Goal: Information Seeking & Learning: Check status

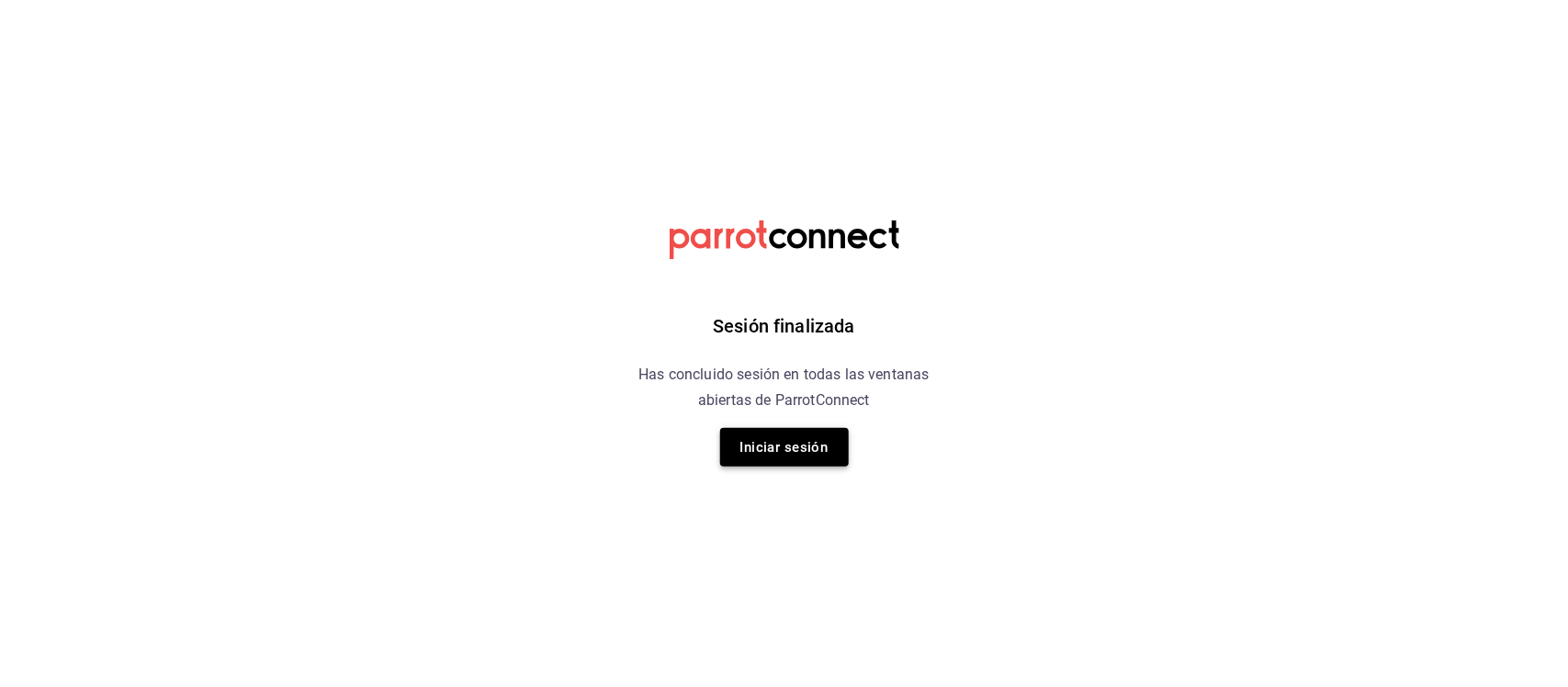
click at [747, 455] on button "Iniciar sesión" at bounding box center [784, 446] width 128 height 39
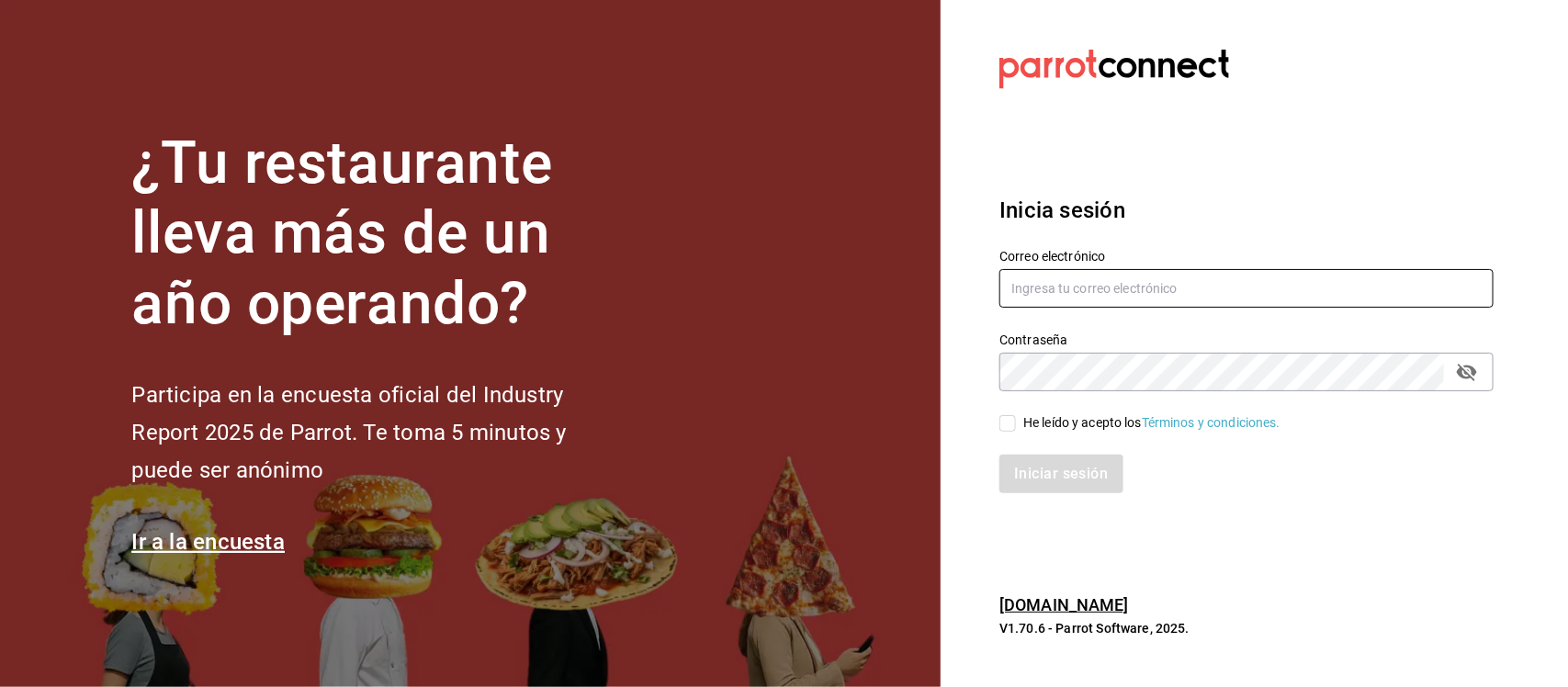
type input "[PERSON_NAME][EMAIL_ADDRESS][PERSON_NAME][DOMAIN_NAME]"
click at [1004, 426] on input "He leído y acepto los Términos y condiciones." at bounding box center [1008, 423] width 17 height 17
checkbox input "true"
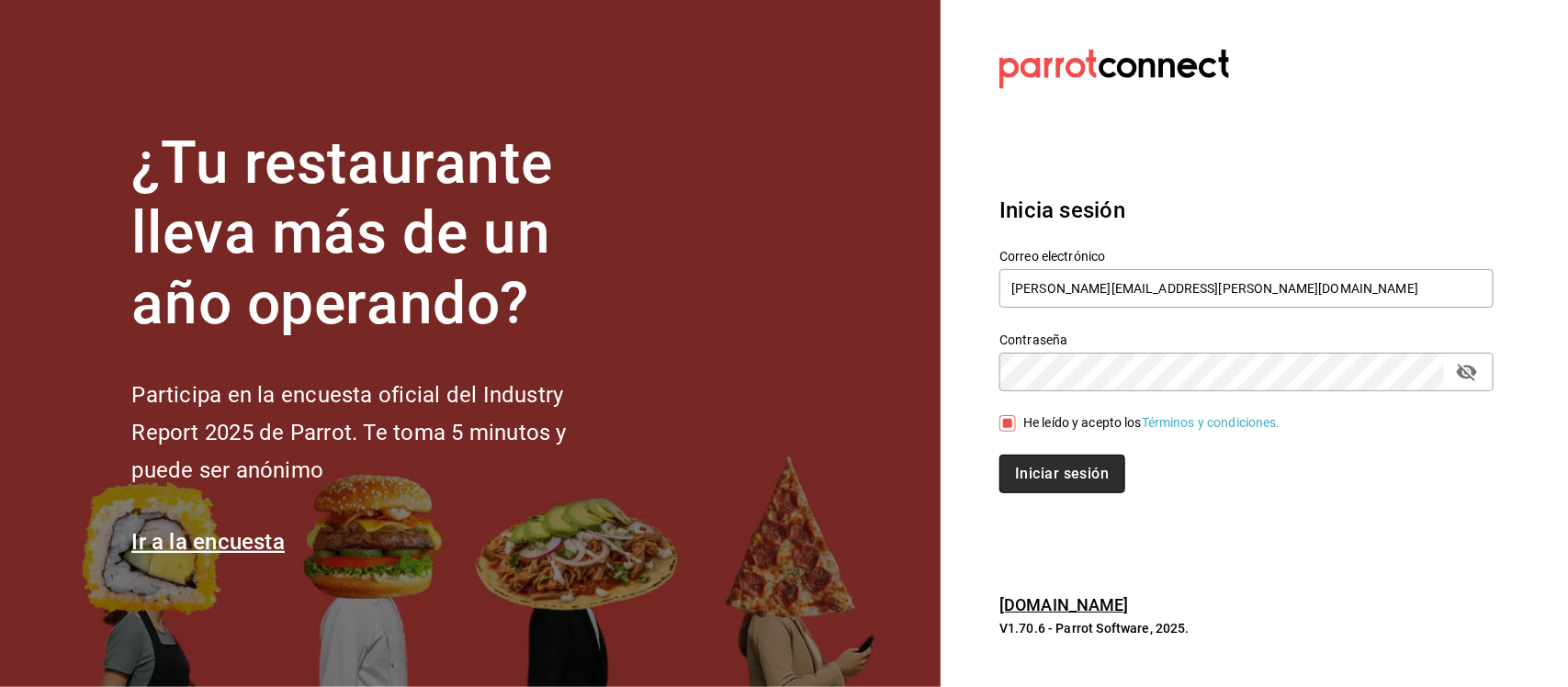
click at [1055, 473] on button "Iniciar sesión" at bounding box center [1063, 473] width 125 height 39
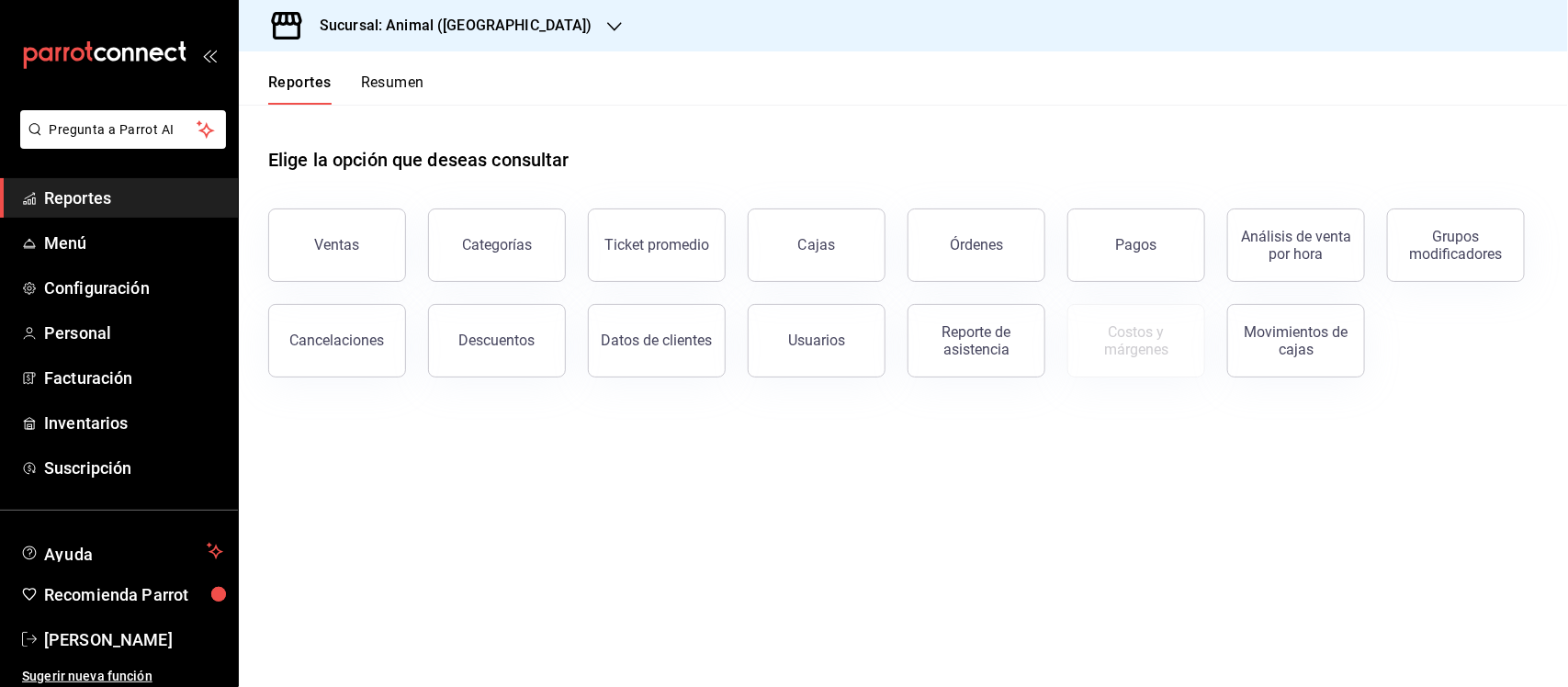
click at [97, 203] on span "Reportes" at bounding box center [133, 198] width 179 height 25
click at [420, 30] on h3 "Sucursal: Animal ([GEOGRAPHIC_DATA])" at bounding box center [449, 26] width 288 height 22
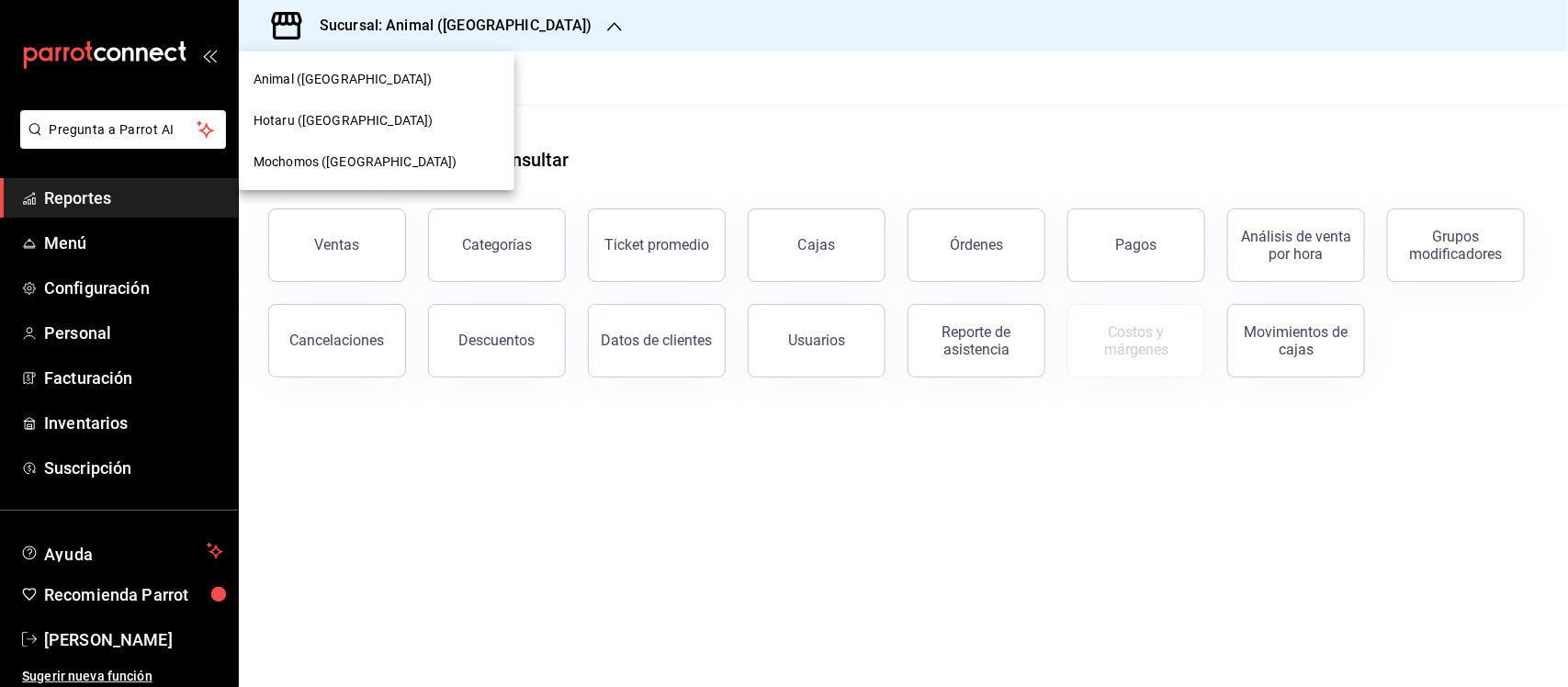
click at [337, 76] on span "Animal ([GEOGRAPHIC_DATA])" at bounding box center [342, 79] width 178 height 19
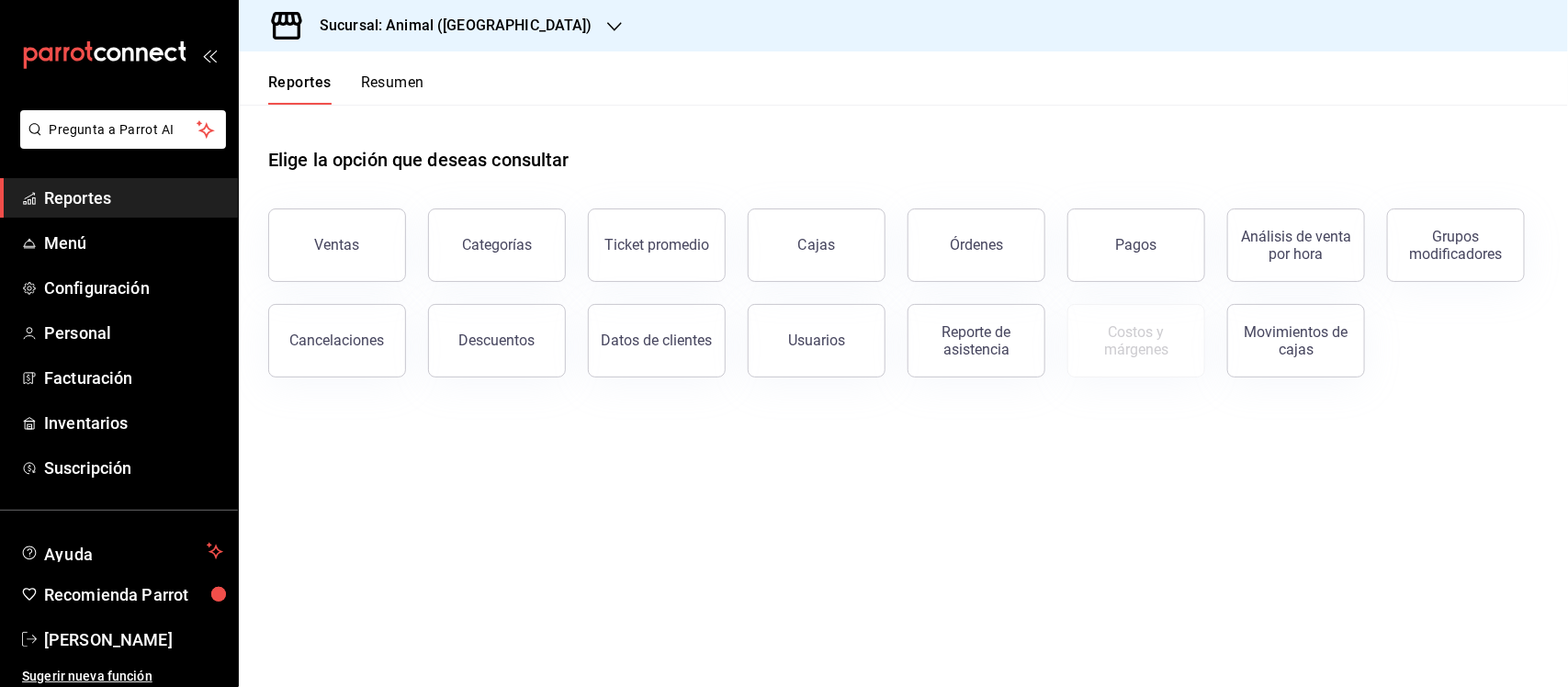
click at [89, 200] on span "Reportes" at bounding box center [133, 198] width 179 height 25
click at [95, 194] on span "Reportes" at bounding box center [133, 198] width 179 height 25
click at [74, 189] on span "Reportes" at bounding box center [133, 198] width 179 height 25
click at [353, 255] on button "Ventas" at bounding box center [337, 246] width 137 height 74
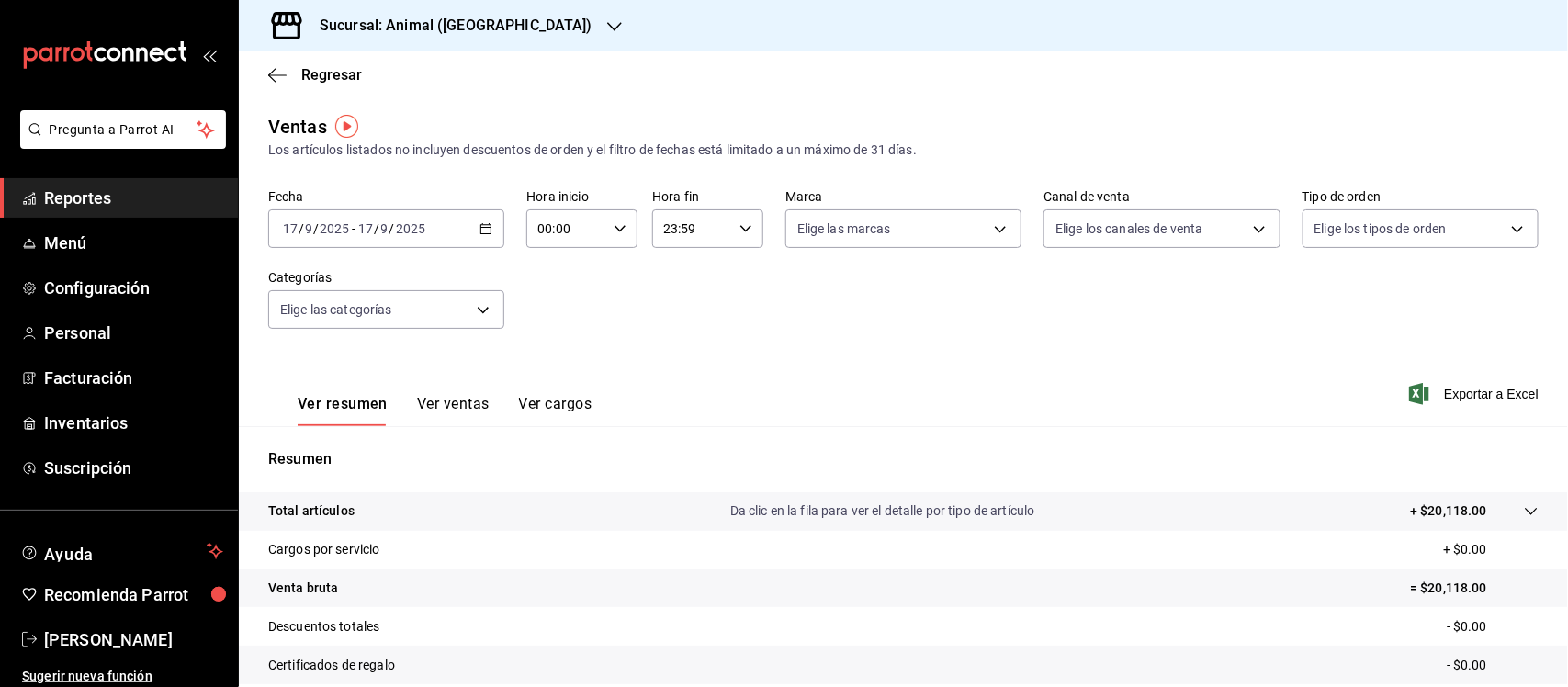
click at [488, 230] on \(Stroke\) "button" at bounding box center [486, 229] width 11 height 10
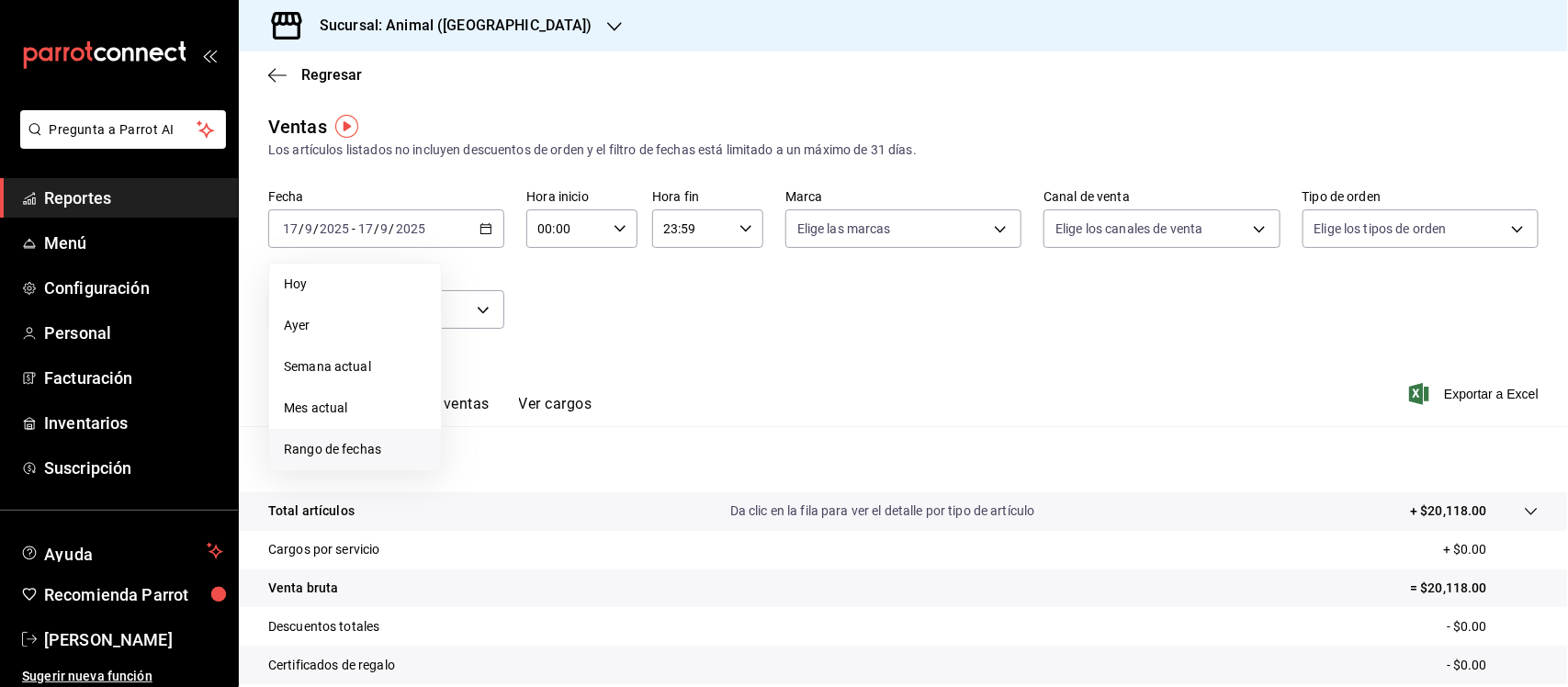
click at [329, 452] on span "Rango de fechas" at bounding box center [354, 448] width 142 height 19
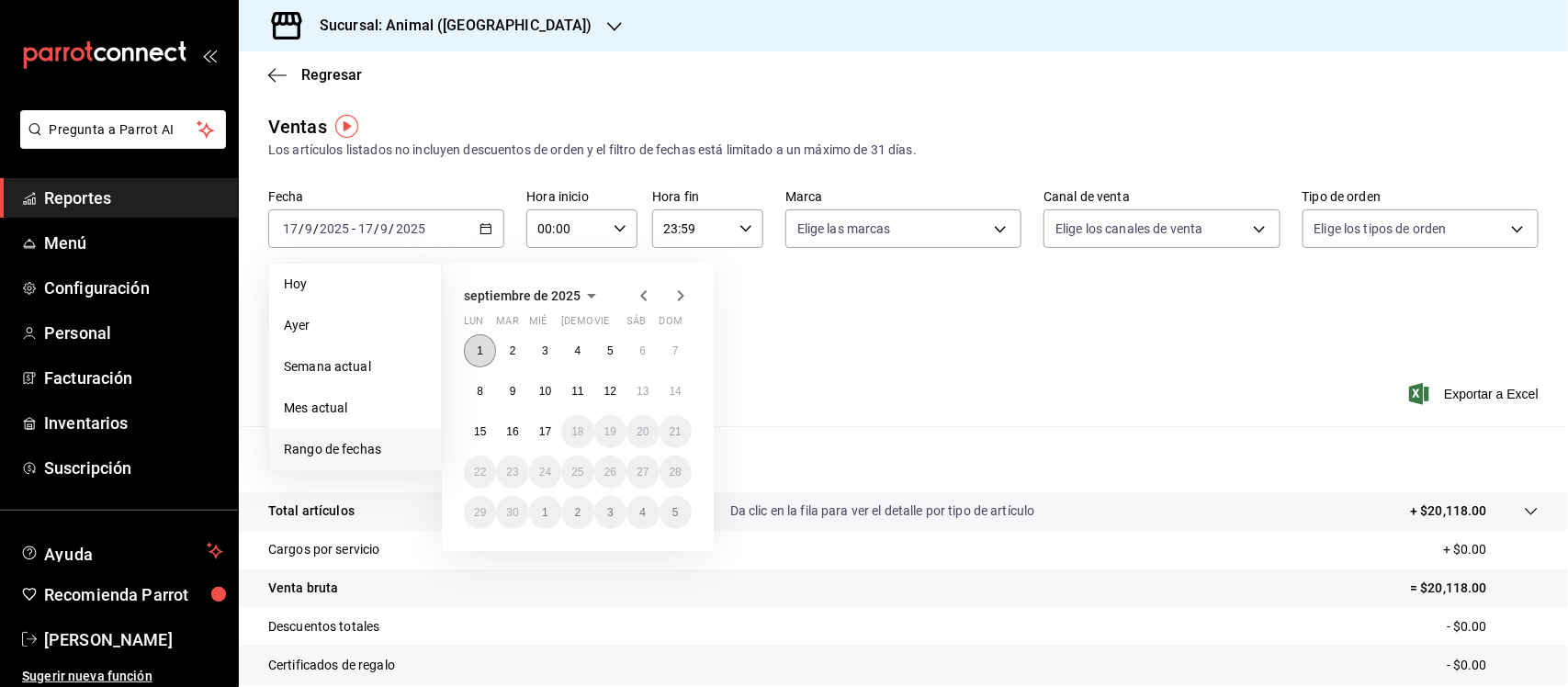
click at [490, 345] on button "1" at bounding box center [480, 350] width 32 height 33
click at [548, 432] on abbr "17" at bounding box center [545, 431] width 12 height 13
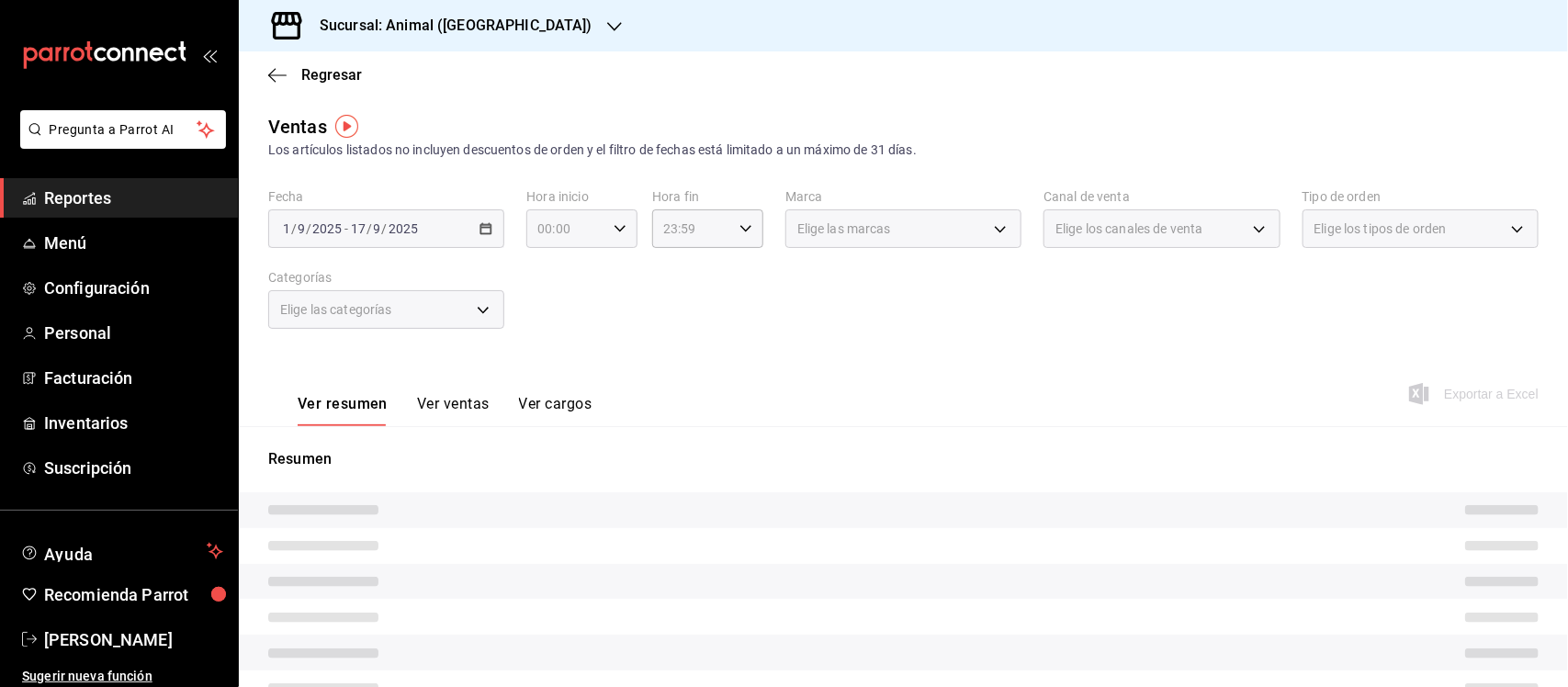
click at [616, 231] on \(Stroke\) "button" at bounding box center [620, 228] width 11 height 6
click at [556, 269] on button "05" at bounding box center [551, 265] width 48 height 37
type input "05:00"
click at [598, 275] on span "00" at bounding box center [606, 275] width 26 height 15
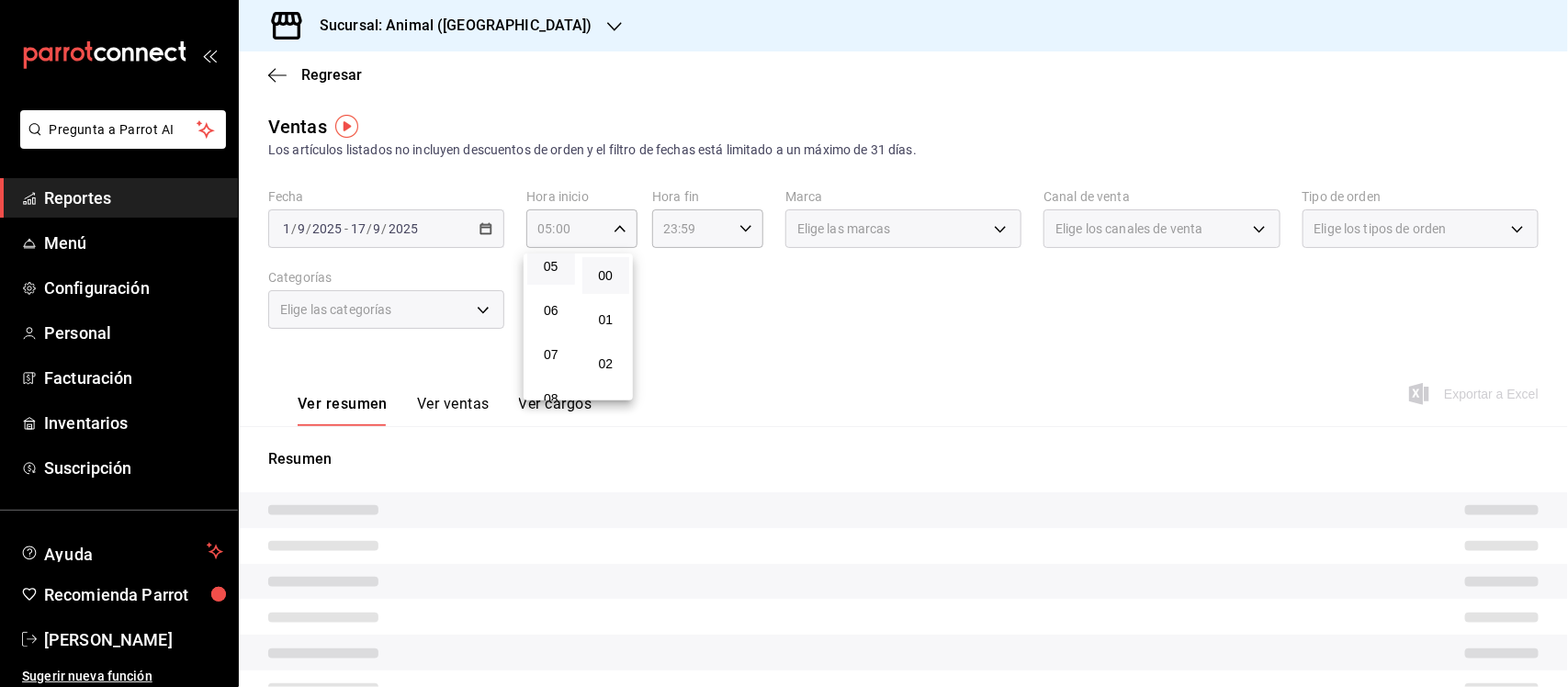
click at [719, 230] on div at bounding box center [784, 343] width 1568 height 687
click at [740, 230] on \(Stroke\) "button" at bounding box center [745, 228] width 11 height 6
click at [678, 374] on span "05" at bounding box center [676, 381] width 26 height 15
click at [728, 268] on span "00" at bounding box center [730, 275] width 26 height 15
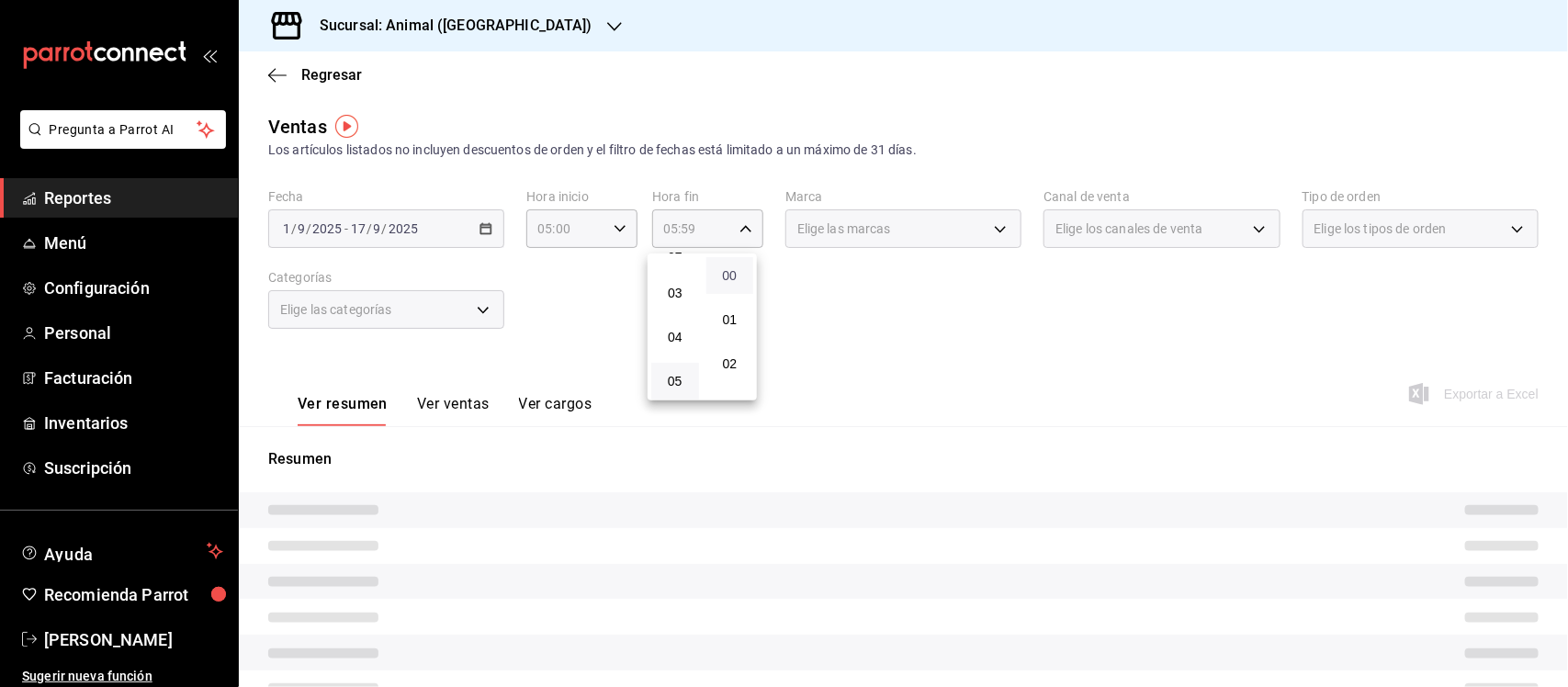
type input "05:00"
click at [932, 315] on div at bounding box center [784, 343] width 1568 height 687
click at [919, 227] on div "Elige las marcas" at bounding box center [902, 229] width 236 height 39
click at [994, 391] on div "Ver resumen Ver ventas Ver cargos Exportar a Excel" at bounding box center [903, 389] width 1329 height 76
click at [914, 234] on div "Elige las marcas" at bounding box center [902, 229] width 236 height 39
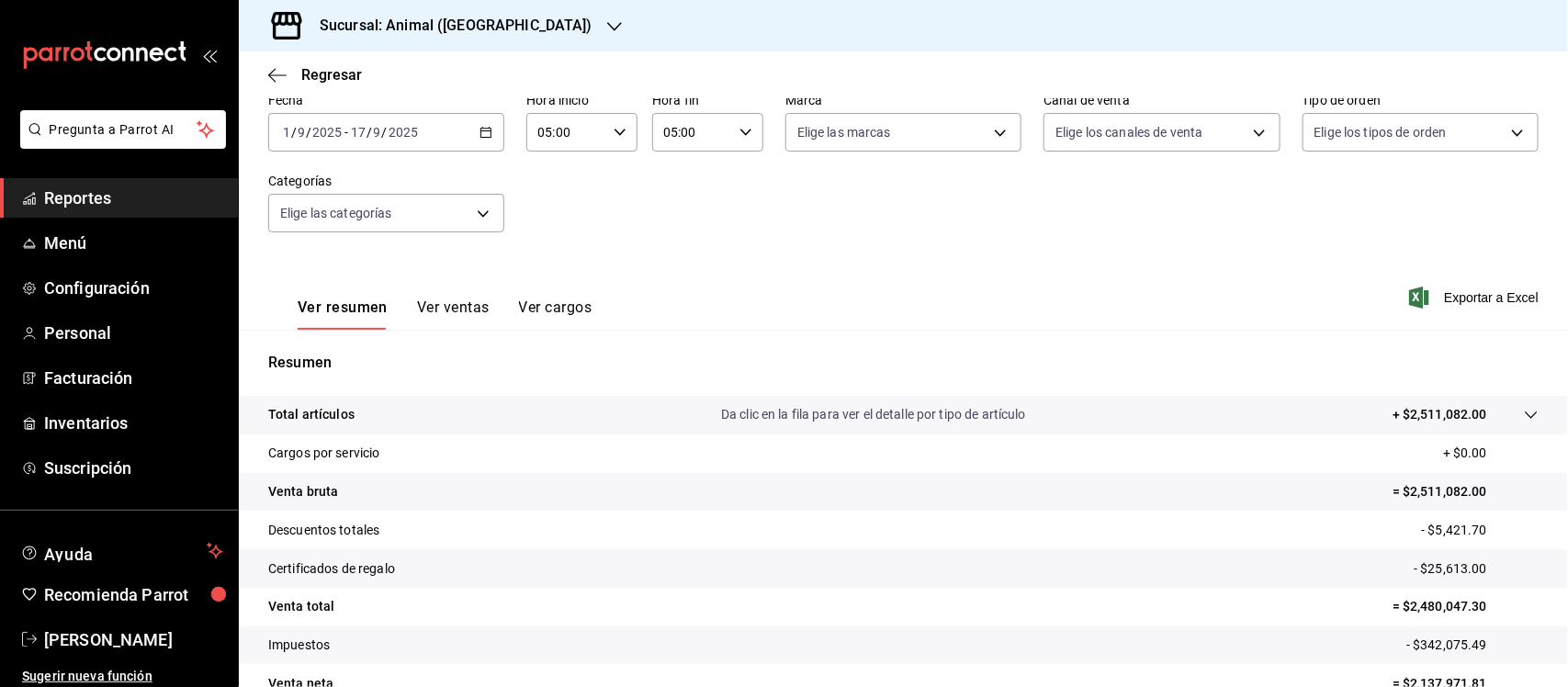
scroll to position [191, 0]
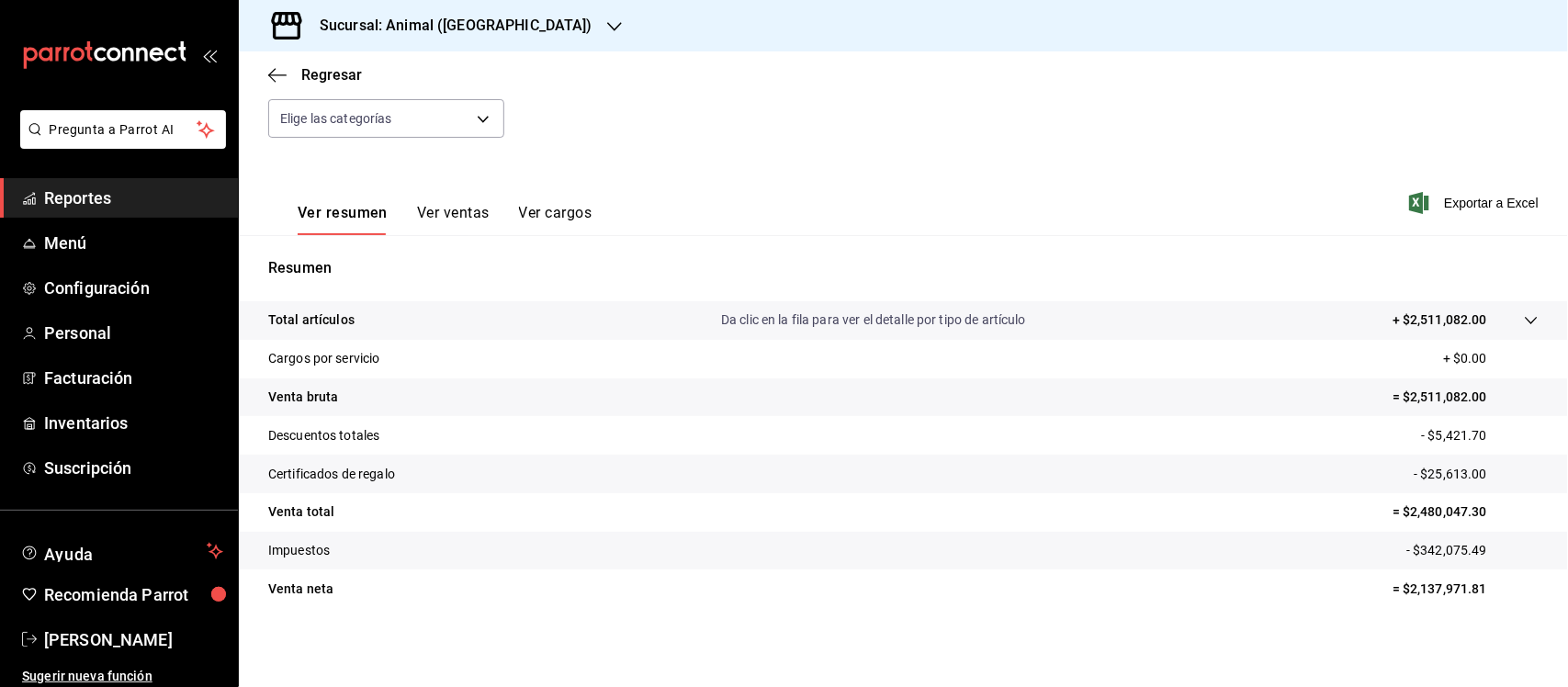
click at [102, 203] on span "Reportes" at bounding box center [133, 198] width 179 height 25
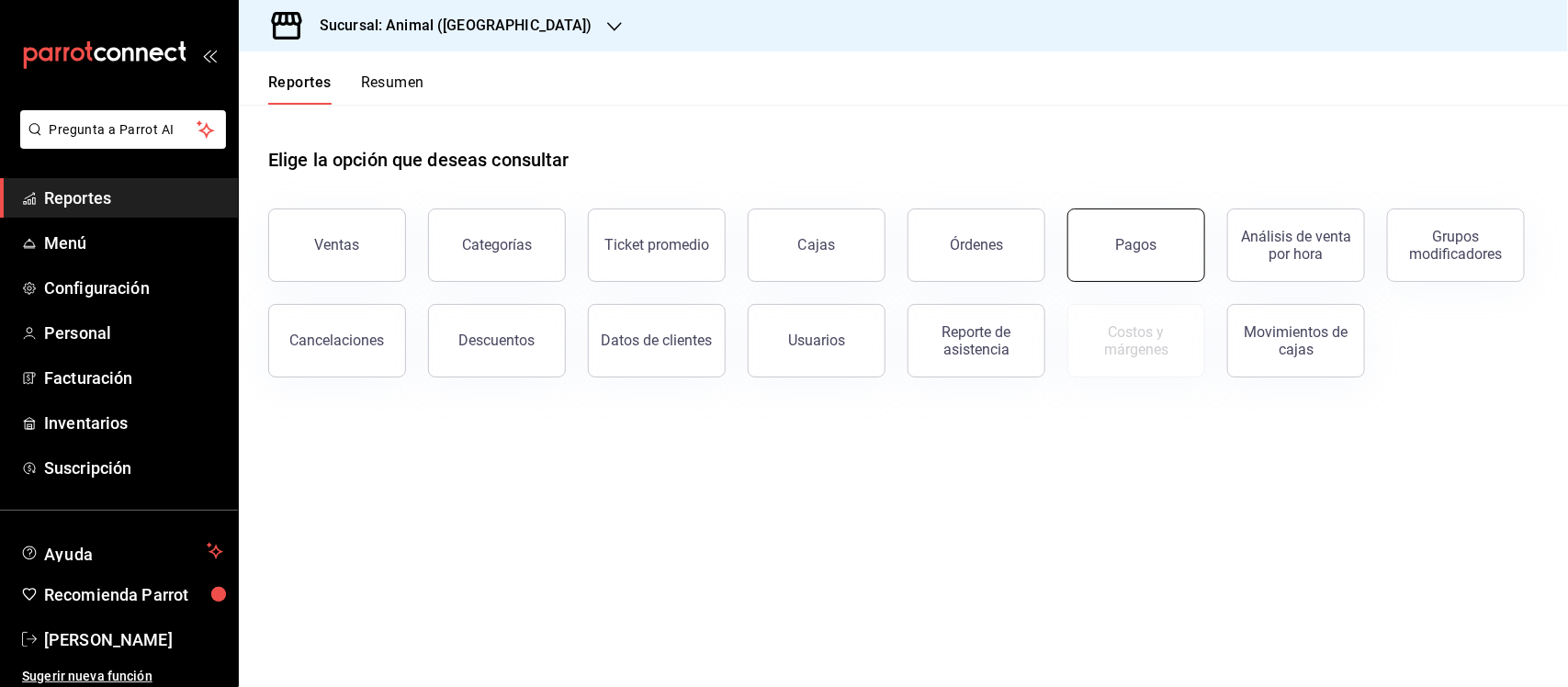
click at [1168, 266] on button "Pagos" at bounding box center [1136, 246] width 137 height 74
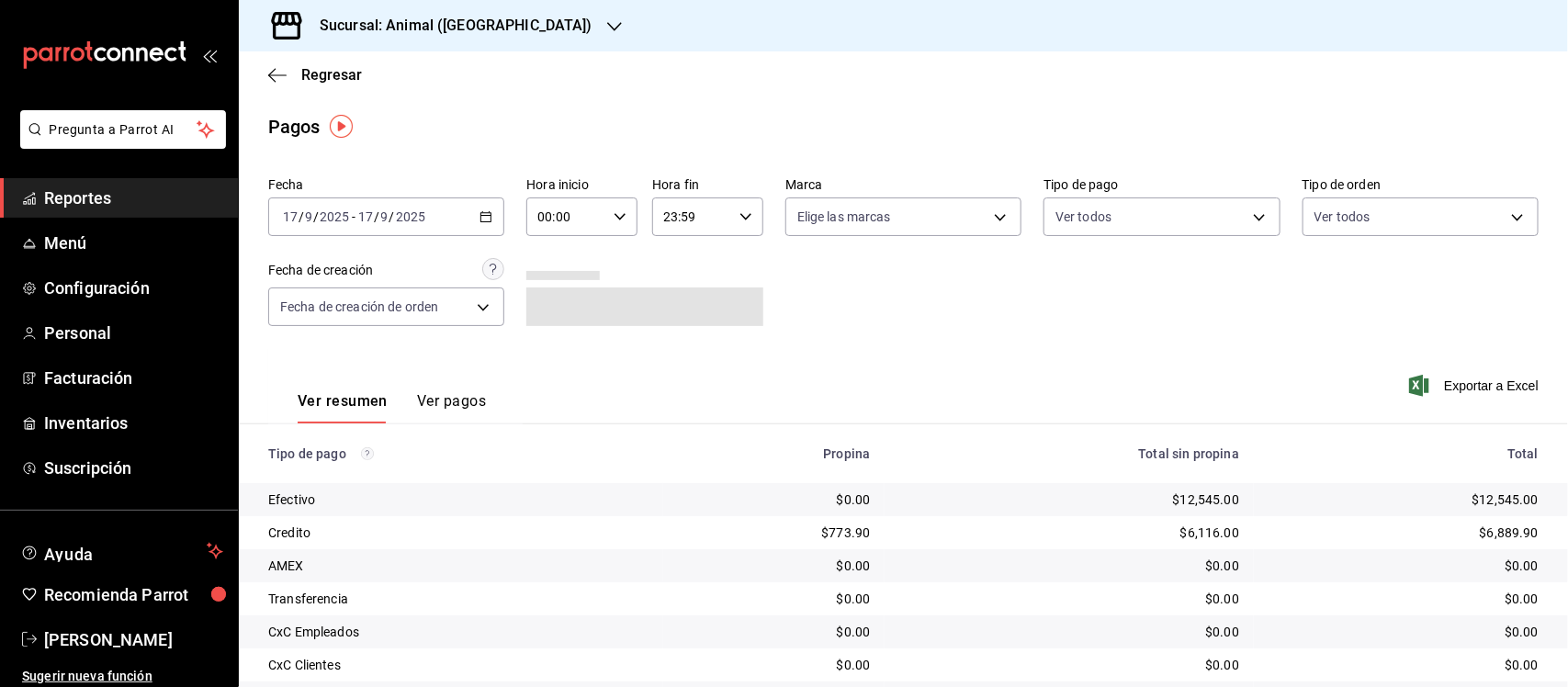
click at [485, 218] on icon "button" at bounding box center [486, 216] width 13 height 13
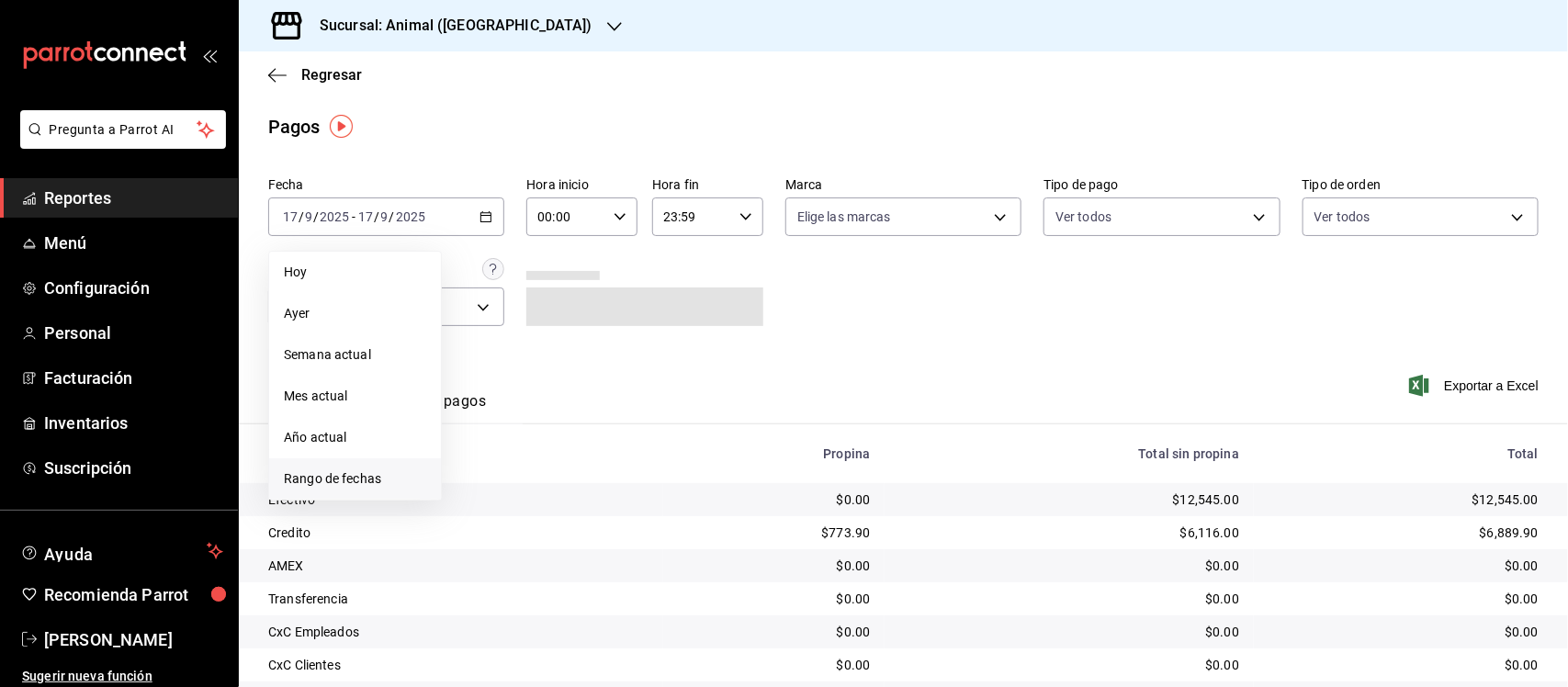
click at [326, 478] on span "Rango de fechas" at bounding box center [354, 478] width 142 height 19
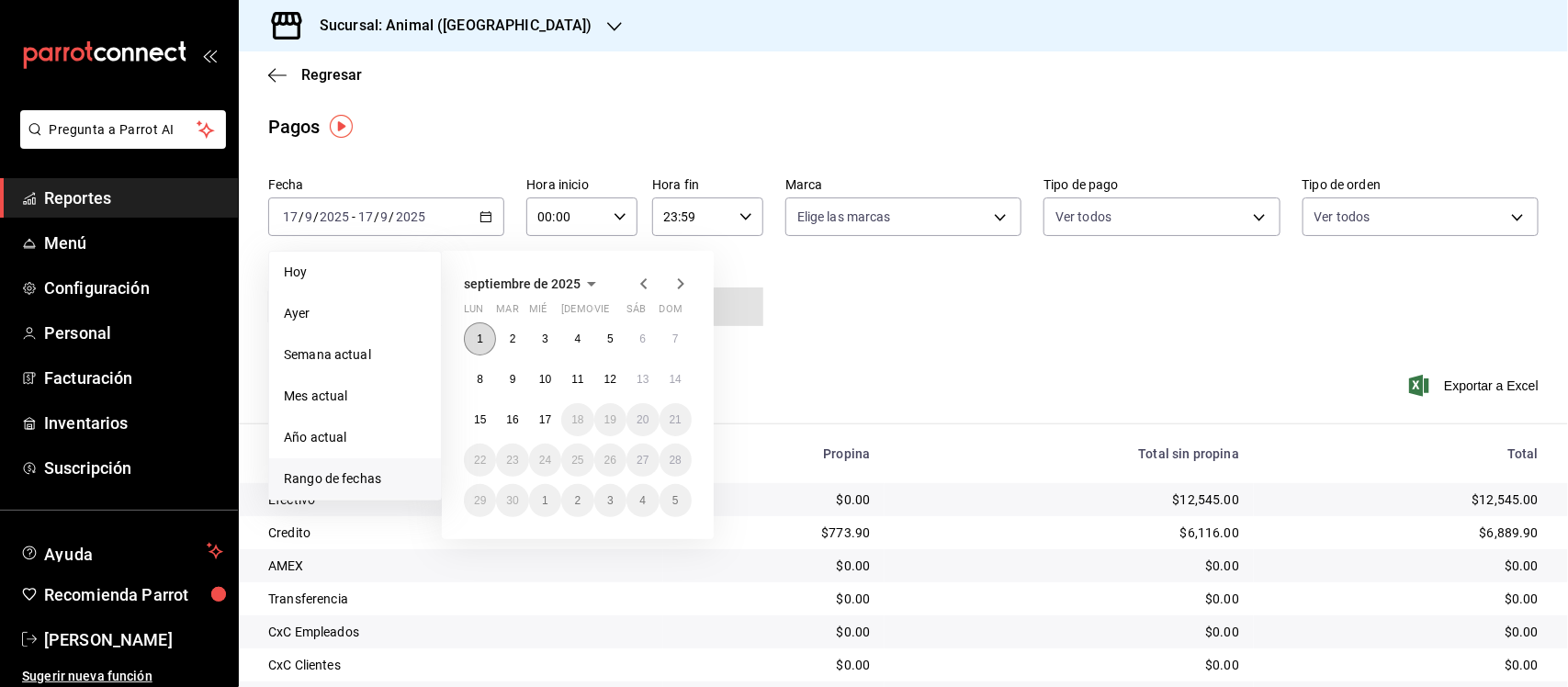
click at [474, 341] on button "1" at bounding box center [480, 338] width 32 height 33
click at [548, 418] on abbr "17" at bounding box center [545, 419] width 12 height 13
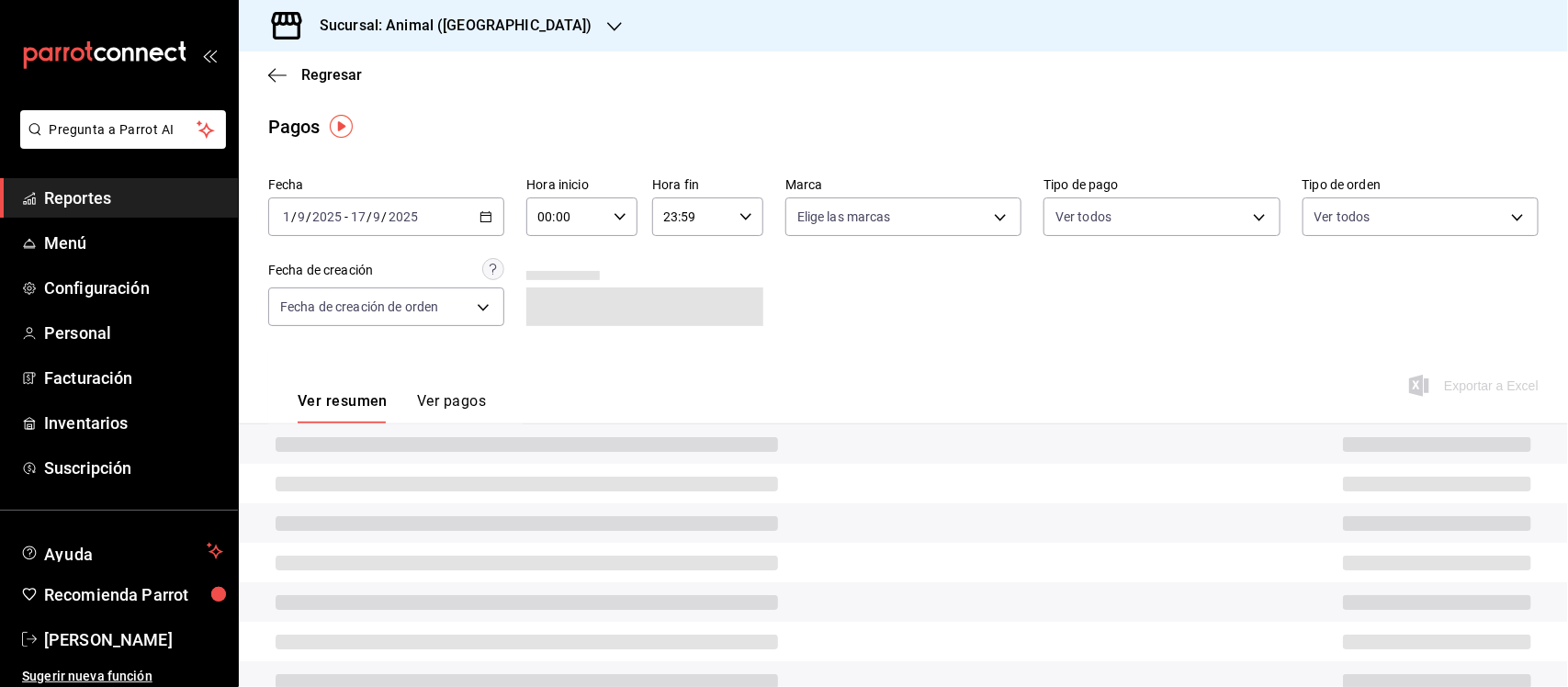
click at [618, 222] on icon "button" at bounding box center [620, 216] width 13 height 13
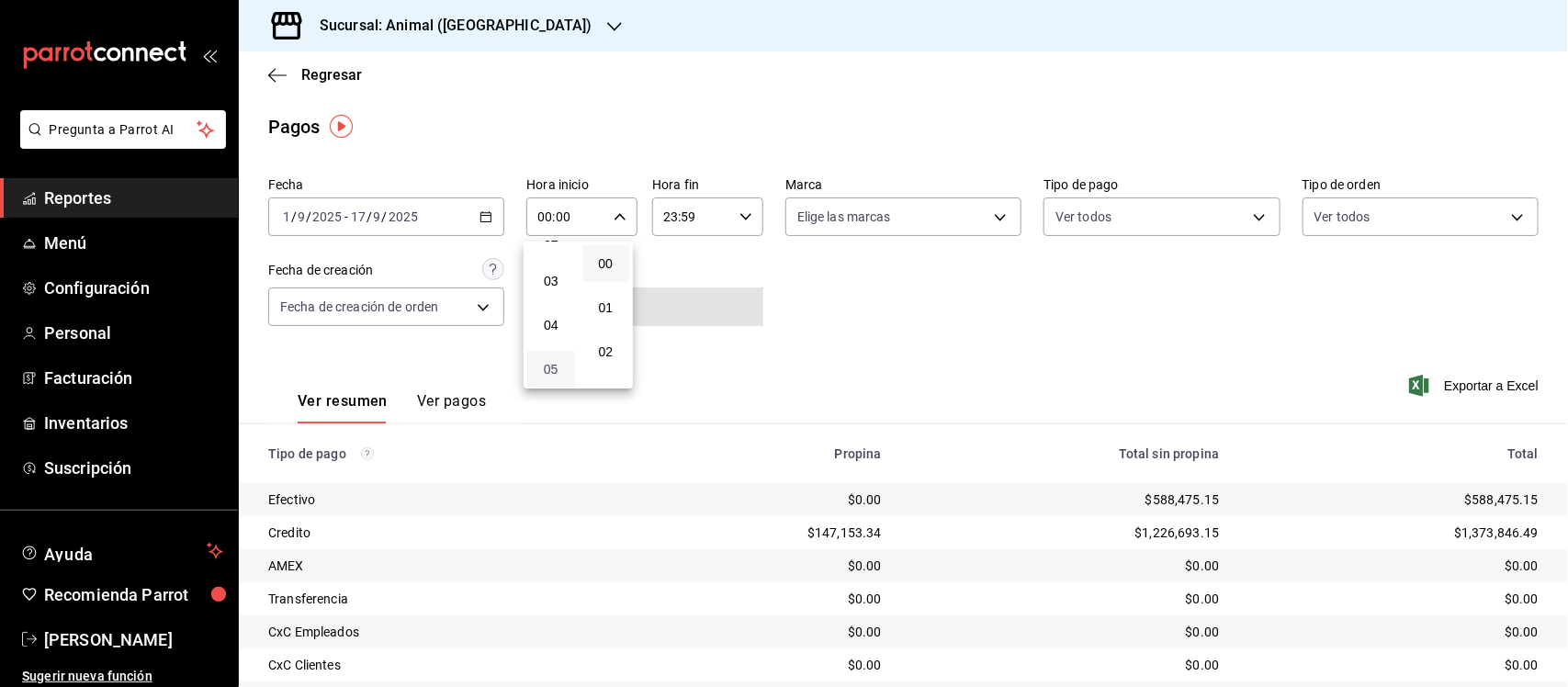
click at [562, 363] on span "05" at bounding box center [551, 369] width 26 height 15
type input "05:00"
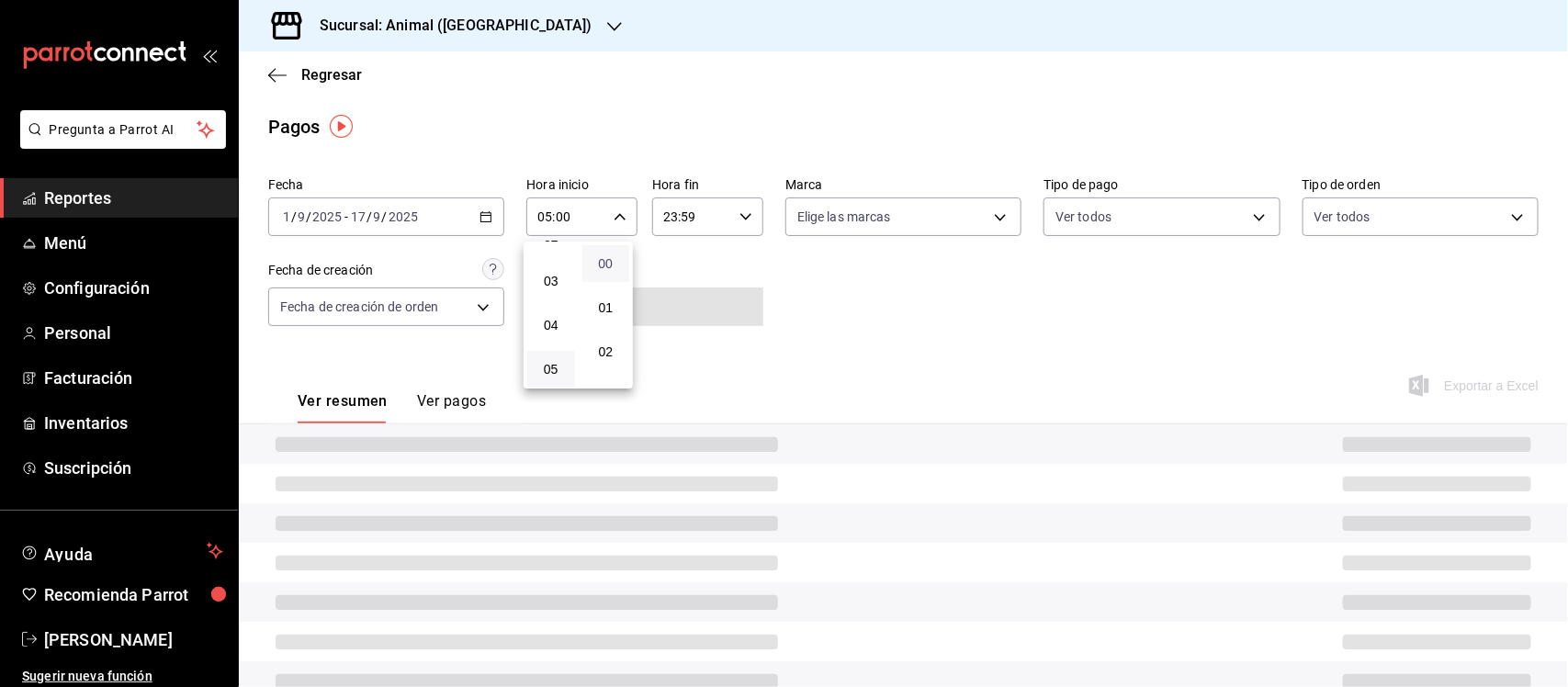
click at [607, 258] on span "00" at bounding box center [606, 263] width 26 height 15
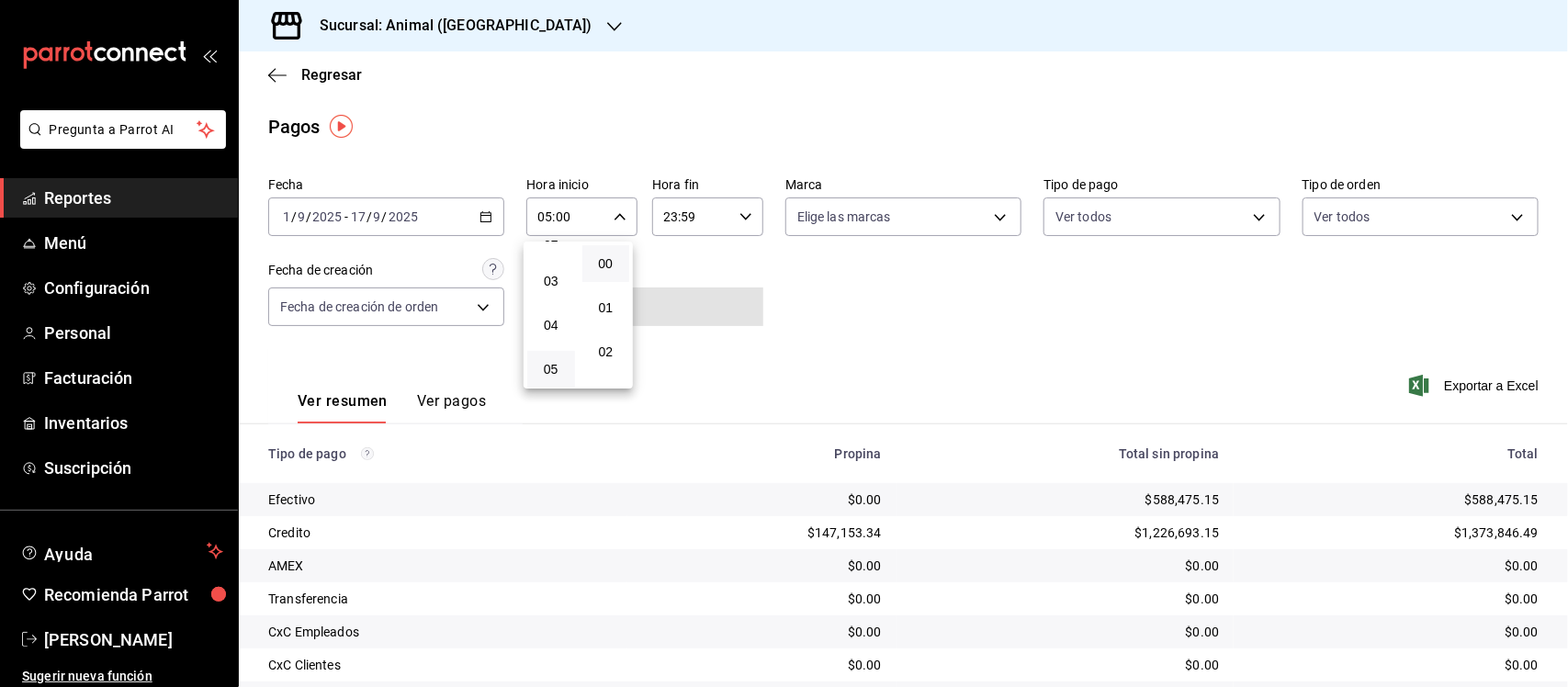
click at [710, 210] on div at bounding box center [784, 343] width 1568 height 687
click at [719, 211] on input "23:59" at bounding box center [692, 216] width 80 height 37
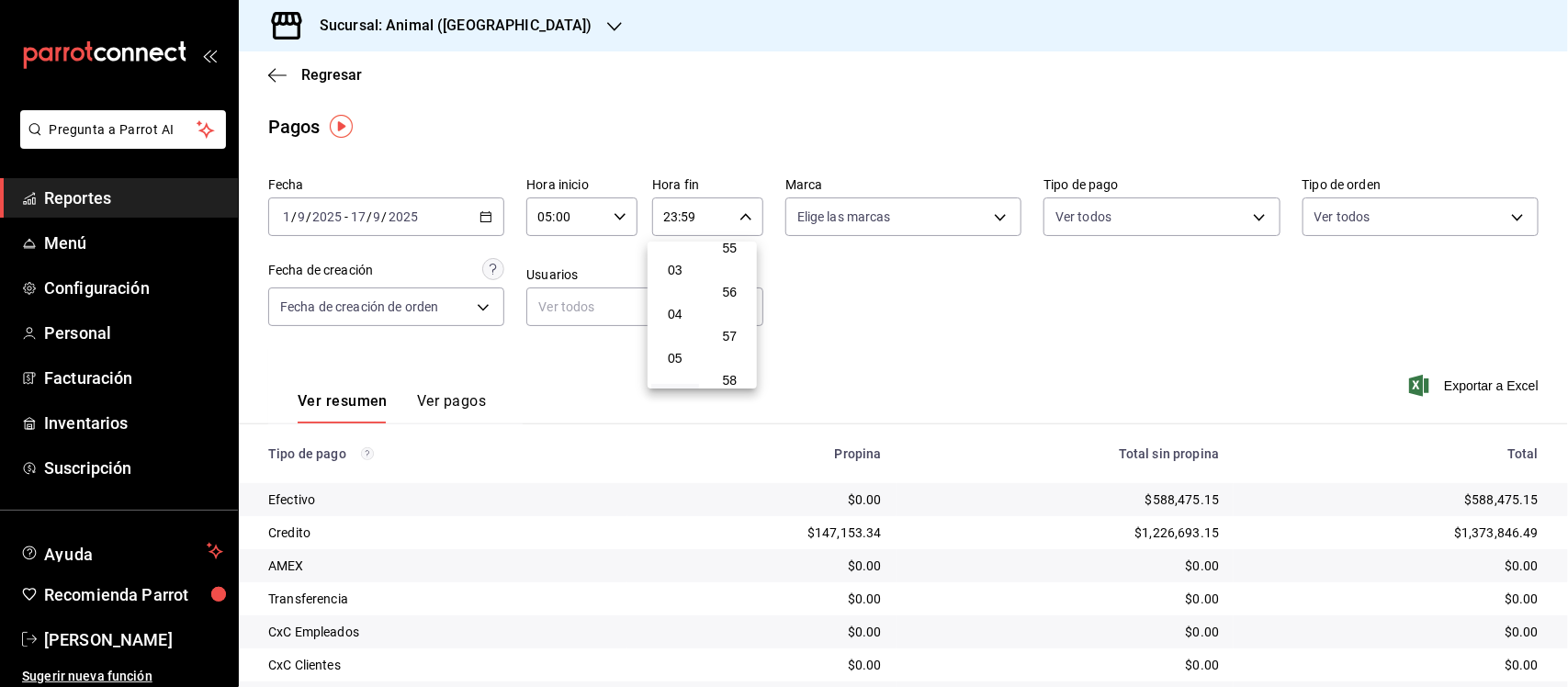
scroll to position [199, 0]
drag, startPoint x: 671, startPoint y: 284, endPoint x: 676, endPoint y: 276, distance: 9.4
click at [668, 284] on span "05" at bounding box center [676, 284] width 26 height 15
click at [735, 272] on button "00" at bounding box center [730, 263] width 48 height 37
type input "05:00"
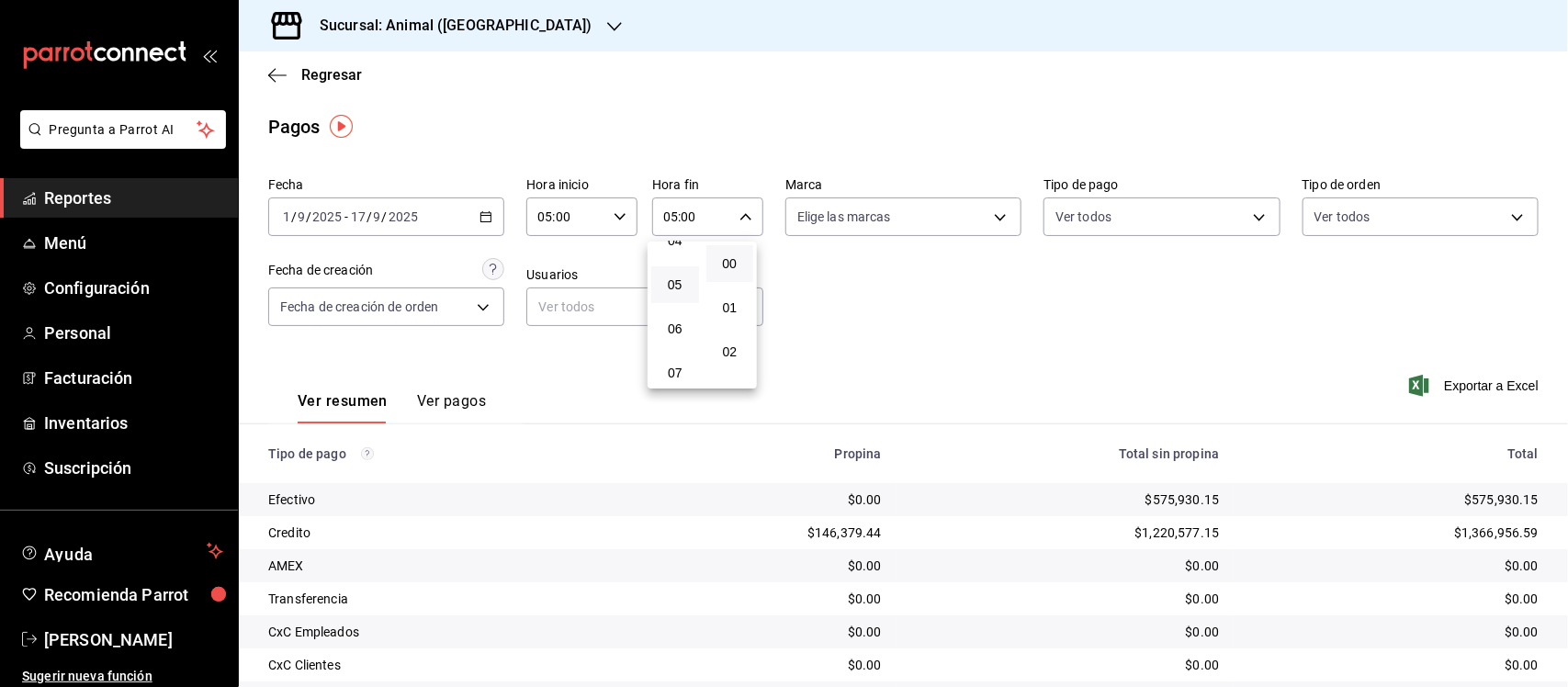
click at [864, 289] on div at bounding box center [784, 343] width 1568 height 687
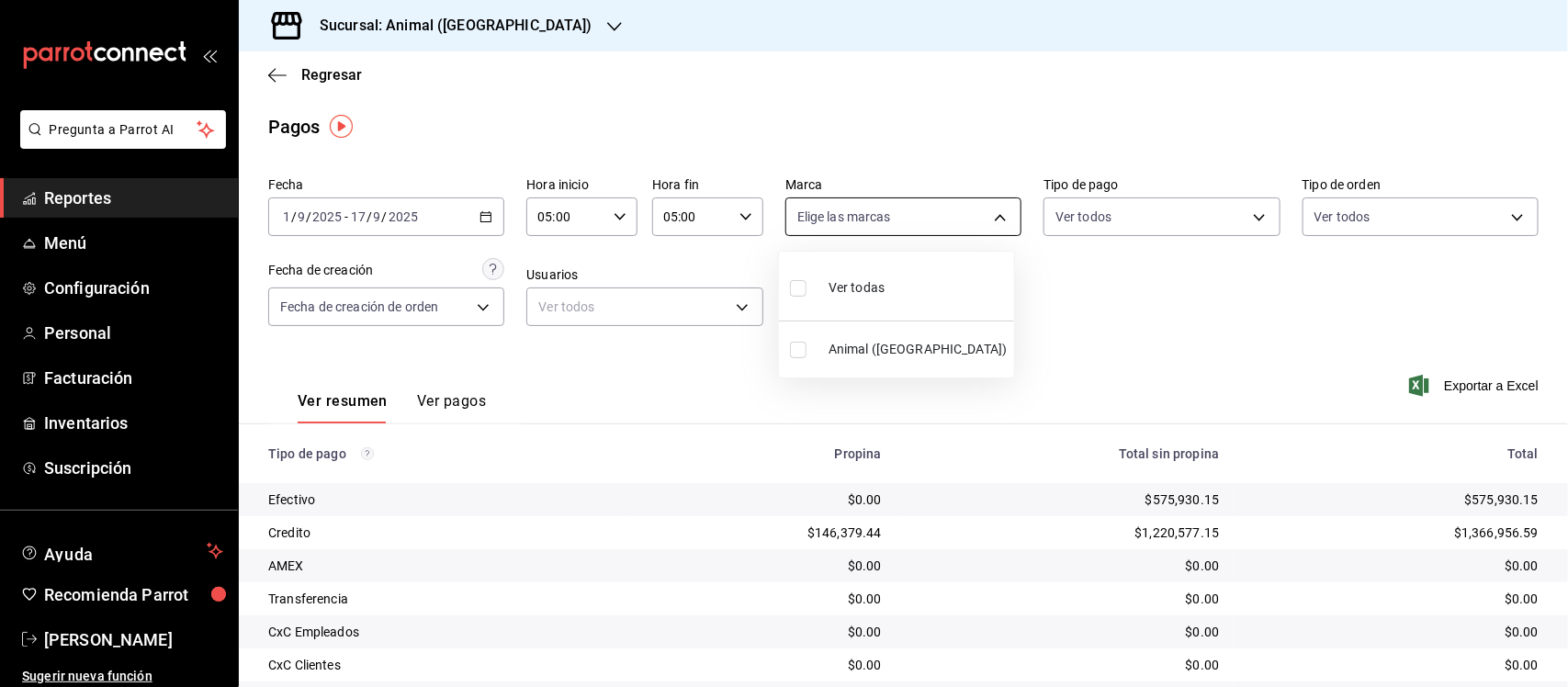
click at [940, 216] on body "Pregunta a Parrot AI Reportes Menú Configuración Personal Facturación Inventari…" at bounding box center [784, 343] width 1568 height 687
click at [896, 289] on li "Ver todas" at bounding box center [896, 285] width 235 height 54
type input "96838179-8fbb-4073-aae3-1789726318c8"
checkbox input "true"
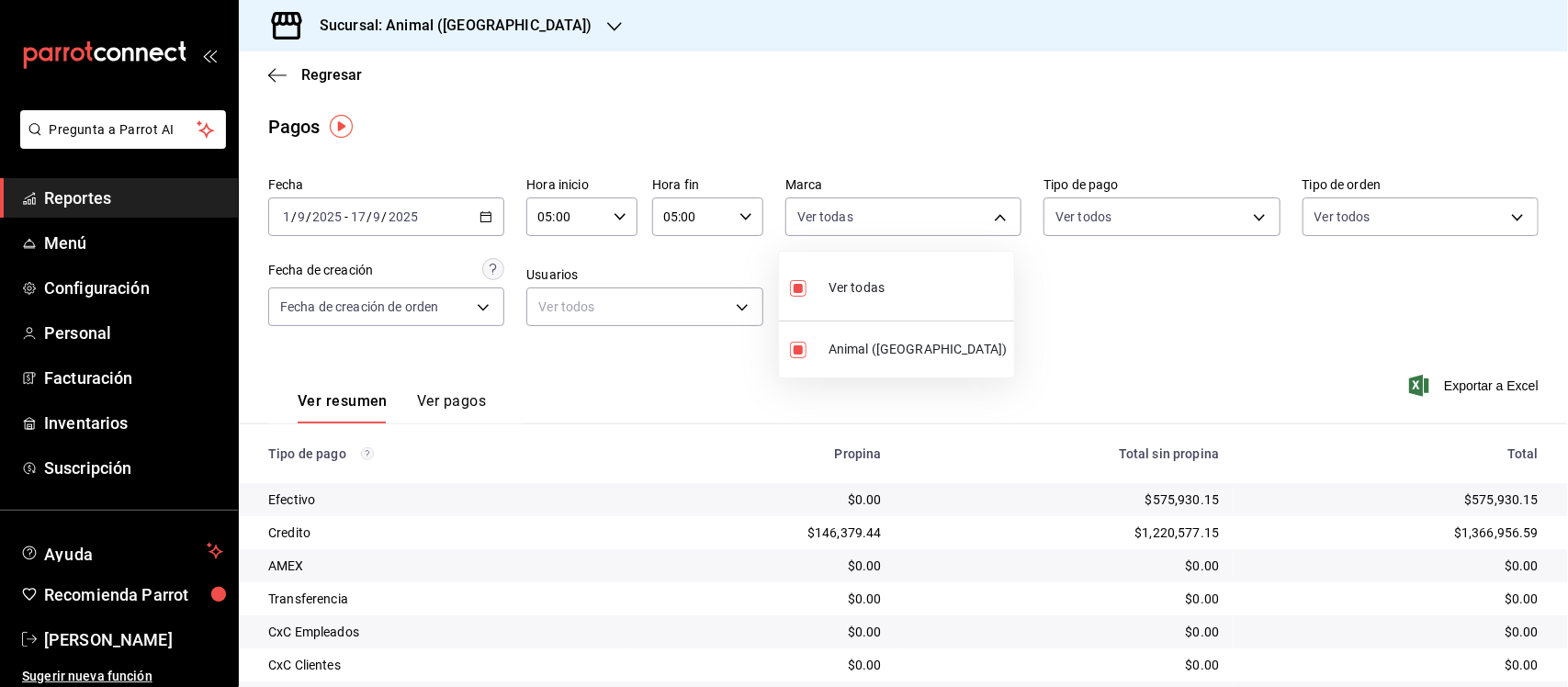
drag, startPoint x: 1180, startPoint y: 305, endPoint x: 1172, endPoint y: 293, distance: 14.4
click at [1172, 293] on div at bounding box center [784, 343] width 1568 height 687
drag, startPoint x: 999, startPoint y: 269, endPoint x: 1022, endPoint y: 258, distance: 25.5
click at [1000, 270] on div "Fecha 2025-09-01 1 / 9 / 2025 - 2025-09-17 17 / 9 / 2025 Hora inicio 05:00 Hora…" at bounding box center [903, 258] width 1271 height 178
click at [1123, 228] on body "Pregunta a Parrot AI Reportes Menú Configuración Personal Facturación Inventari…" at bounding box center [784, 343] width 1568 height 687
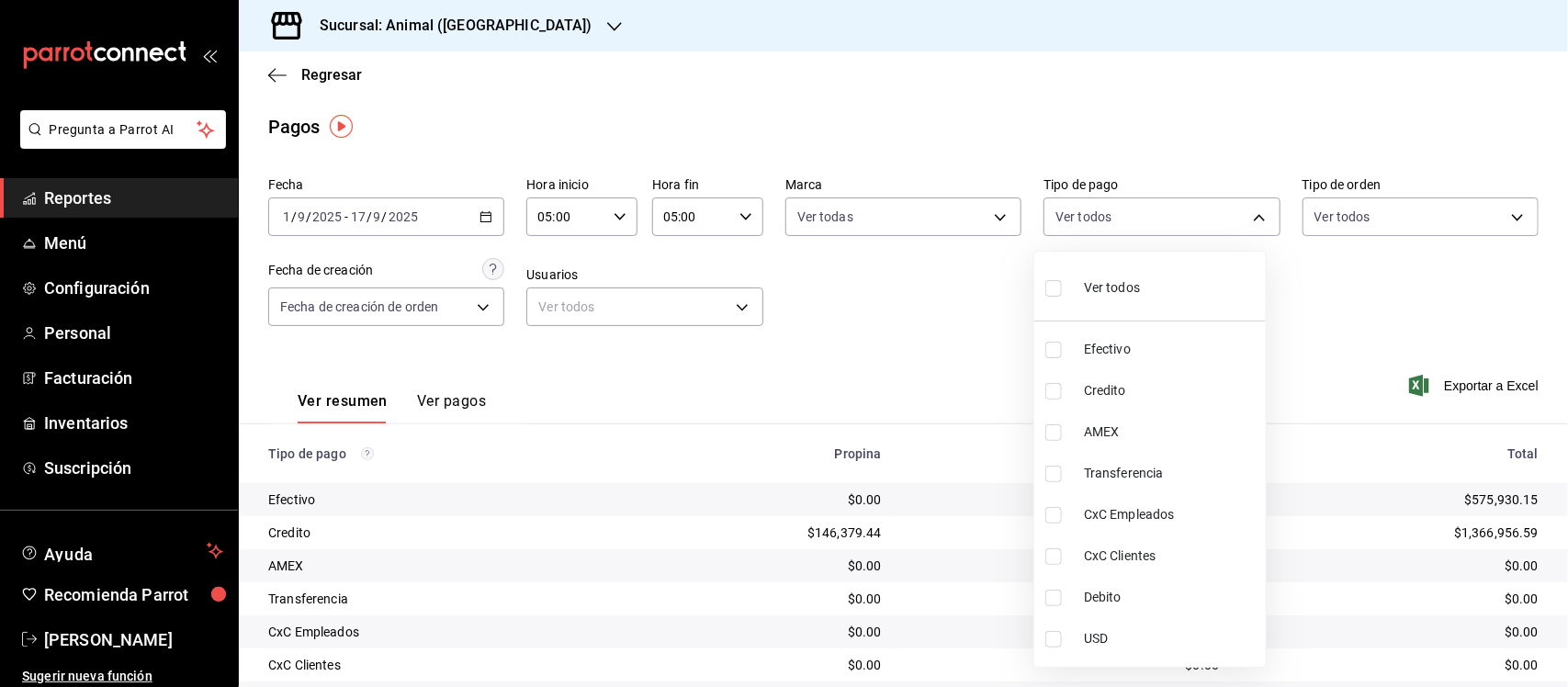
click at [937, 222] on div at bounding box center [784, 343] width 1568 height 687
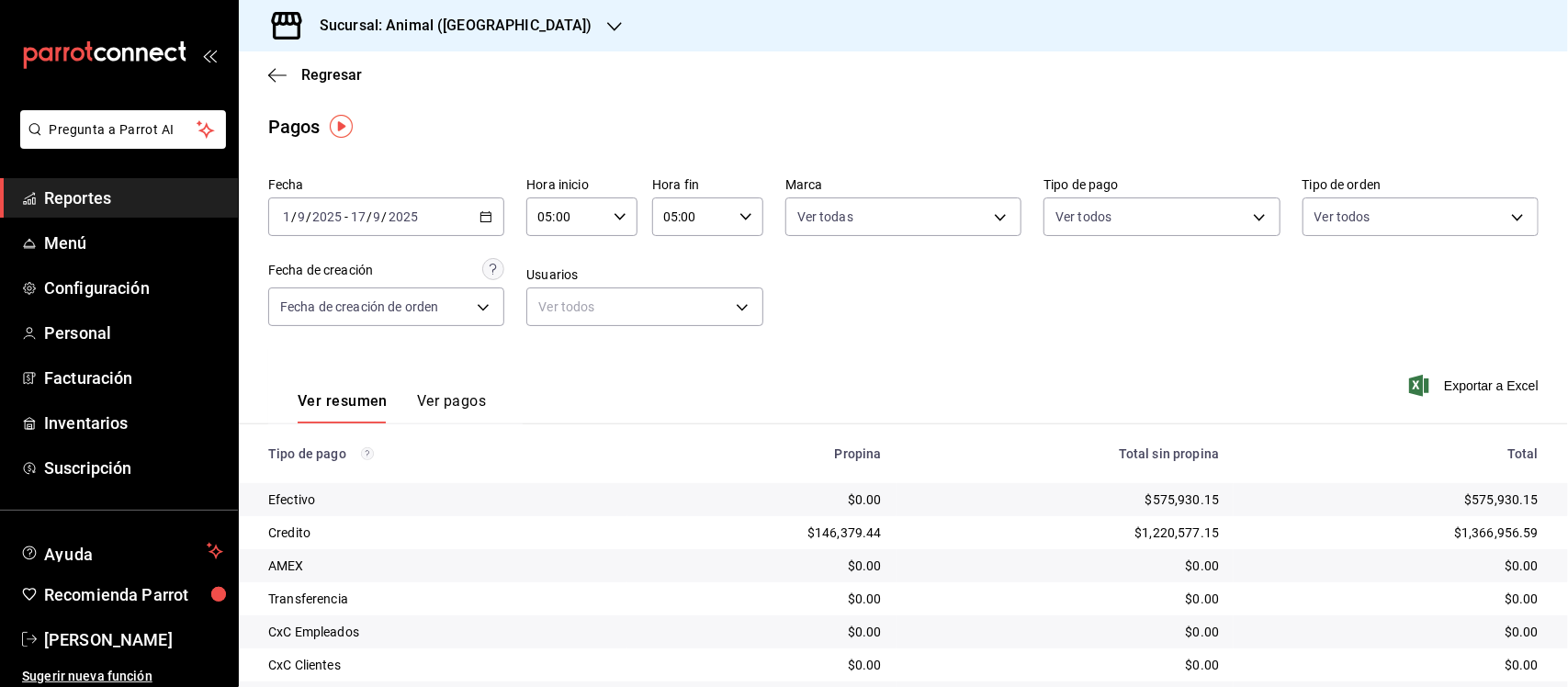
click at [937, 222] on body "Pregunta a Parrot AI Reportes Menú Configuración Personal Facturación Inventari…" at bounding box center [784, 343] width 1568 height 687
click at [1374, 281] on div at bounding box center [784, 343] width 1568 height 687
click at [1356, 221] on body "Pregunta a Parrot AI Reportes Menú Configuración Personal Facturación Inventari…" at bounding box center [784, 343] width 1568 height 687
click at [1202, 303] on div at bounding box center [784, 343] width 1568 height 687
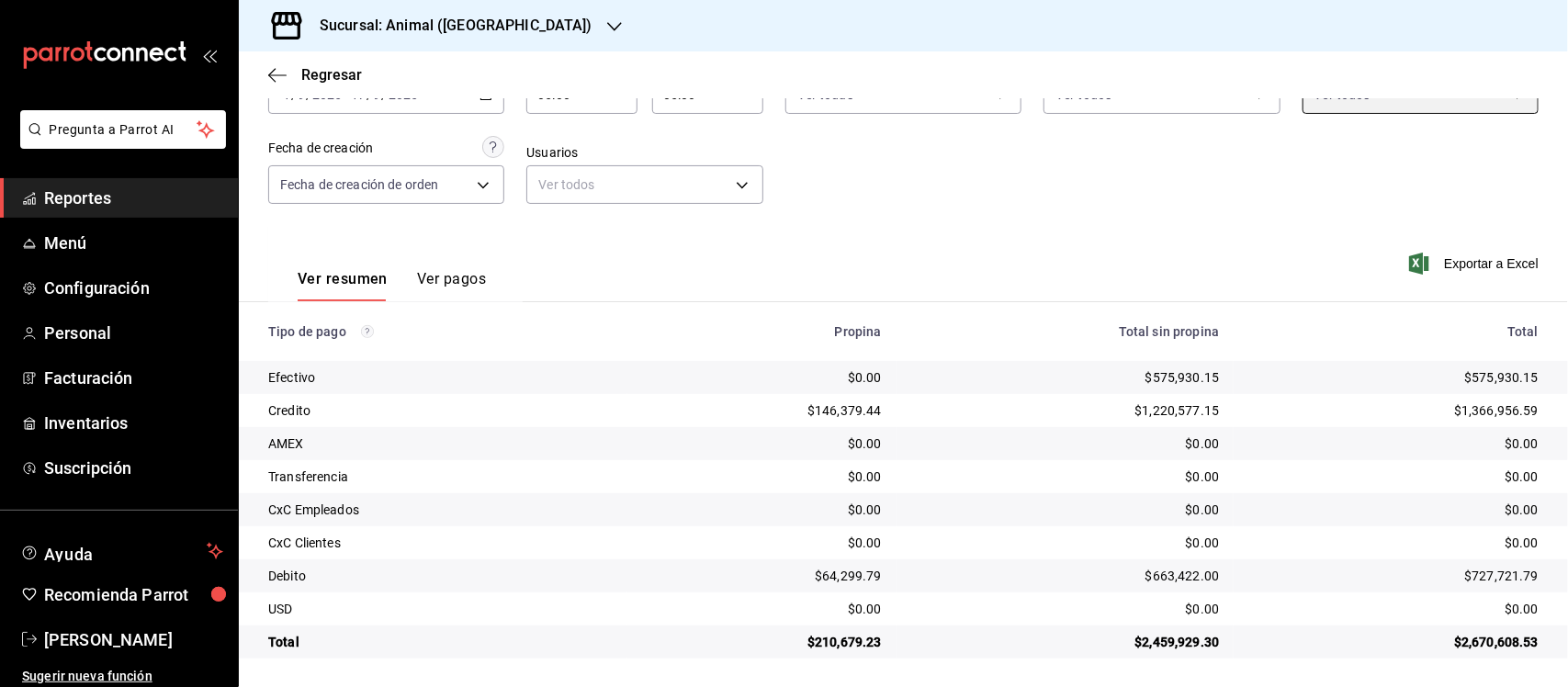
scroll to position [124, 0]
drag, startPoint x: 254, startPoint y: 350, endPoint x: 1560, endPoint y: 682, distance: 1347.5
click at [1560, 682] on div "Regresar Pagos Fecha 2025-09-01 1 / 9 / 2025 - 2025-09-17 17 / 9 / 2025 Hora in…" at bounding box center [903, 369] width 1329 height 635
click at [682, 433] on div "$0.00" at bounding box center [761, 442] width 240 height 18
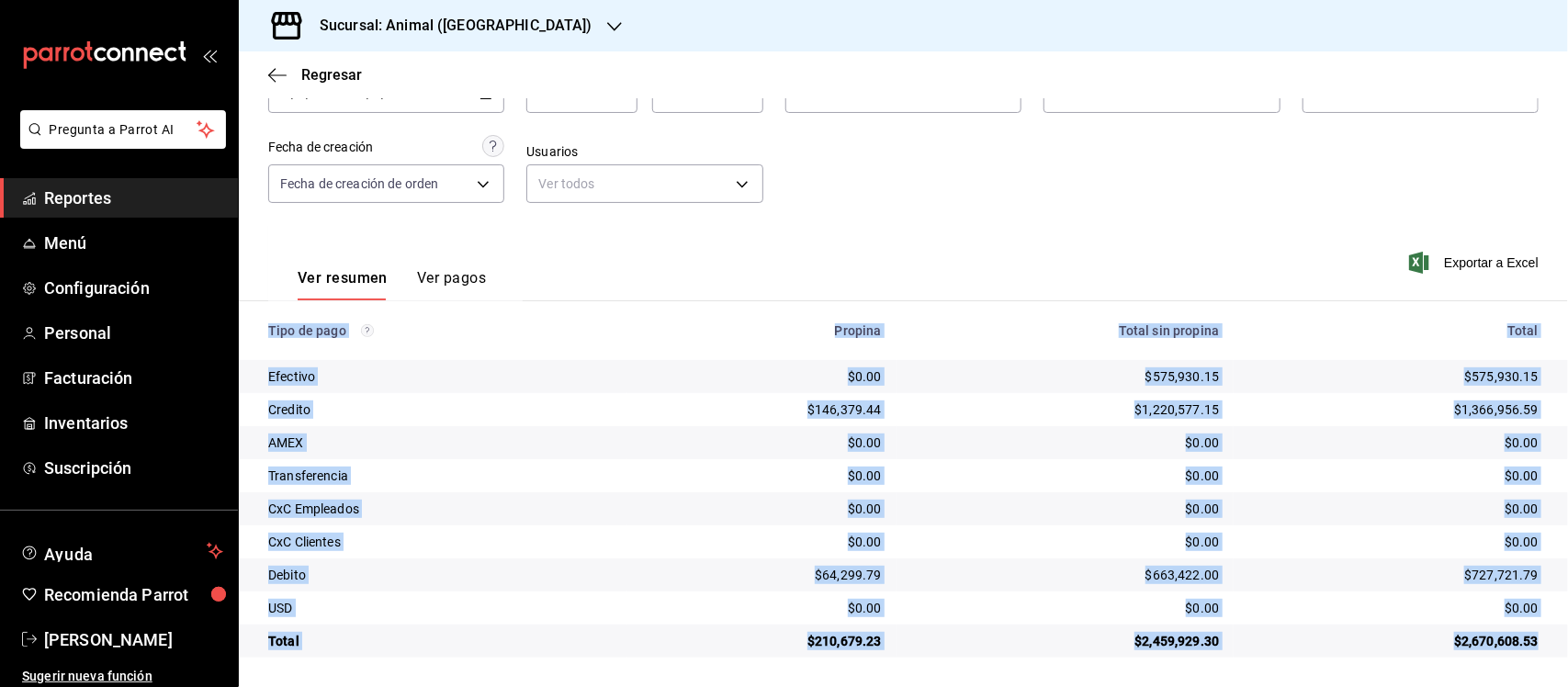
drag, startPoint x: 256, startPoint y: 328, endPoint x: 1540, endPoint y: 657, distance: 1325.5
click at [1540, 657] on main "Regresar Pagos Fecha 2025-09-01 1 / 9 / 2025 - 2025-09-17 17 / 9 / 2025 Hora in…" at bounding box center [903, 307] width 1329 height 759
copy table "Tipo de pago Propina Total sin propina Total Efectivo $0.00 $575,930.15 $575,93…"
drag, startPoint x: 102, startPoint y: 186, endPoint x: 126, endPoint y: 256, distance: 74.0
click at [102, 186] on span "Reportes" at bounding box center [133, 198] width 179 height 25
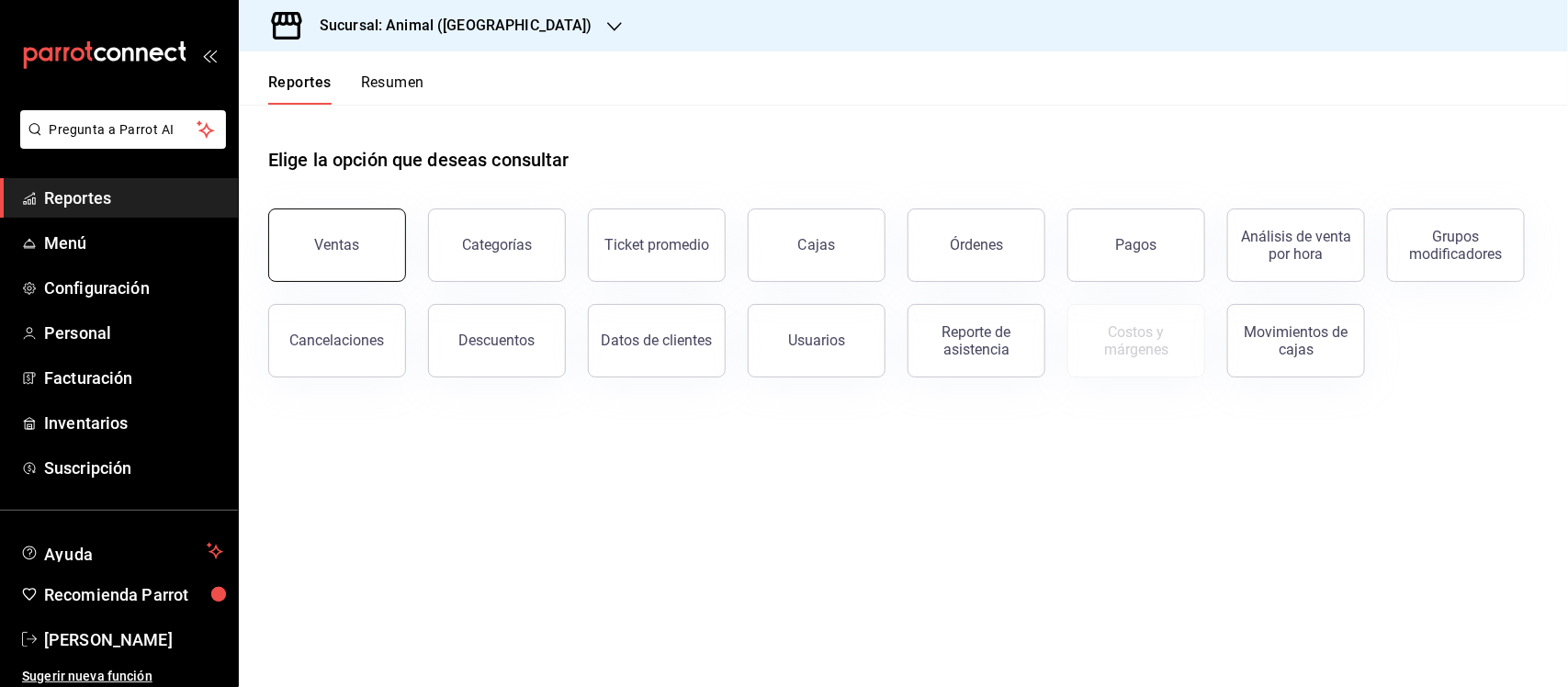
click at [360, 235] on button "Ventas" at bounding box center [337, 246] width 137 height 74
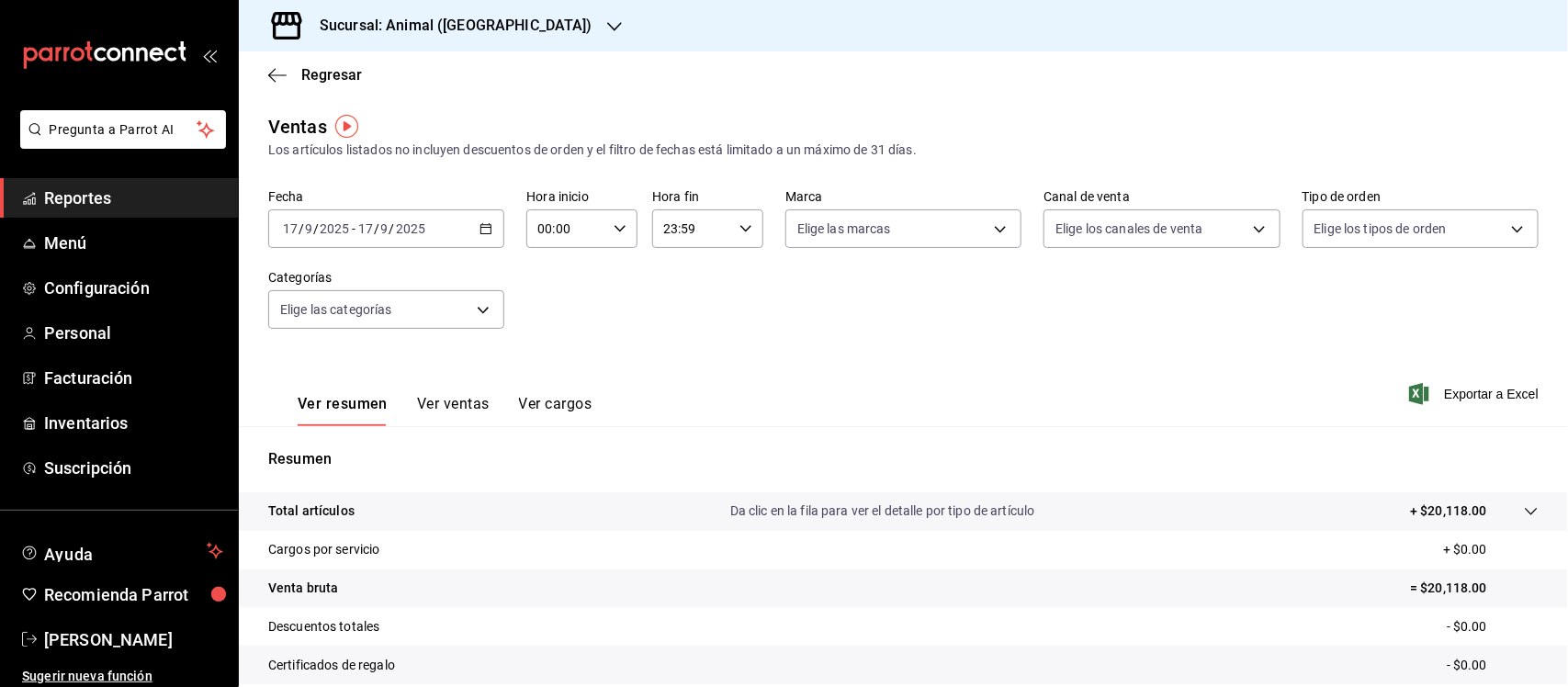
click at [475, 221] on div "2025-09-17 17 / 9 / 2025 - 2025-09-17 17 / 9 / 2025" at bounding box center [386, 229] width 236 height 39
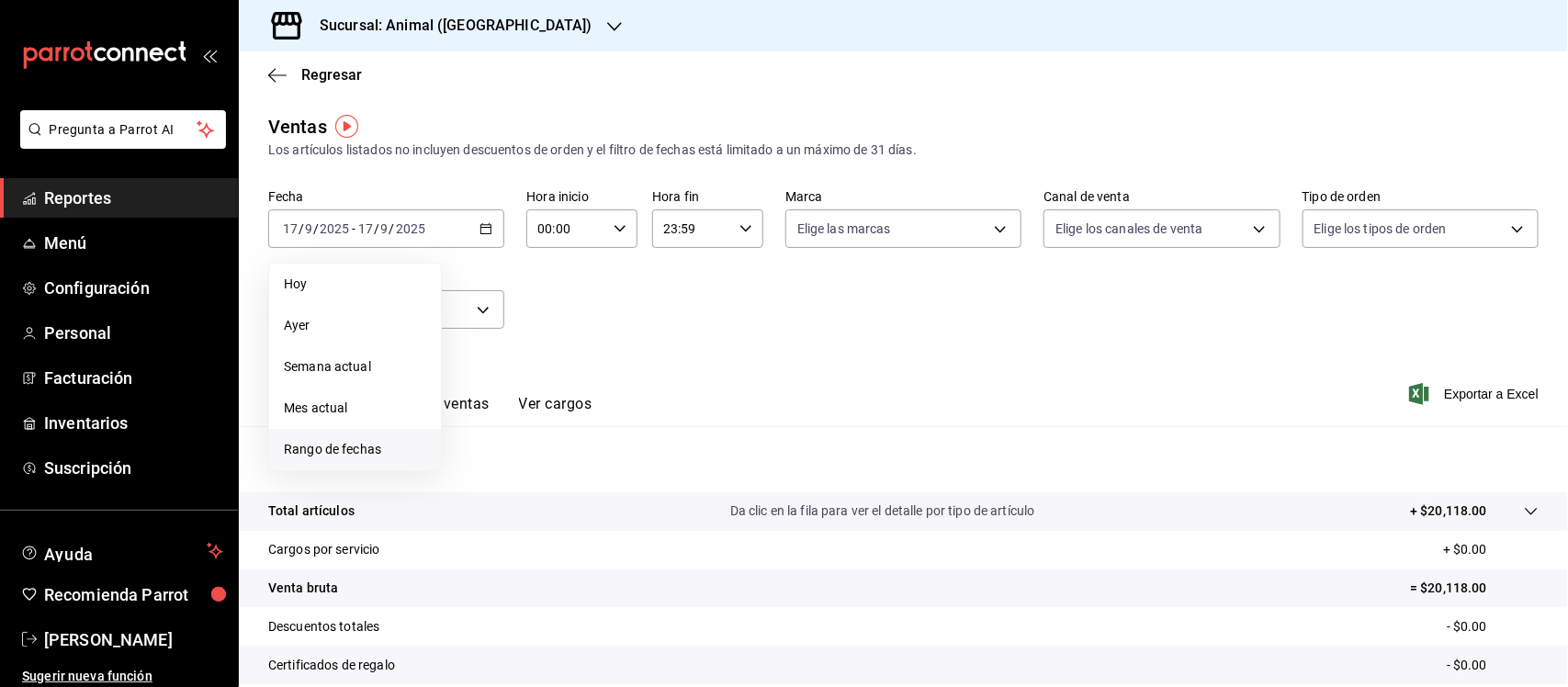
click at [341, 451] on span "Rango de fechas" at bounding box center [354, 448] width 142 height 19
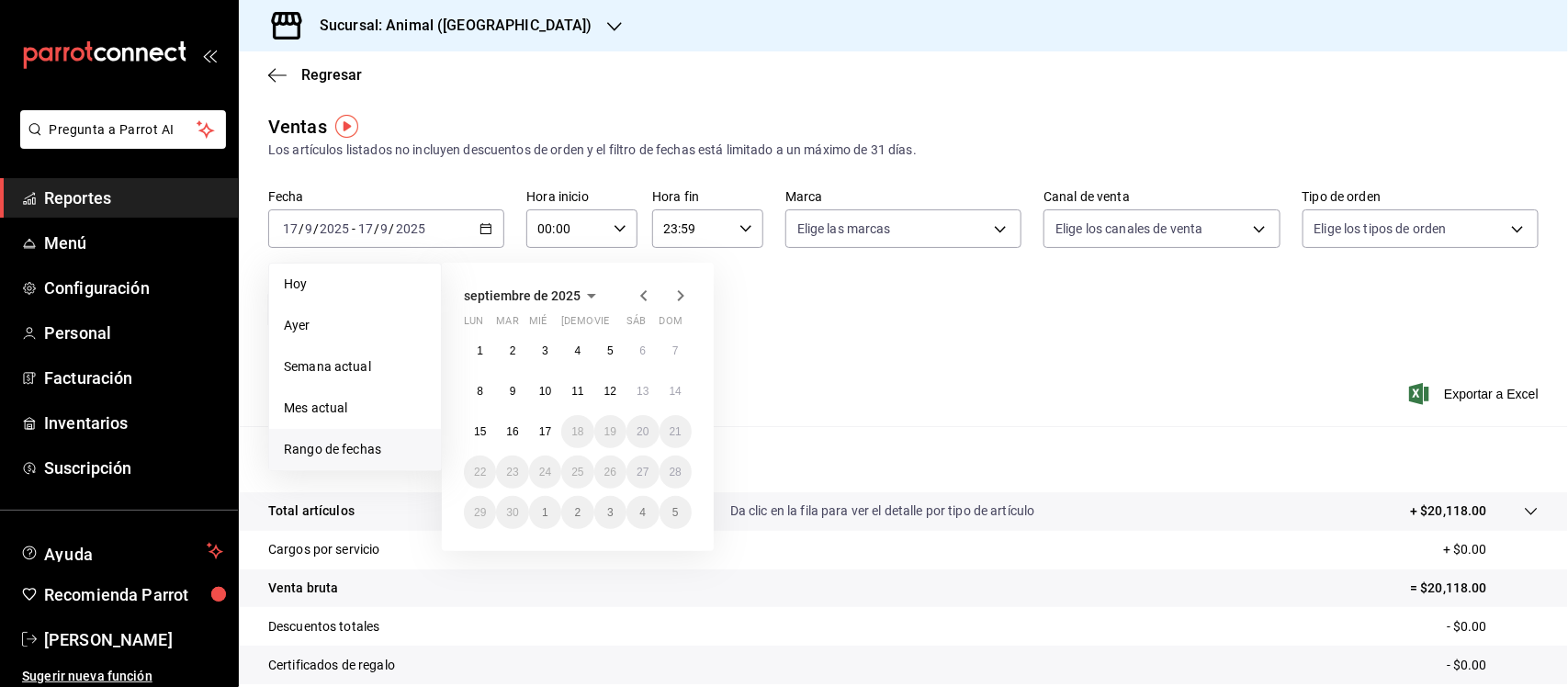
click at [487, 345] on button "1" at bounding box center [480, 350] width 32 height 33
click at [545, 434] on abbr "17" at bounding box center [545, 431] width 12 height 13
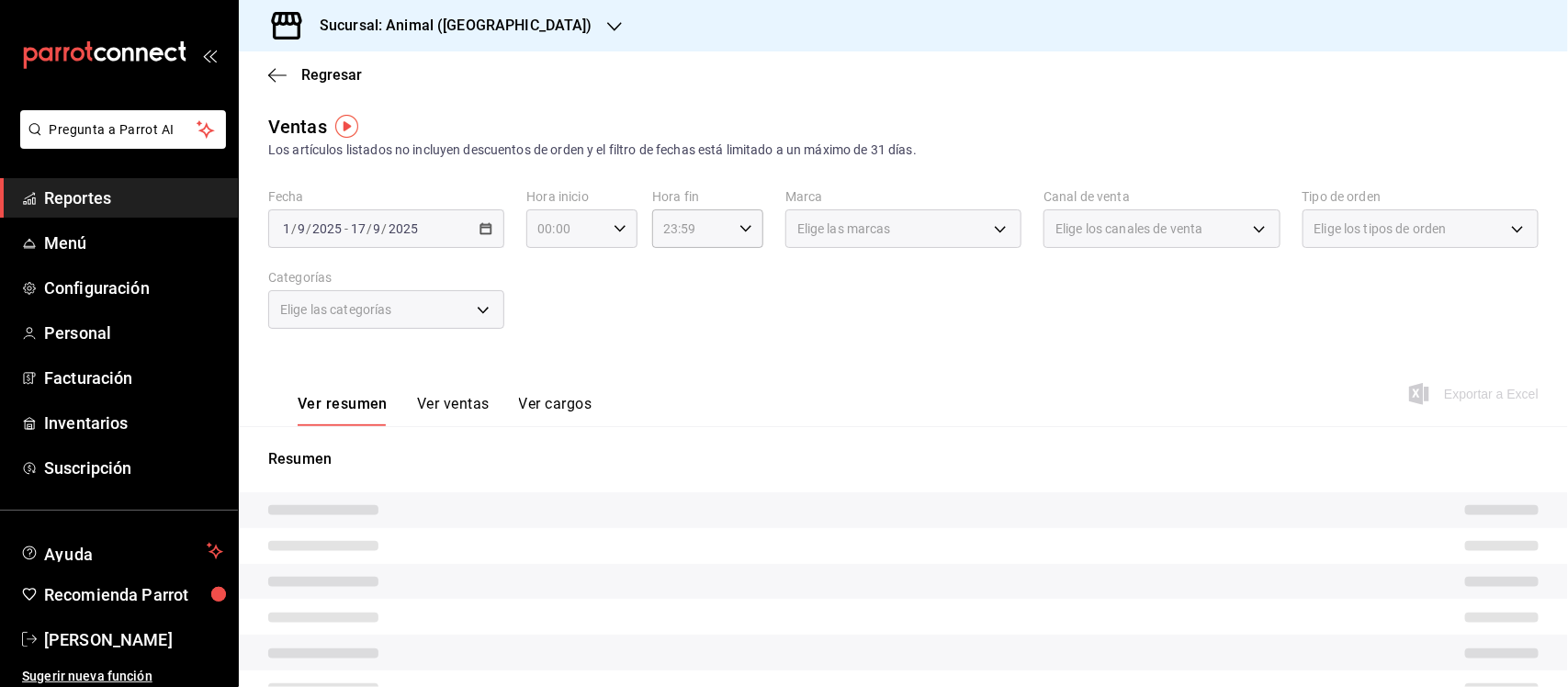
click at [620, 232] on icon "button" at bounding box center [620, 228] width 13 height 13
click at [557, 374] on span "05" at bounding box center [551, 381] width 26 height 15
type input "05:00"
click at [600, 276] on span "00" at bounding box center [606, 275] width 26 height 15
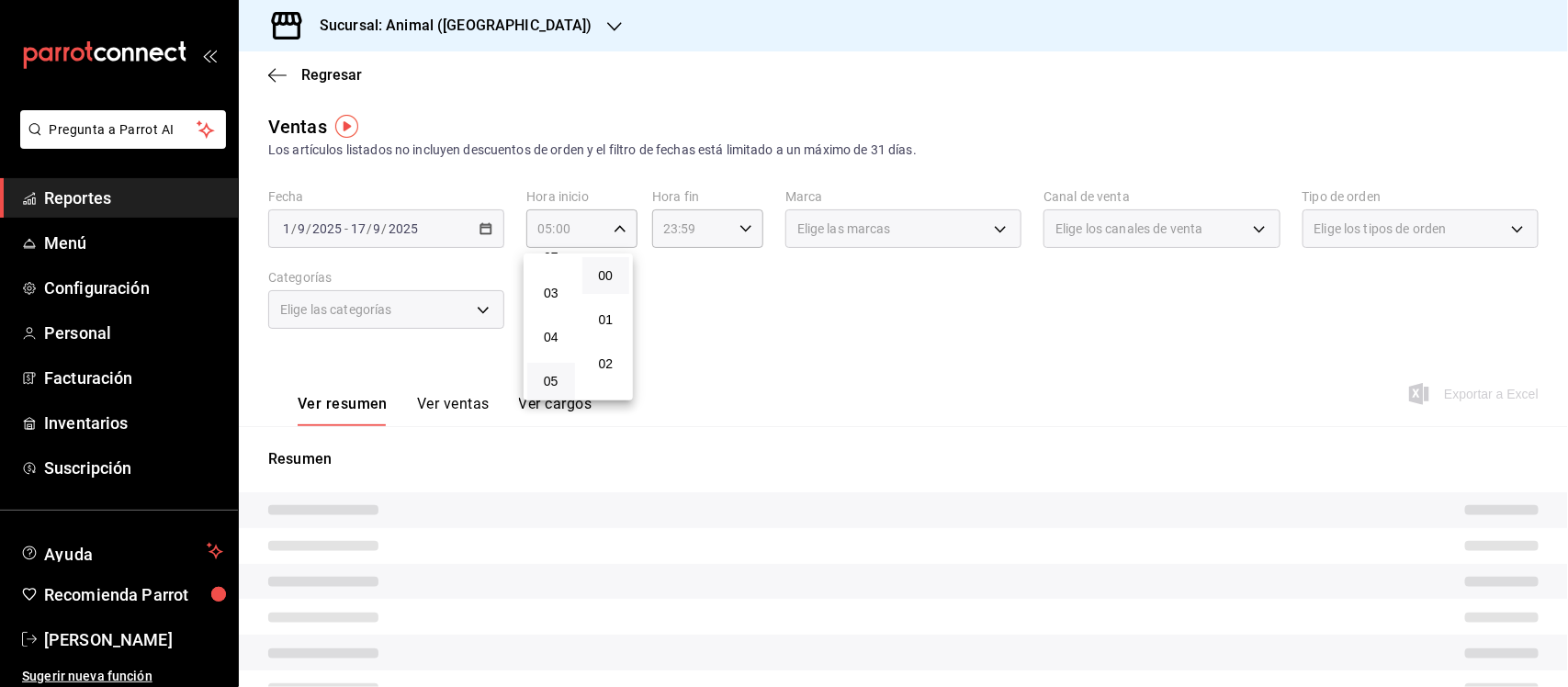
click at [714, 232] on div at bounding box center [784, 343] width 1568 height 687
click at [727, 227] on div "23:59 Hora fin" at bounding box center [708, 229] width 111 height 39
click at [680, 296] on span "05" at bounding box center [676, 296] width 26 height 15
click at [727, 275] on span "00" at bounding box center [730, 275] width 26 height 15
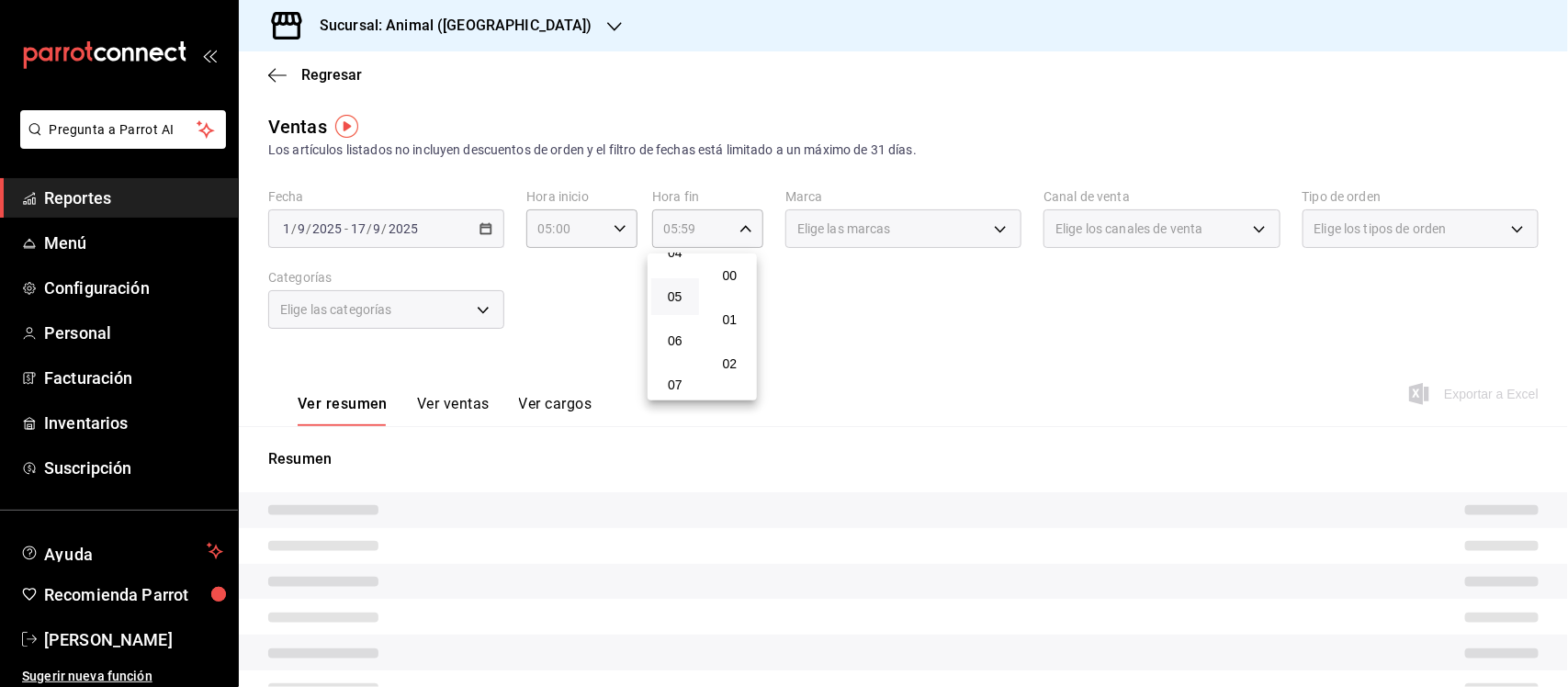
type input "05:00"
click at [896, 310] on div at bounding box center [784, 343] width 1568 height 687
click at [915, 227] on div "Elige las marcas" at bounding box center [902, 229] width 236 height 39
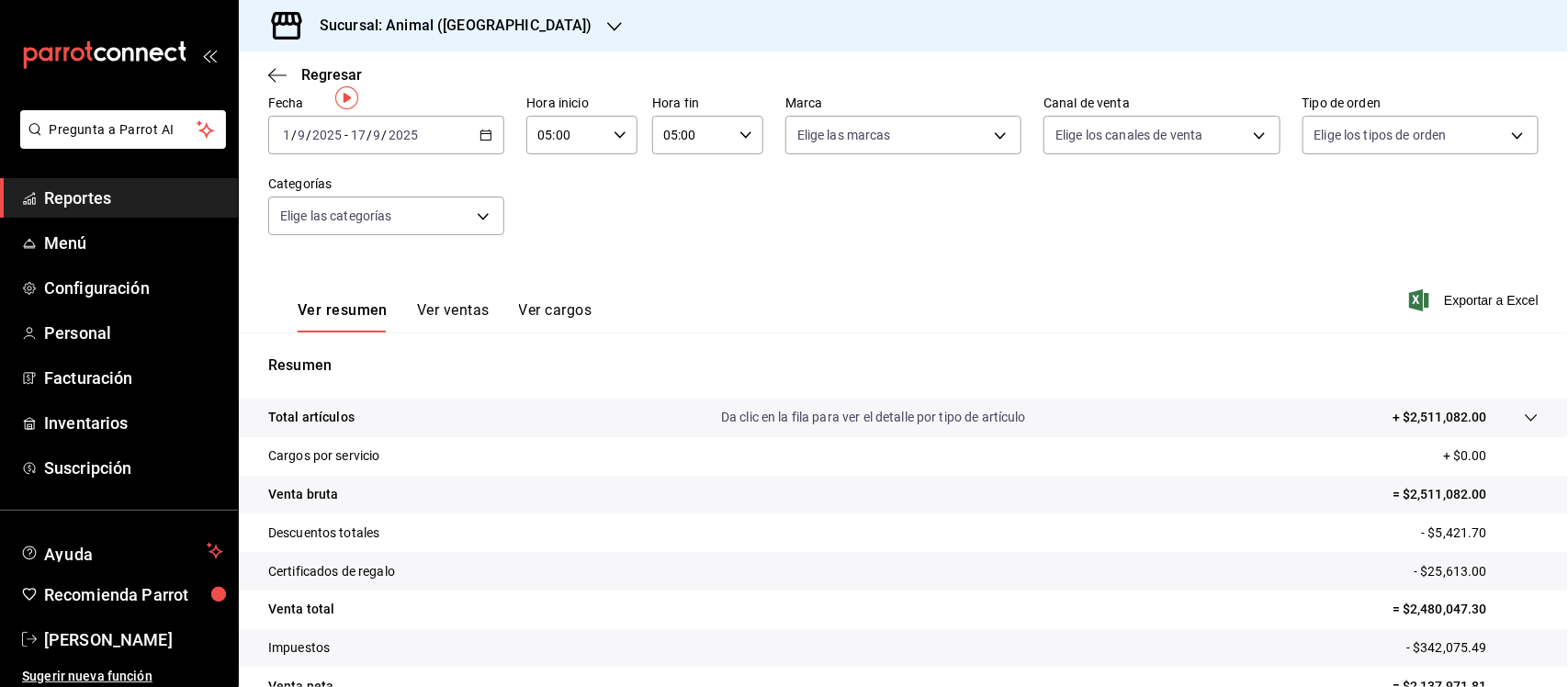
scroll to position [191, 0]
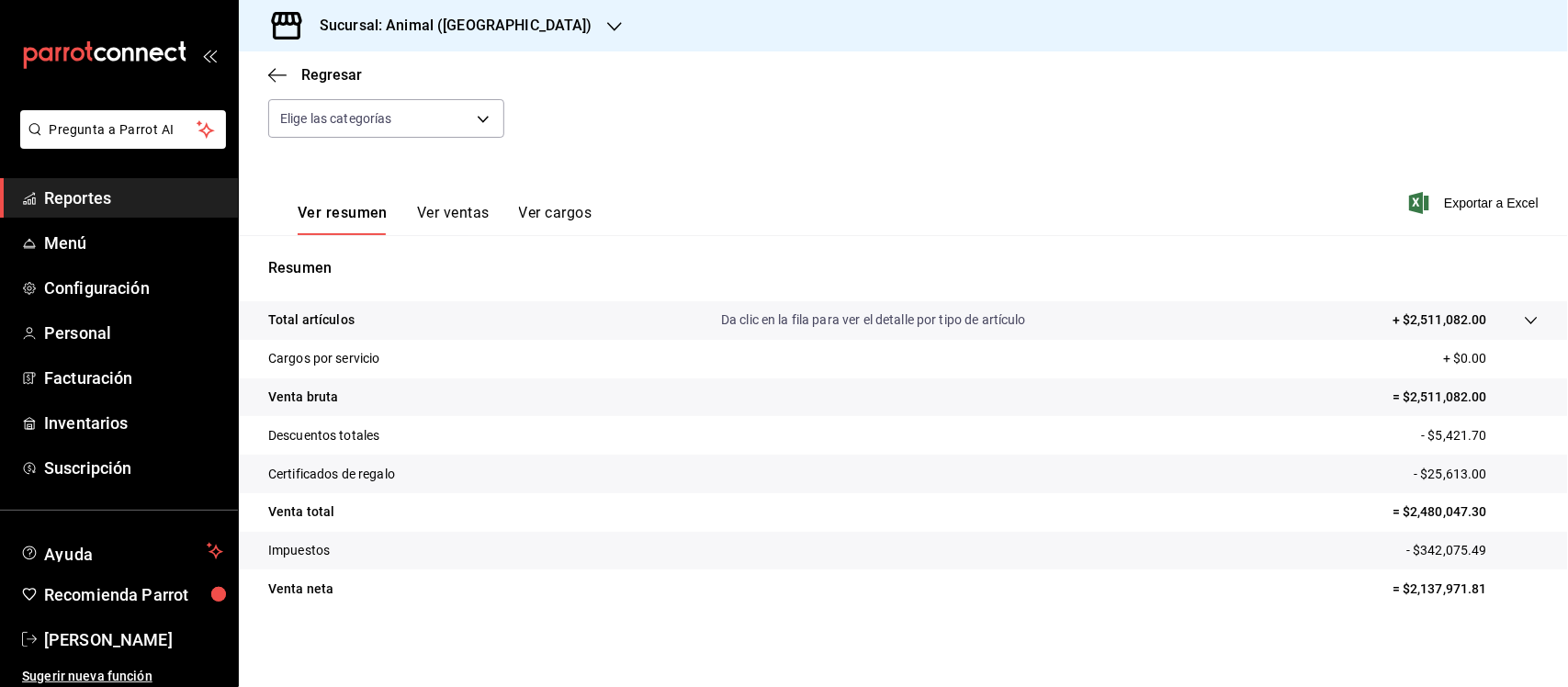
drag, startPoint x: 255, startPoint y: 304, endPoint x: 1468, endPoint y: 628, distance: 1255.5
click at [1468, 628] on div "Ventas Los artículos listados no incluyen descuentos de orden y el filtro de fe…" at bounding box center [903, 290] width 1329 height 737
copy tbody
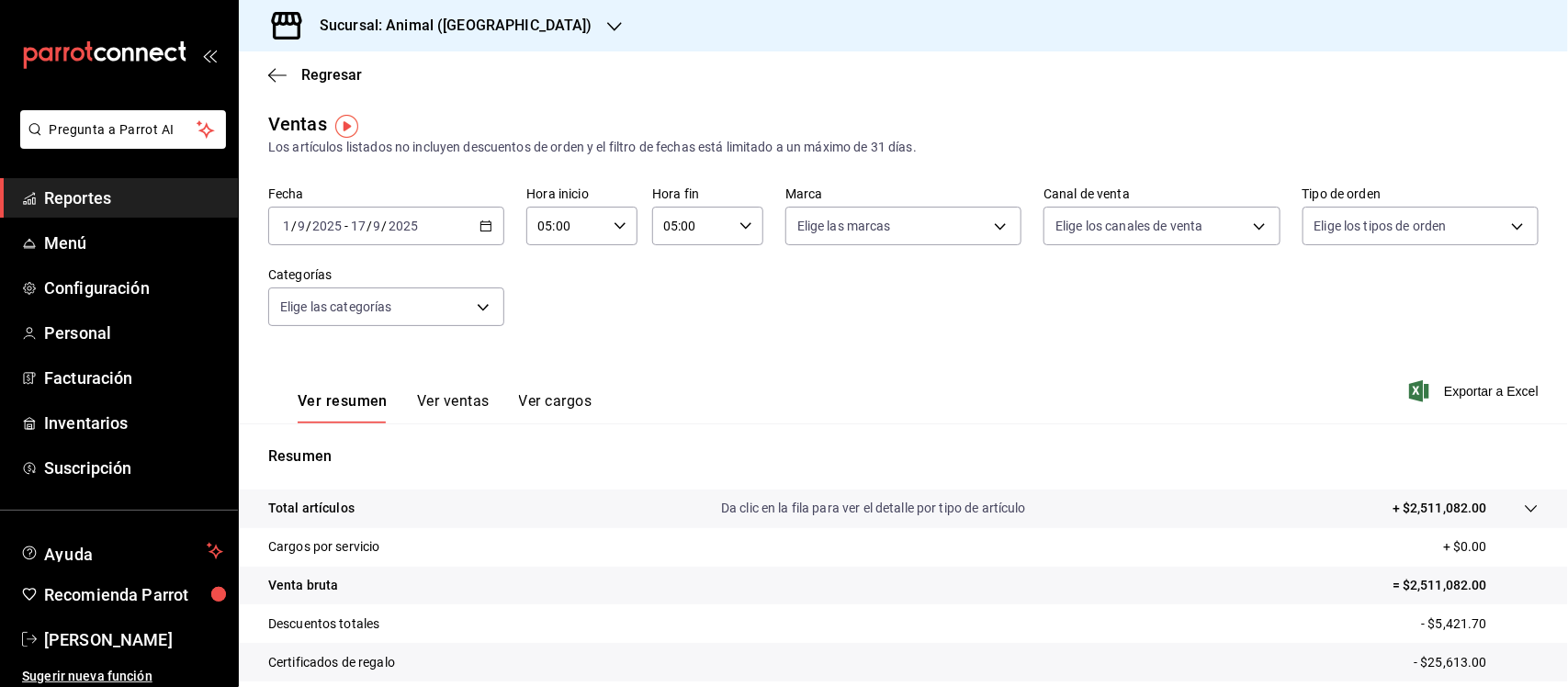
scroll to position [0, 0]
drag, startPoint x: 108, startPoint y: 207, endPoint x: 143, endPoint y: 284, distance: 84.6
click at [108, 207] on span "Reportes" at bounding box center [133, 198] width 179 height 25
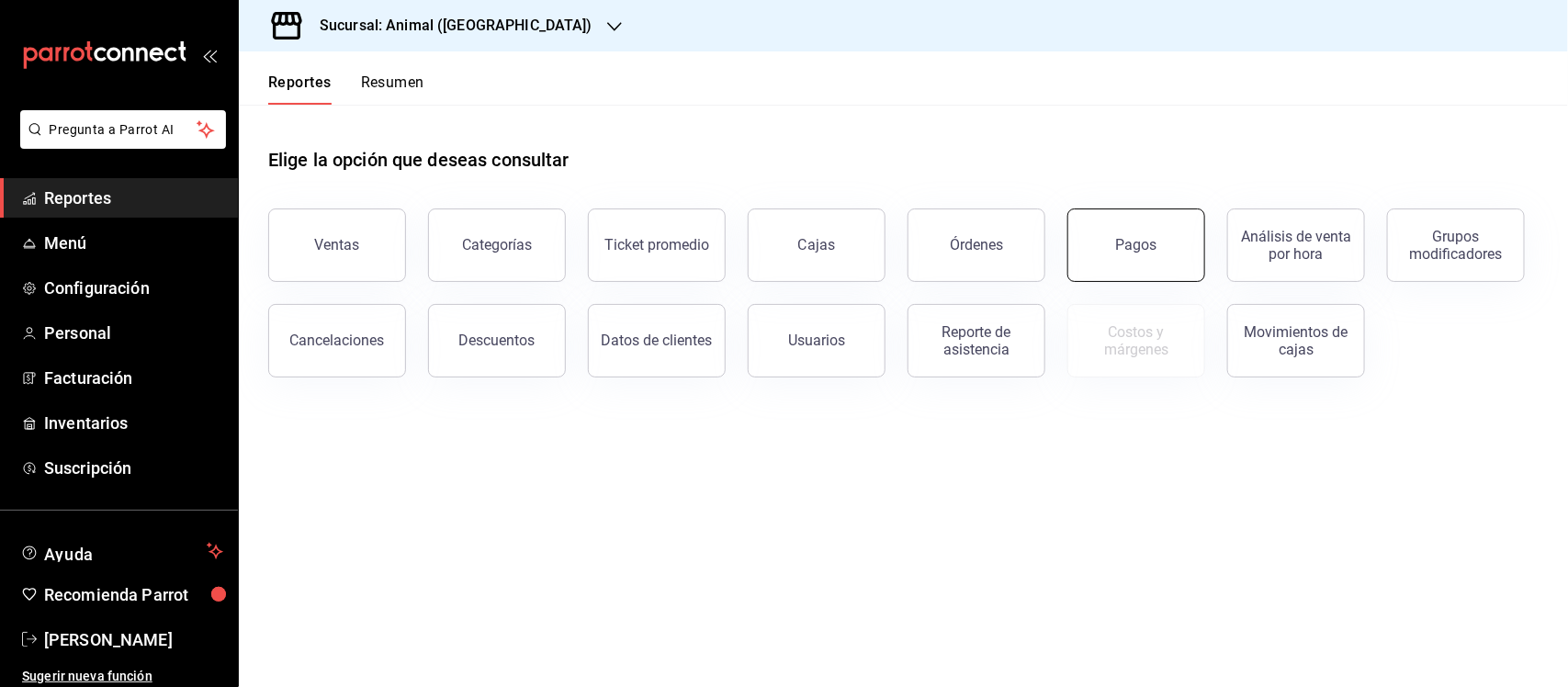
click at [1154, 256] on button "Pagos" at bounding box center [1136, 246] width 137 height 74
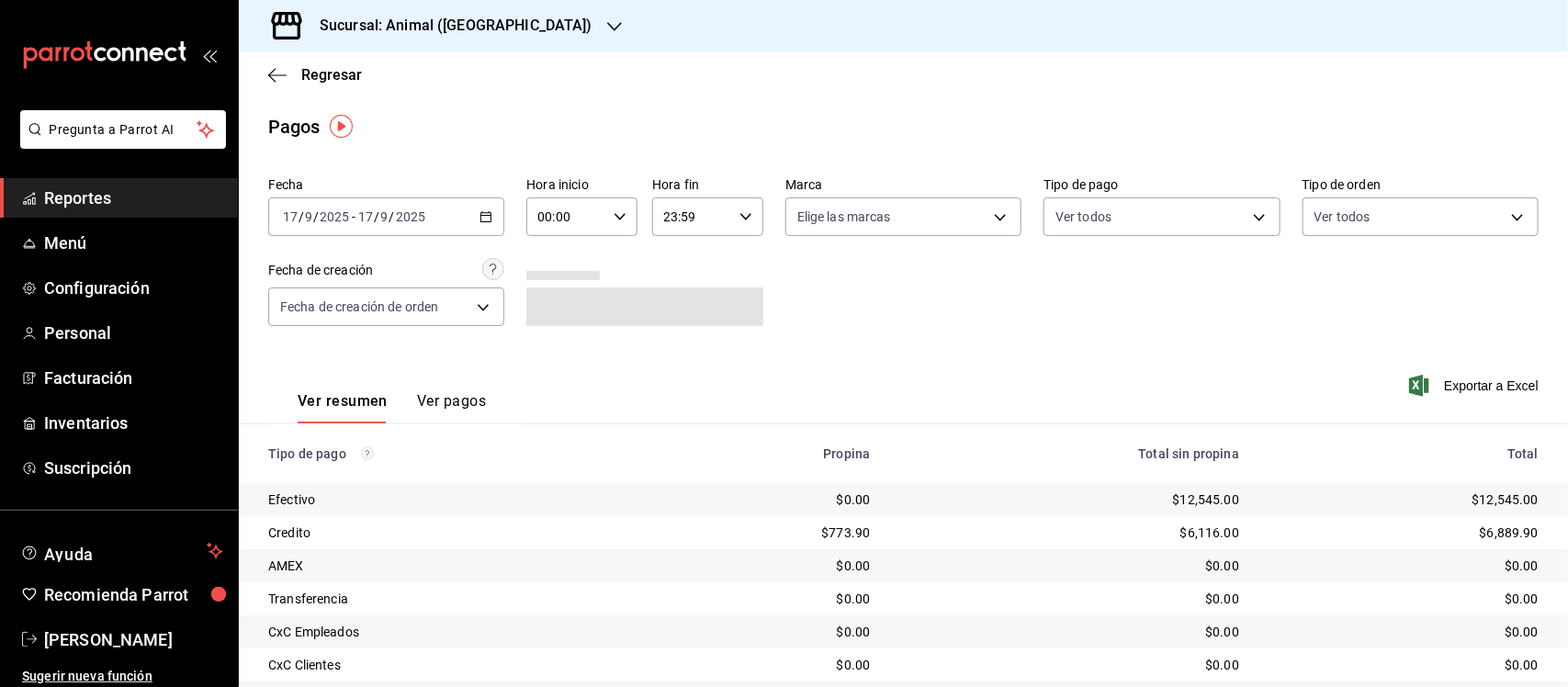
click at [484, 210] on icon "button" at bounding box center [486, 216] width 13 height 13
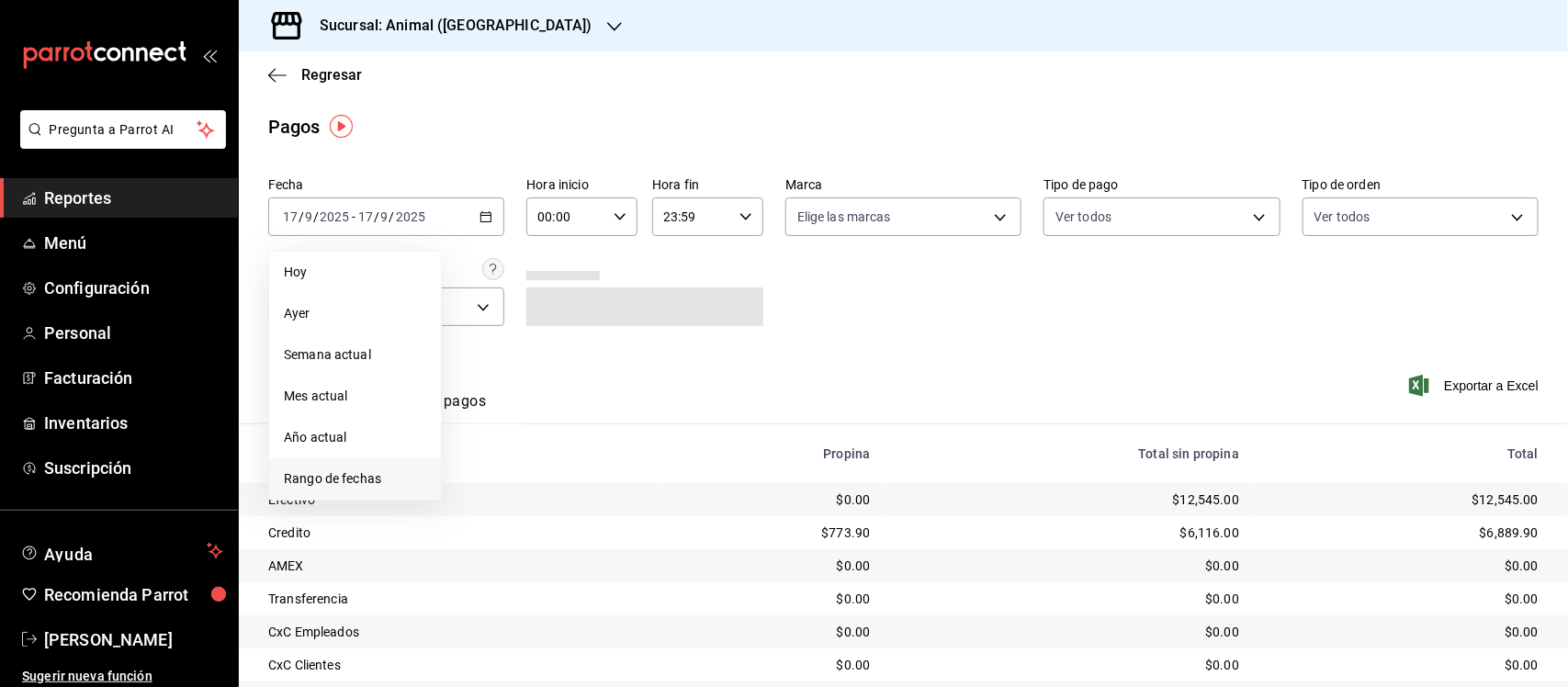
click at [312, 473] on span "Rango de fechas" at bounding box center [354, 478] width 142 height 19
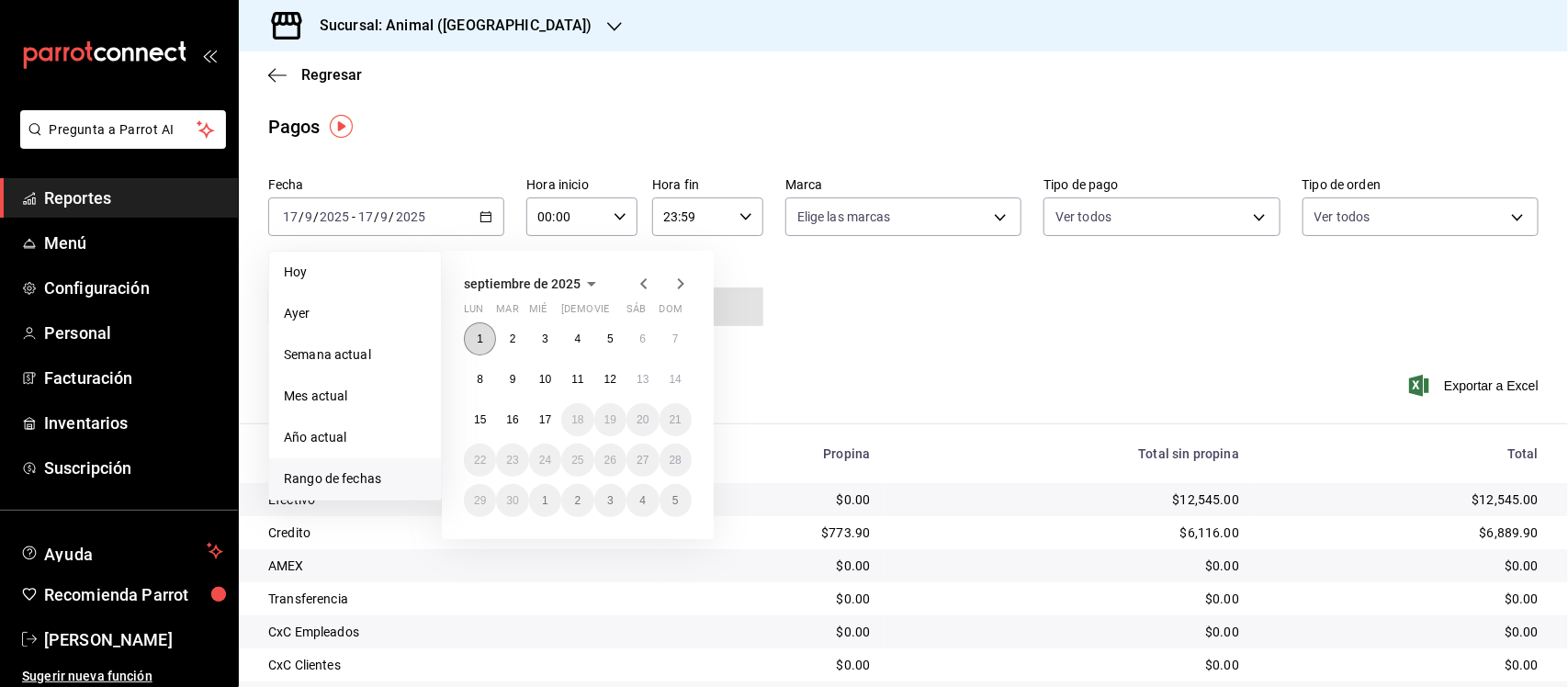
click at [480, 338] on abbr "1" at bounding box center [480, 338] width 6 height 13
click at [551, 414] on button "17" at bounding box center [545, 419] width 32 height 33
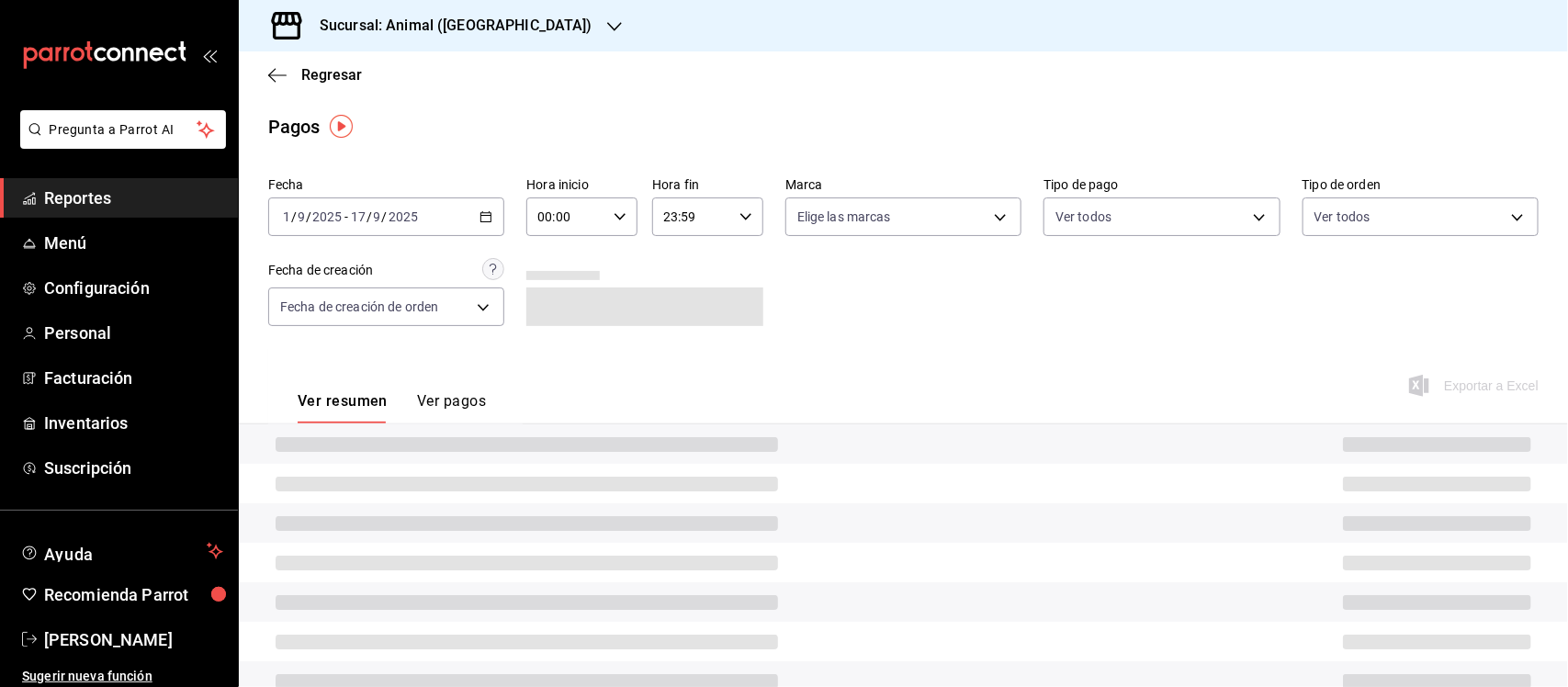
click at [620, 198] on div "00:00 Hora inicio" at bounding box center [582, 217] width 111 height 39
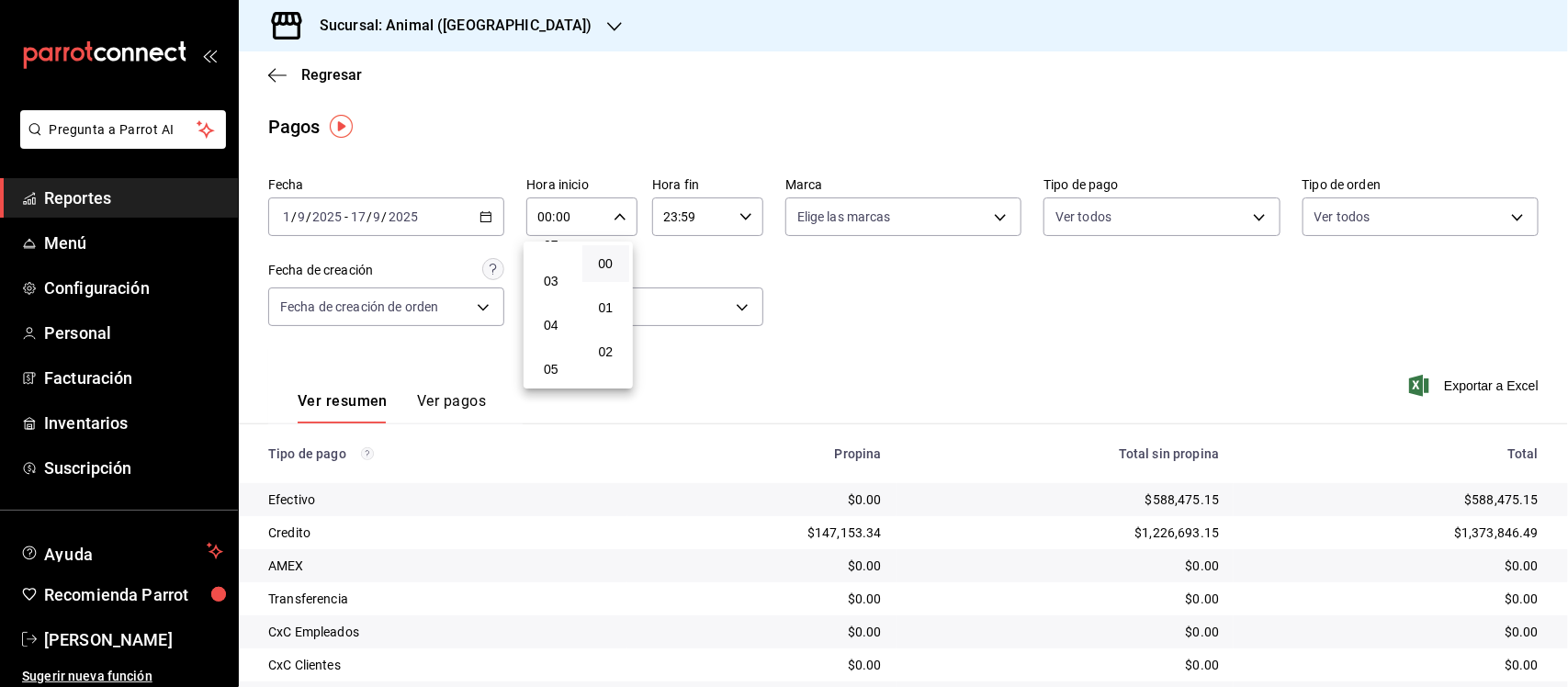
scroll to position [230, 0]
click at [549, 255] on span "05" at bounding box center [551, 254] width 26 height 15
type input "05:00"
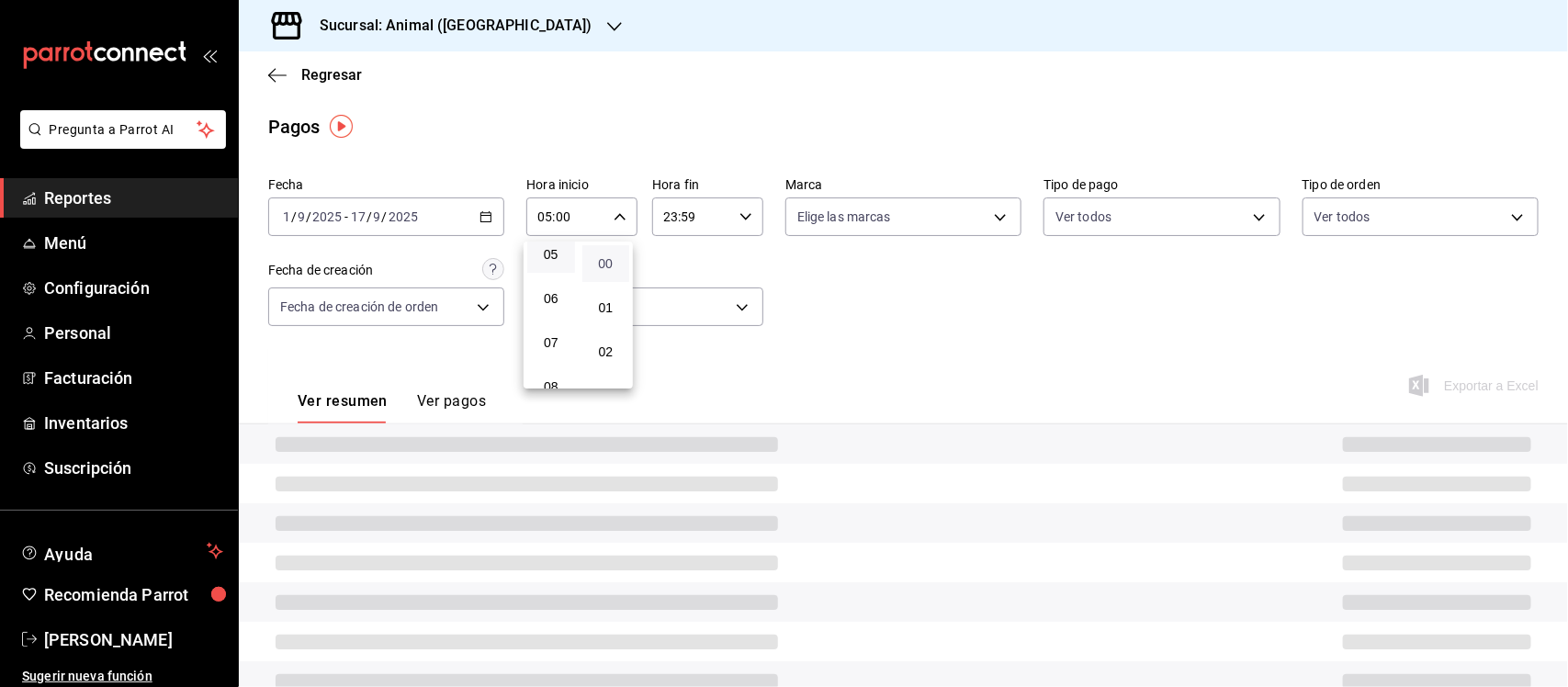
click at [616, 268] on span "00" at bounding box center [606, 263] width 26 height 15
click at [726, 198] on div at bounding box center [784, 343] width 1568 height 687
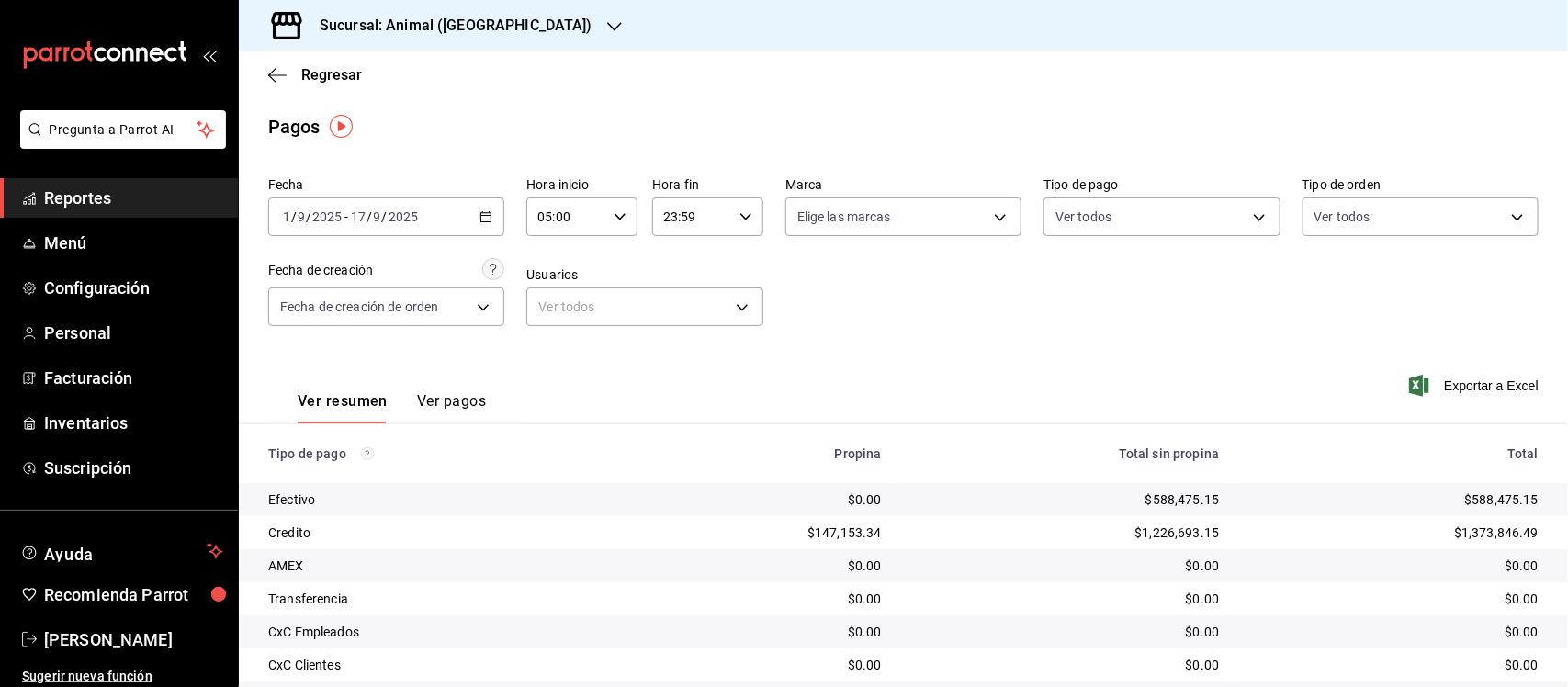
click at [726, 208] on div "23:59 Hora fin" at bounding box center [708, 217] width 111 height 39
click at [666, 277] on span "05" at bounding box center [676, 284] width 26 height 15
click at [730, 259] on span "00" at bounding box center [730, 263] width 26 height 15
type input "05:00"
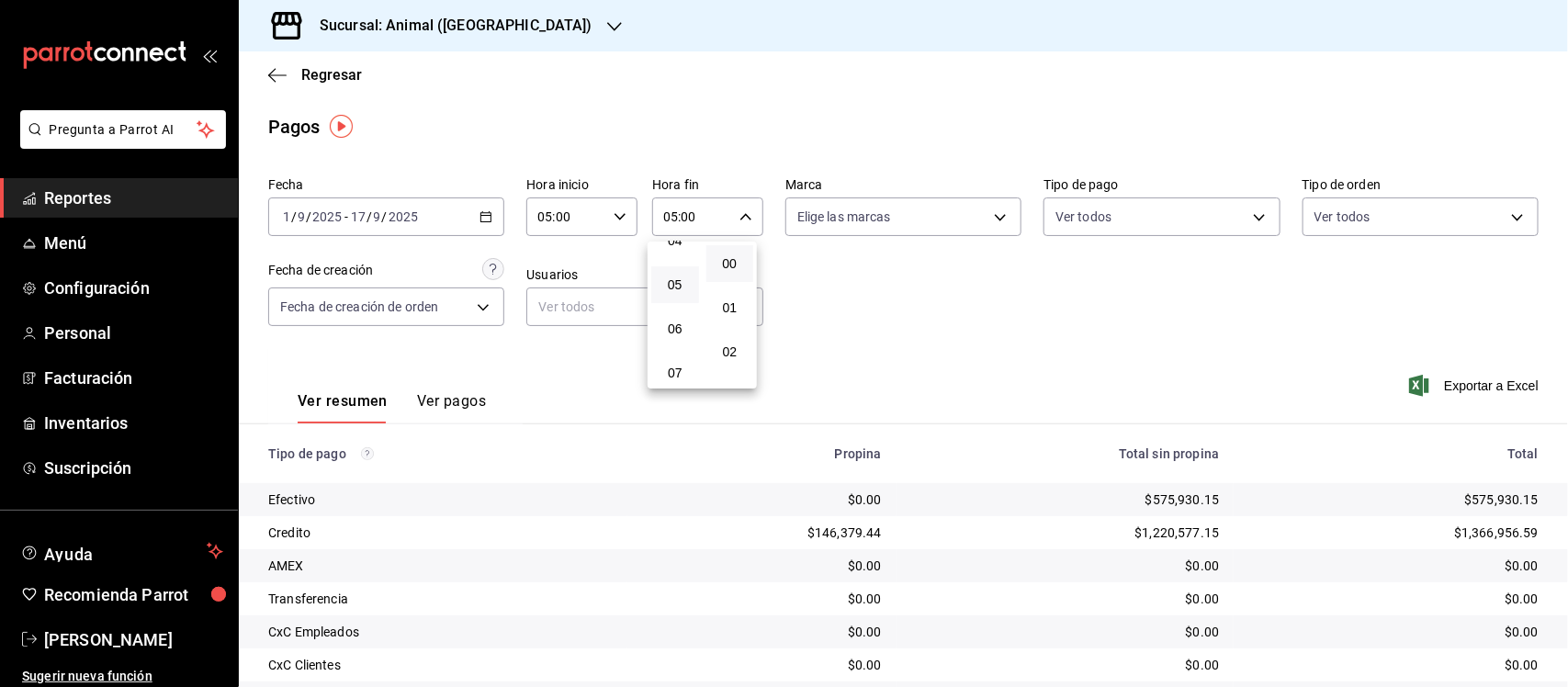
click at [860, 263] on div at bounding box center [784, 343] width 1568 height 687
click at [953, 211] on body "Pregunta a Parrot AI Reportes Menú Configuración Personal Facturación Inventari…" at bounding box center [784, 343] width 1568 height 687
click at [793, 282] on input "checkbox" at bounding box center [798, 288] width 17 height 17
checkbox input "true"
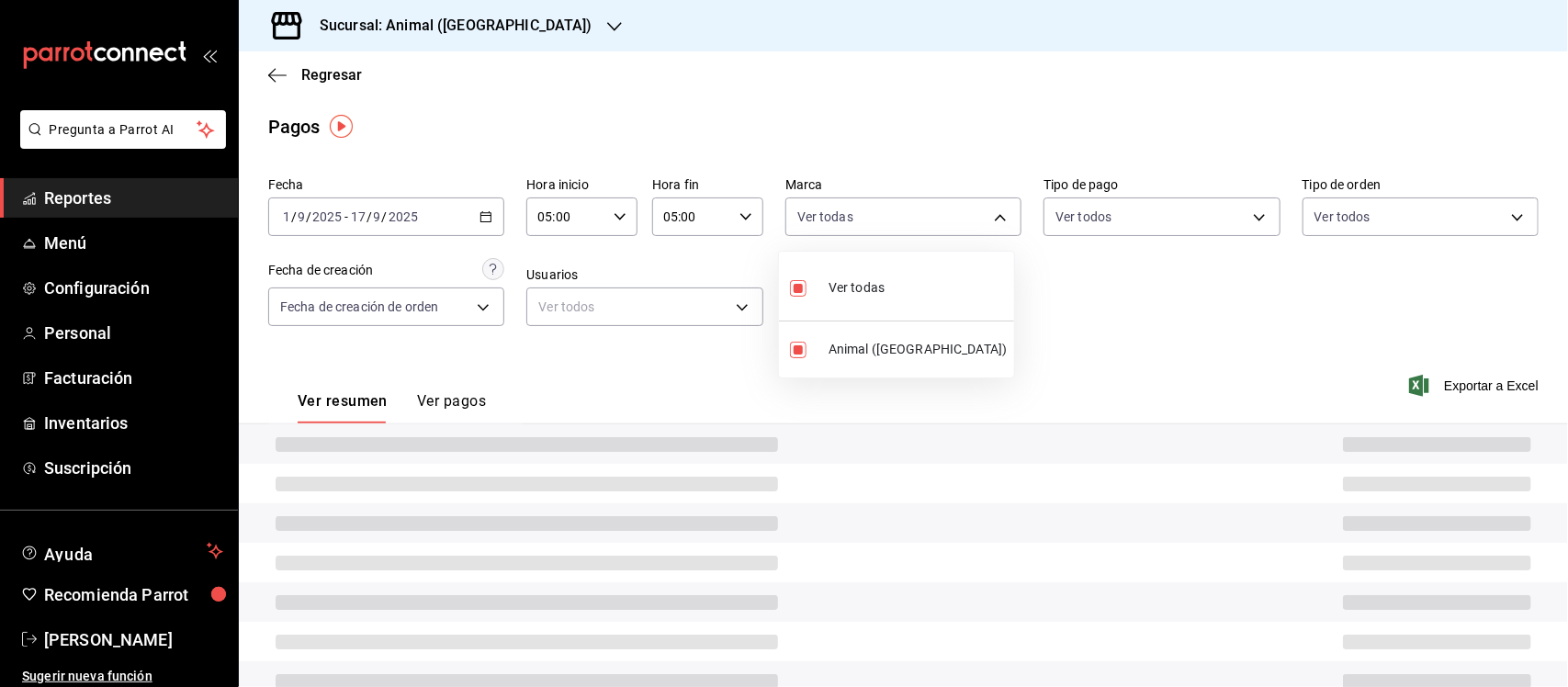
type input "96838179-8fbb-4073-aae3-1789726318c8"
checkbox input "true"
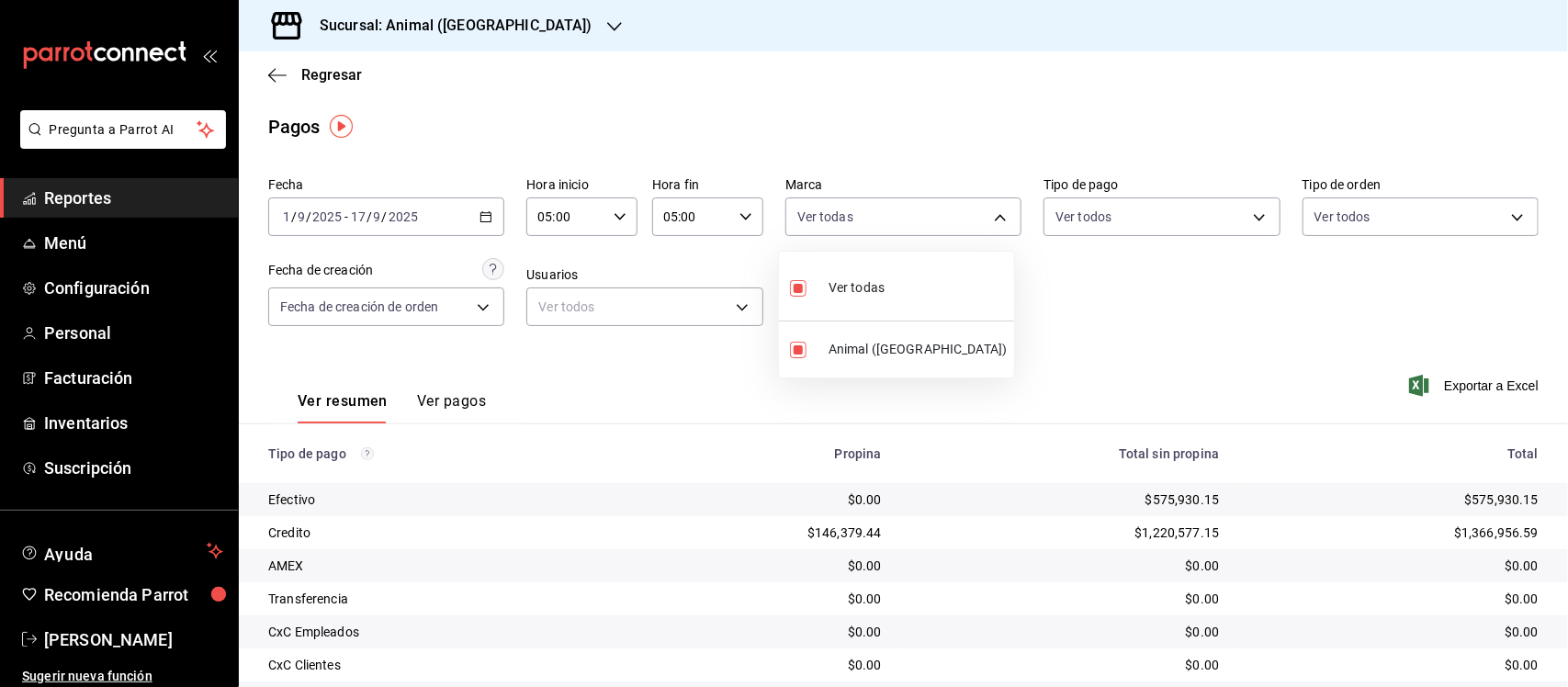
click at [1163, 310] on div at bounding box center [784, 343] width 1568 height 687
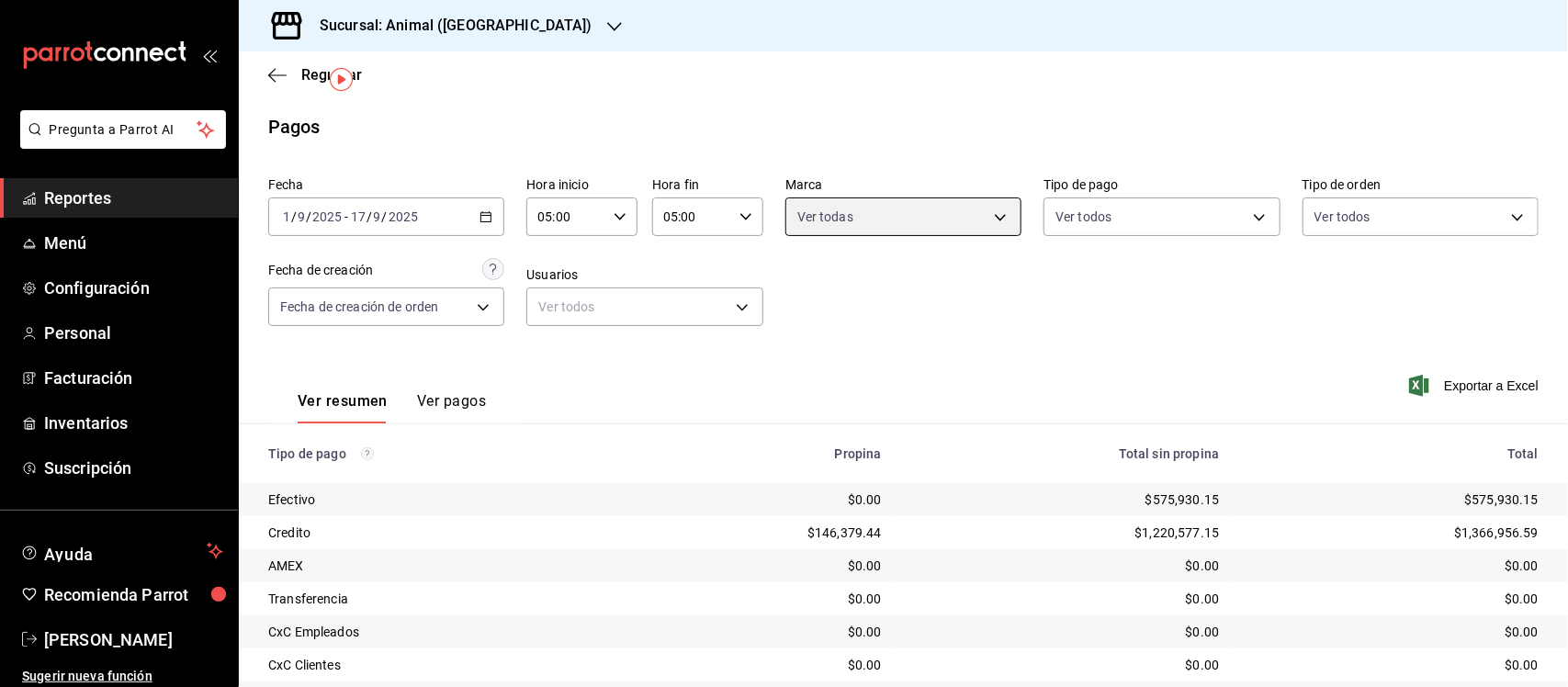
scroll to position [124, 0]
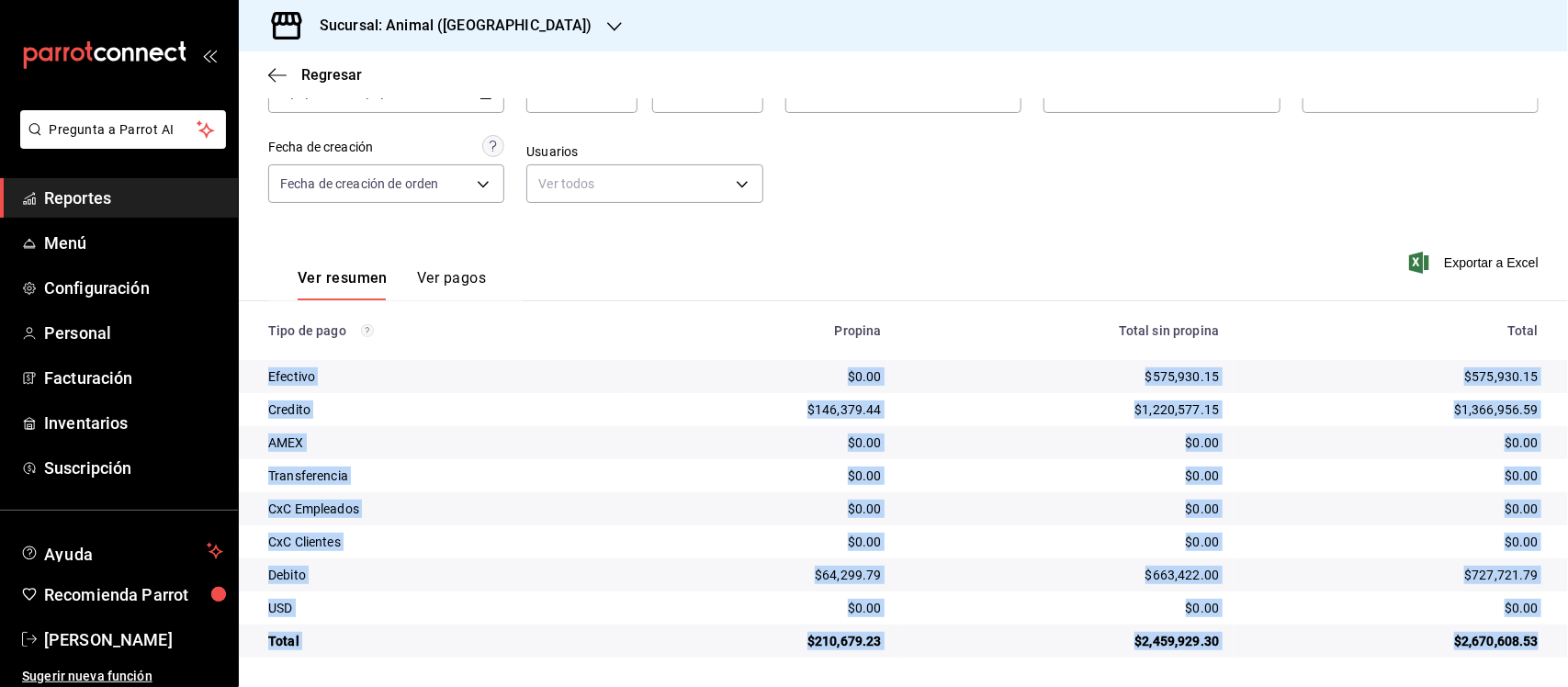
drag, startPoint x: 260, startPoint y: 378, endPoint x: 1527, endPoint y: 654, distance: 1296.7
click at [1527, 654] on tbody "Efectivo $0.00 $575,930.15 $575,930.15 Credito $146,379.44 $1,220,577.15 $1,366…" at bounding box center [903, 508] width 1329 height 297
copy tbody "Efectivo $0.00 $575,930.15 $575,930.15 Credito $146,379.44 $1,220,577.15 $1,366…"
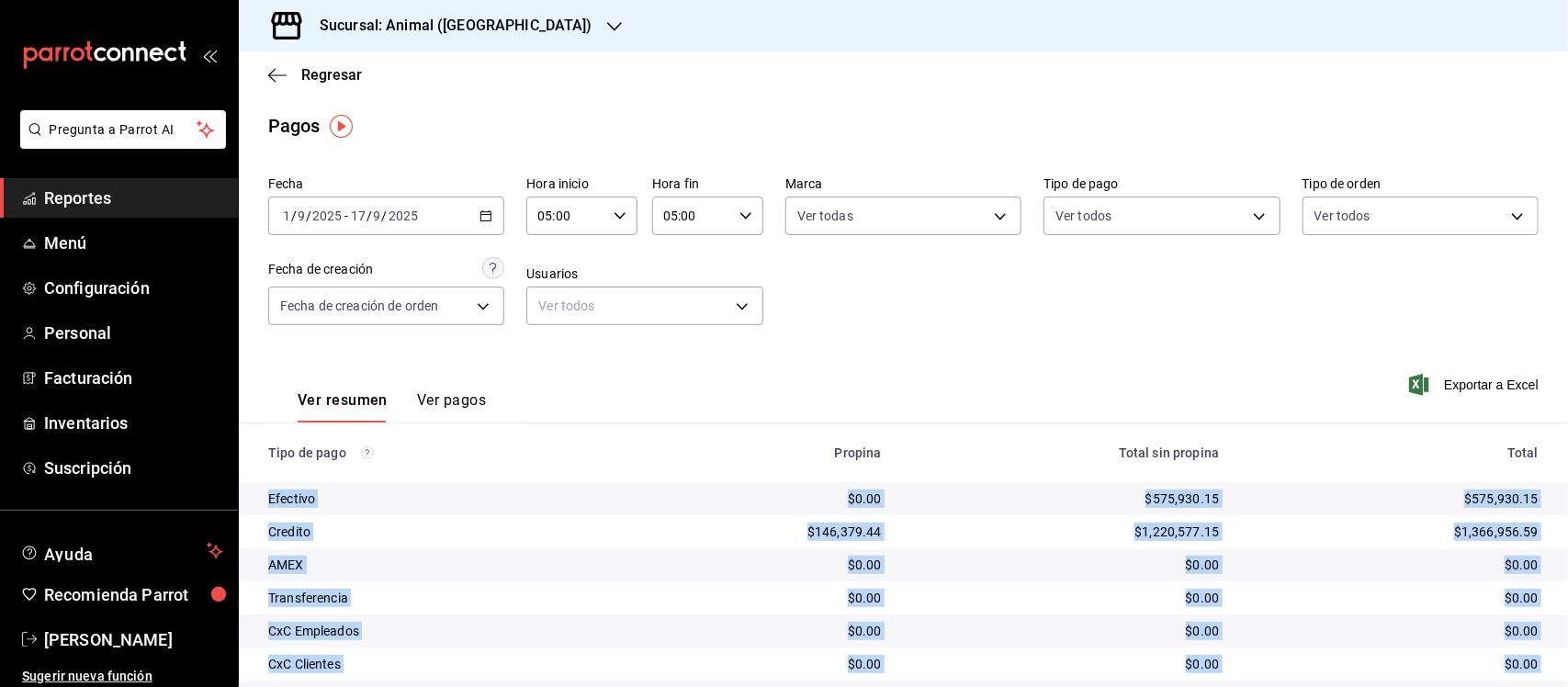
scroll to position [0, 0]
click at [76, 189] on span "Reportes" at bounding box center [133, 198] width 179 height 25
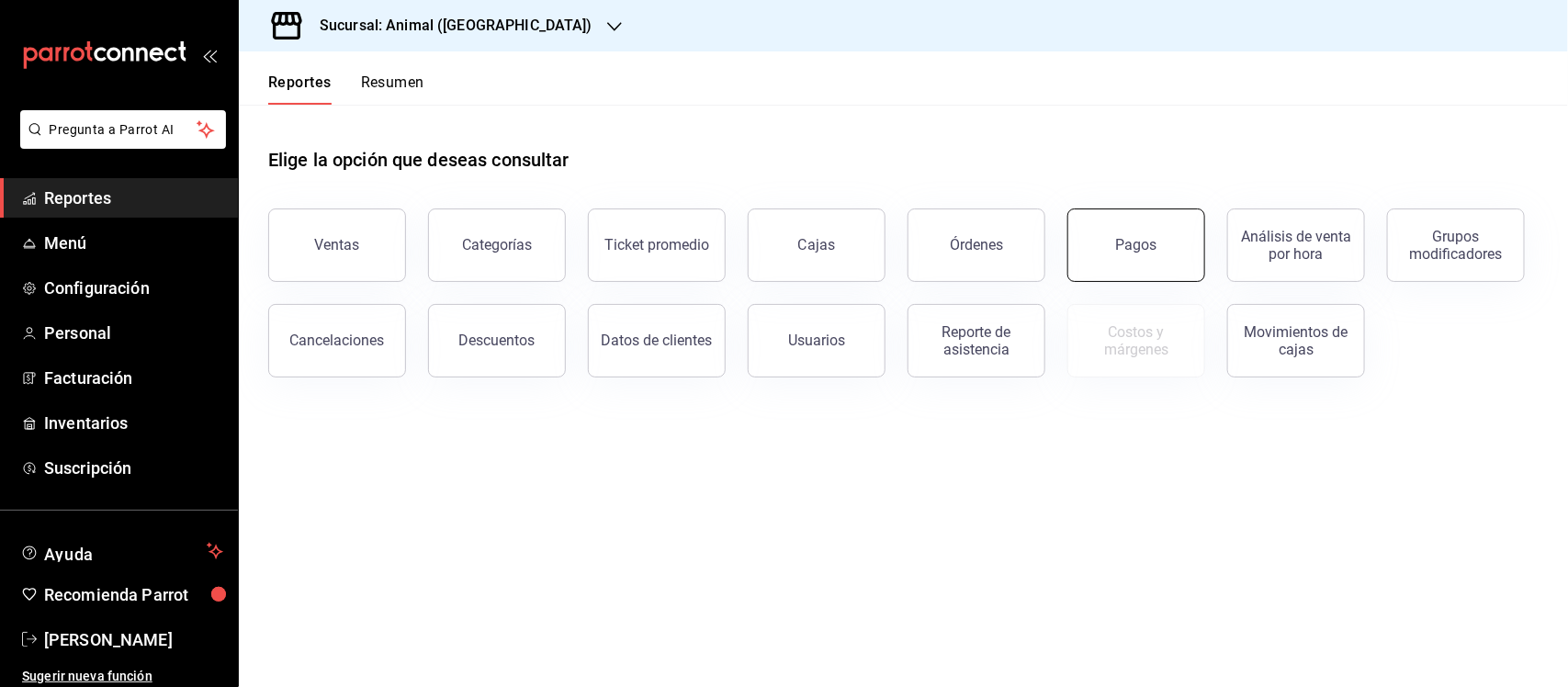
click at [1099, 241] on button "Pagos" at bounding box center [1136, 246] width 137 height 74
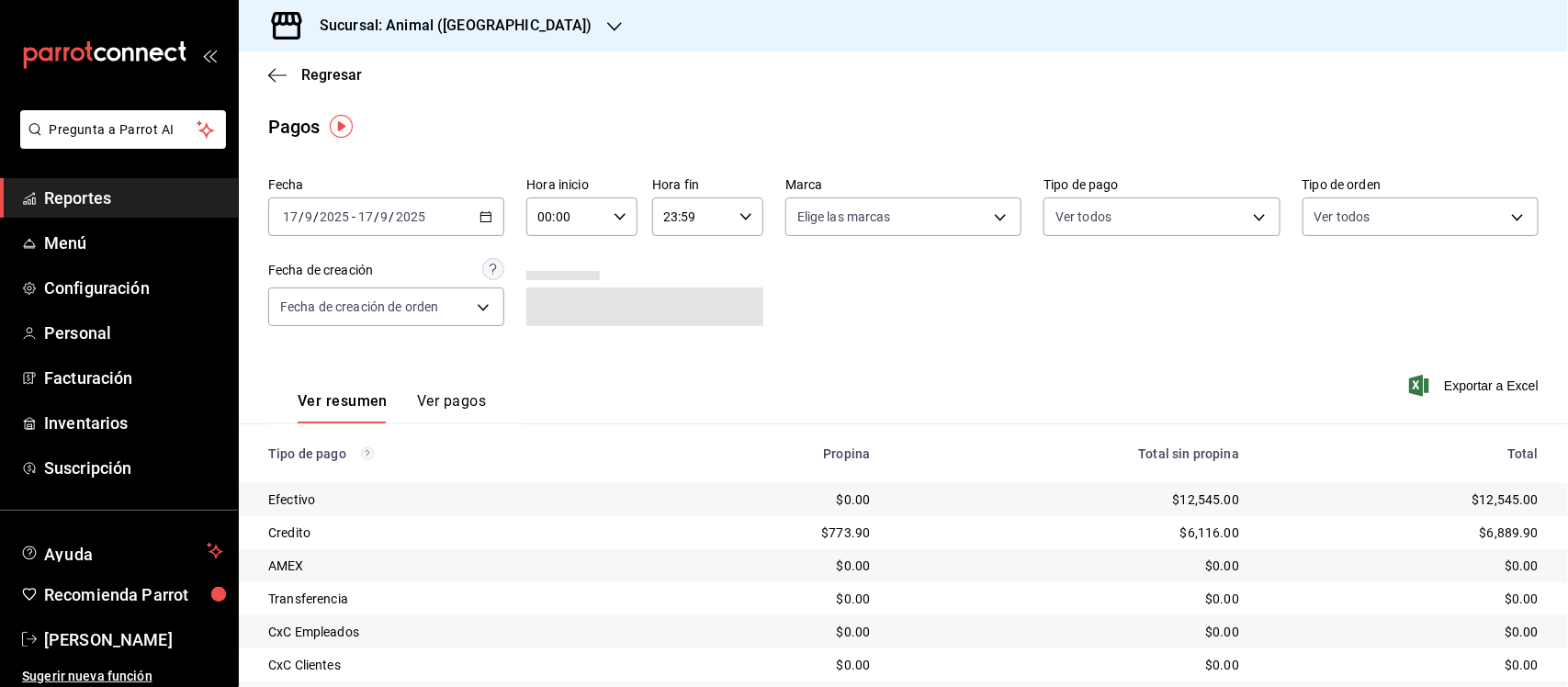
click at [481, 221] on \(Stroke\) "button" at bounding box center [486, 217] width 11 height 10
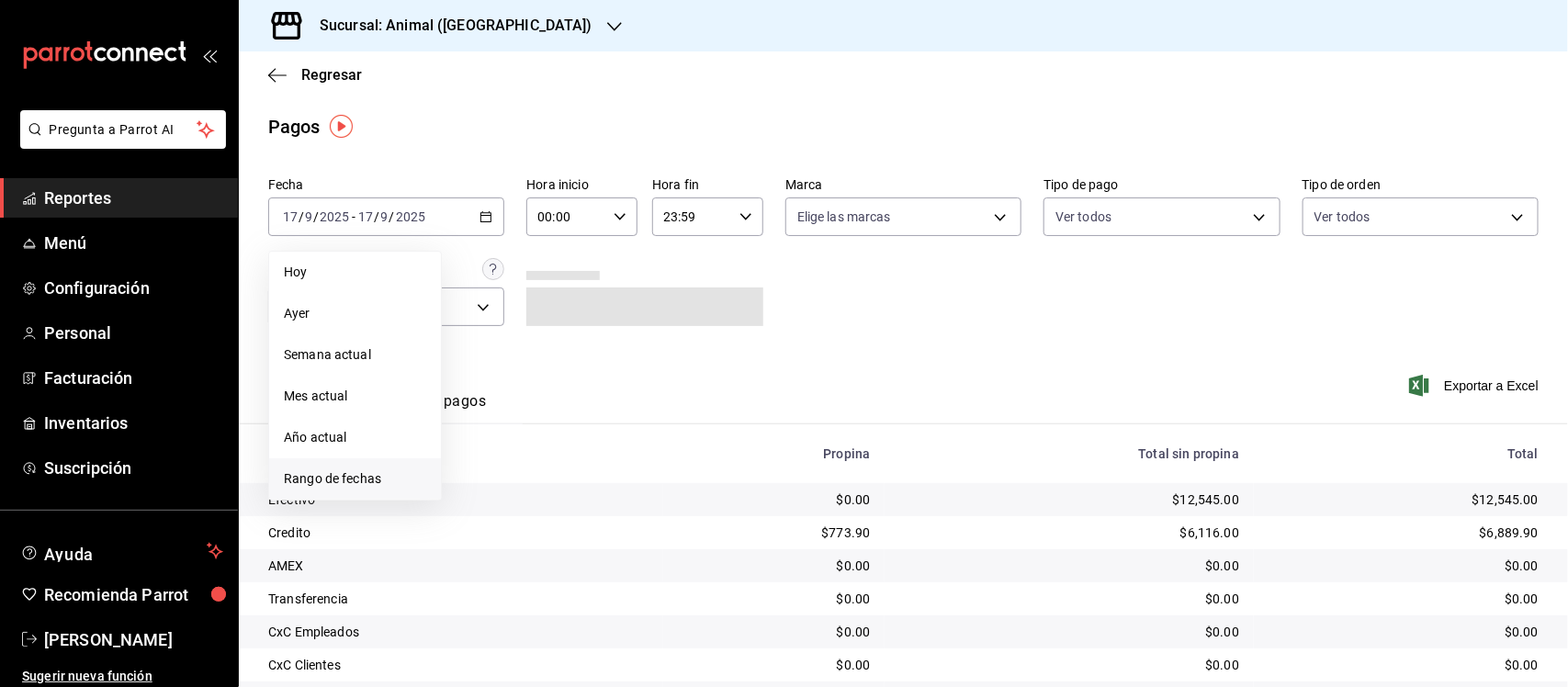
click at [317, 471] on span "Rango de fechas" at bounding box center [354, 478] width 142 height 19
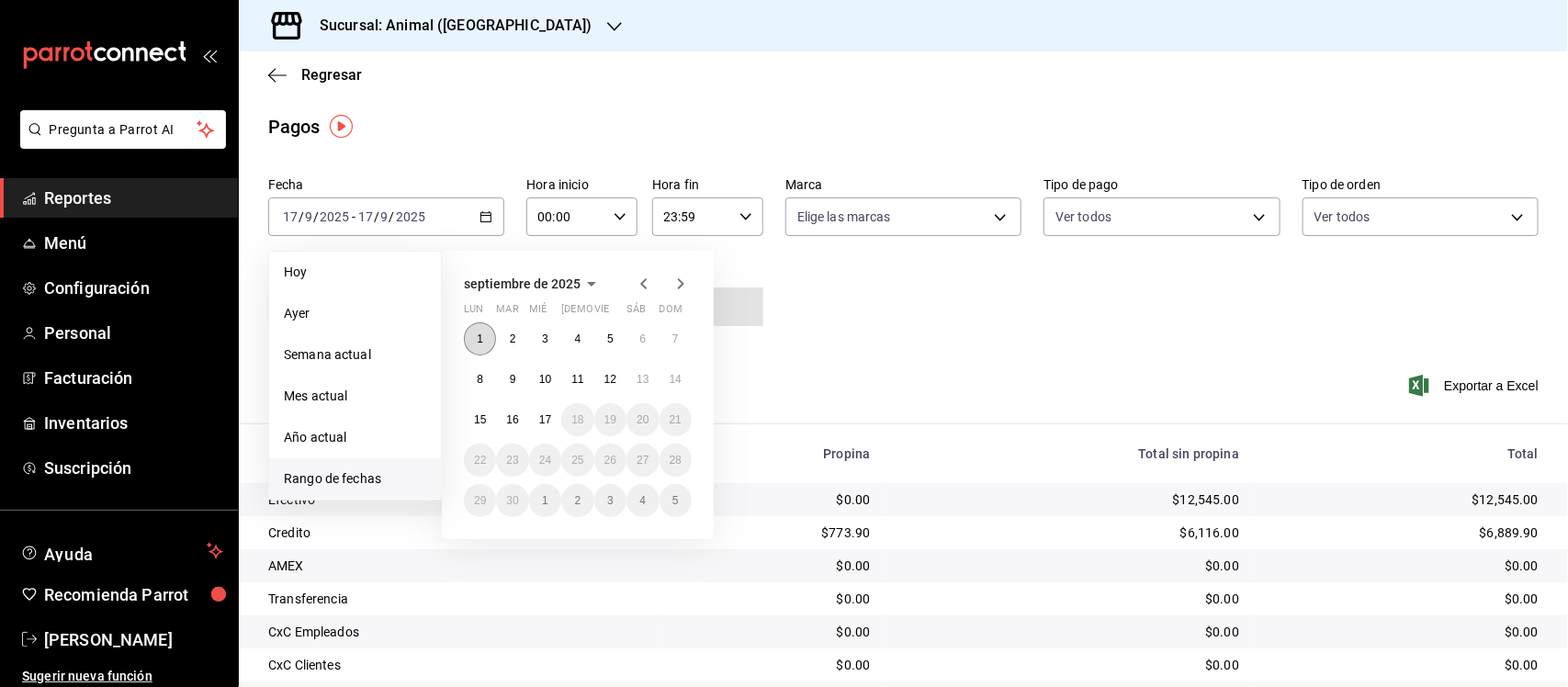
click at [478, 329] on button "1" at bounding box center [480, 338] width 32 height 33
click at [546, 426] on button "17" at bounding box center [545, 419] width 32 height 33
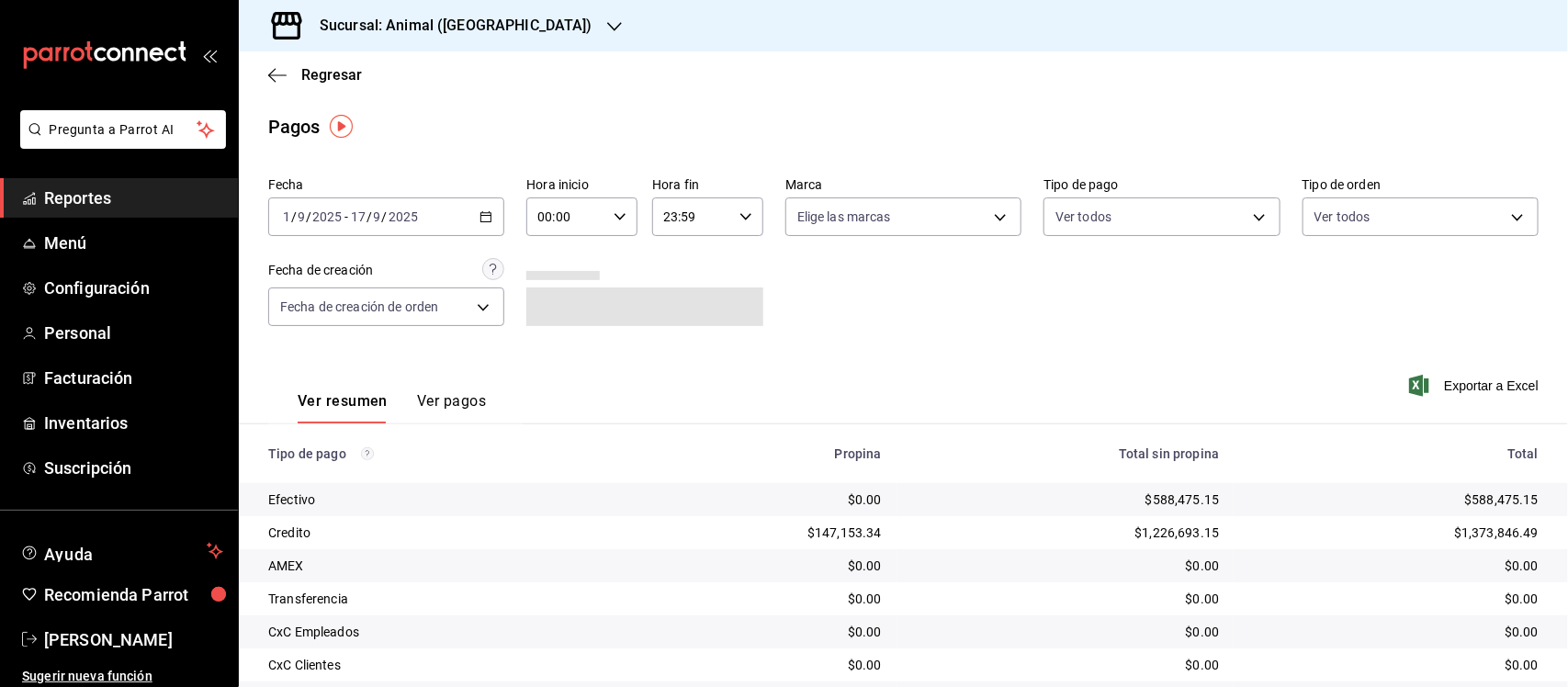
click at [617, 214] on icon "button" at bounding box center [620, 216] width 13 height 13
click at [552, 254] on span "05" at bounding box center [551, 254] width 26 height 15
type input "05:00"
click at [614, 262] on span "00" at bounding box center [606, 263] width 26 height 15
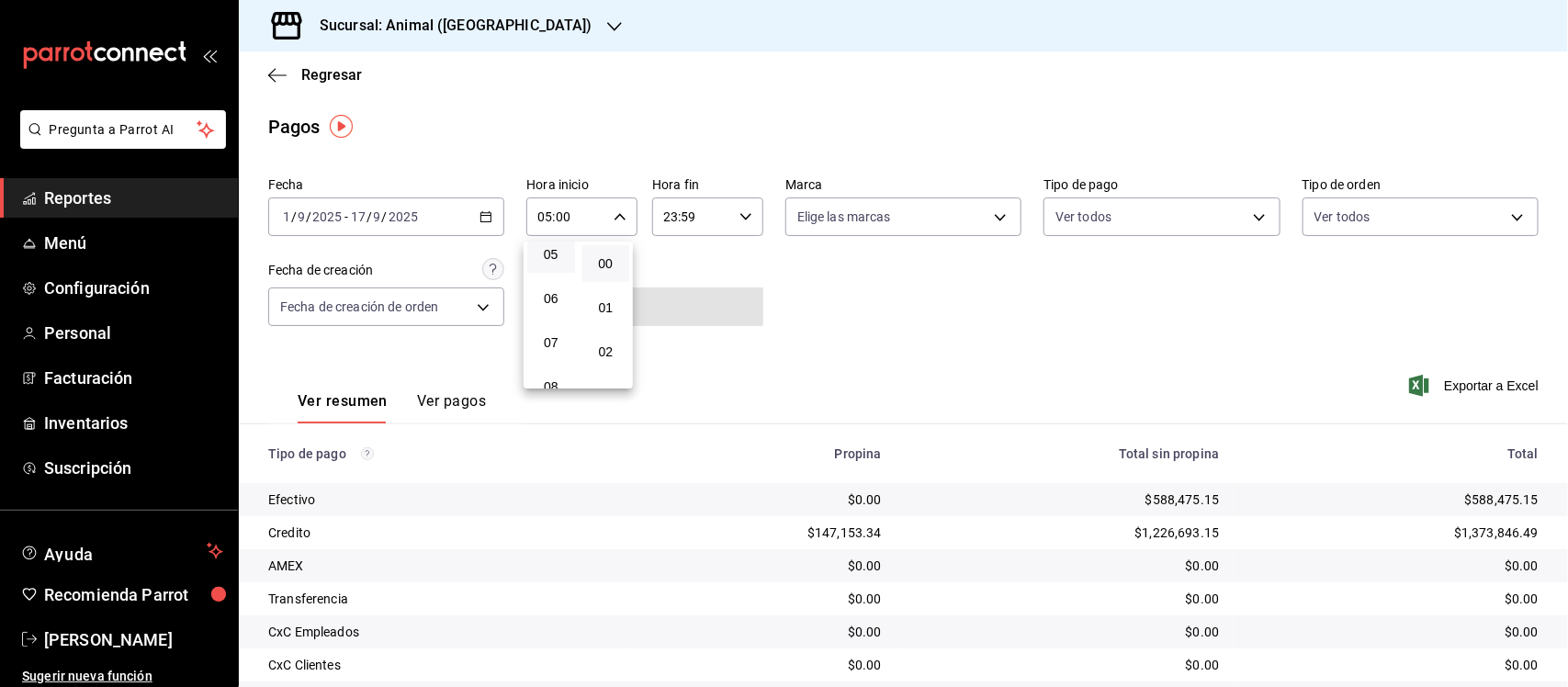
click at [735, 213] on div at bounding box center [784, 343] width 1568 height 687
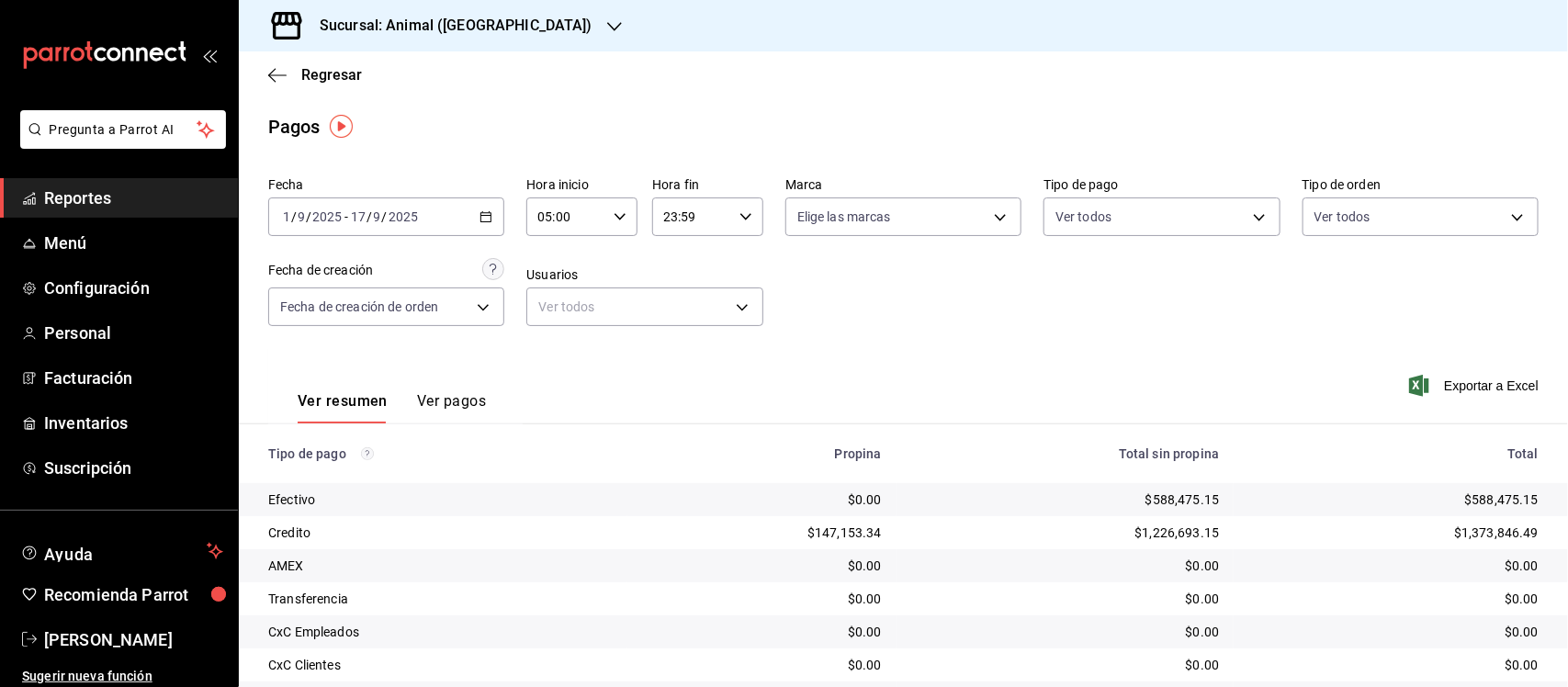
click at [723, 210] on input "23:59" at bounding box center [692, 216] width 80 height 37
click at [674, 277] on span "05" at bounding box center [676, 284] width 26 height 15
click at [722, 268] on span "00" at bounding box center [730, 263] width 26 height 15
type input "05:00"
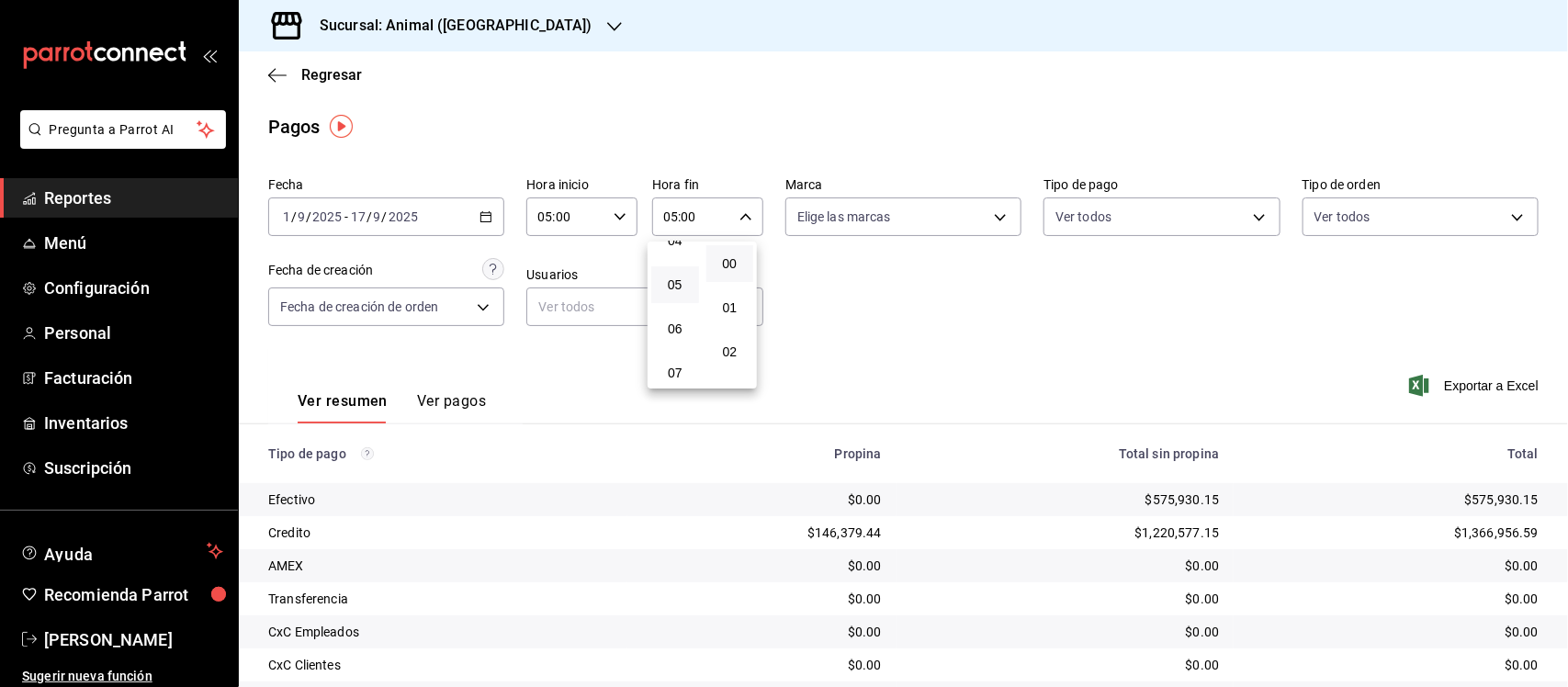
click at [892, 281] on div at bounding box center [784, 343] width 1568 height 687
click at [921, 208] on body "Pregunta a Parrot AI Reportes Menú Configuración Personal Facturación Inventari…" at bounding box center [784, 343] width 1568 height 687
click at [800, 287] on input "checkbox" at bounding box center [798, 288] width 17 height 17
checkbox input "true"
type input "96838179-8fbb-4073-aae3-1789726318c8"
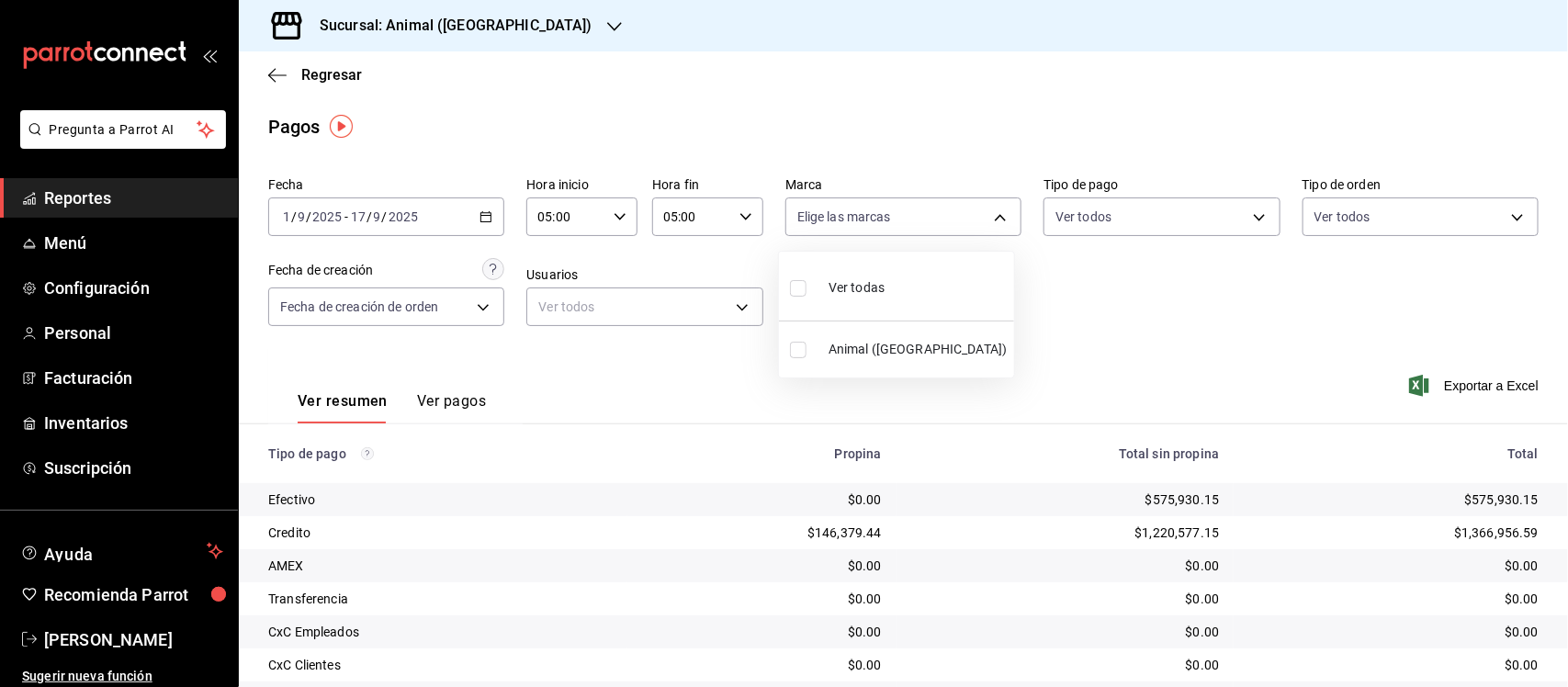
checkbox input "true"
click at [1066, 253] on div at bounding box center [784, 343] width 1568 height 687
click at [1233, 211] on body "Pregunta a Parrot AI Reportes Menú Configuración Personal Facturación Inventari…" at bounding box center [784, 343] width 1568 height 687
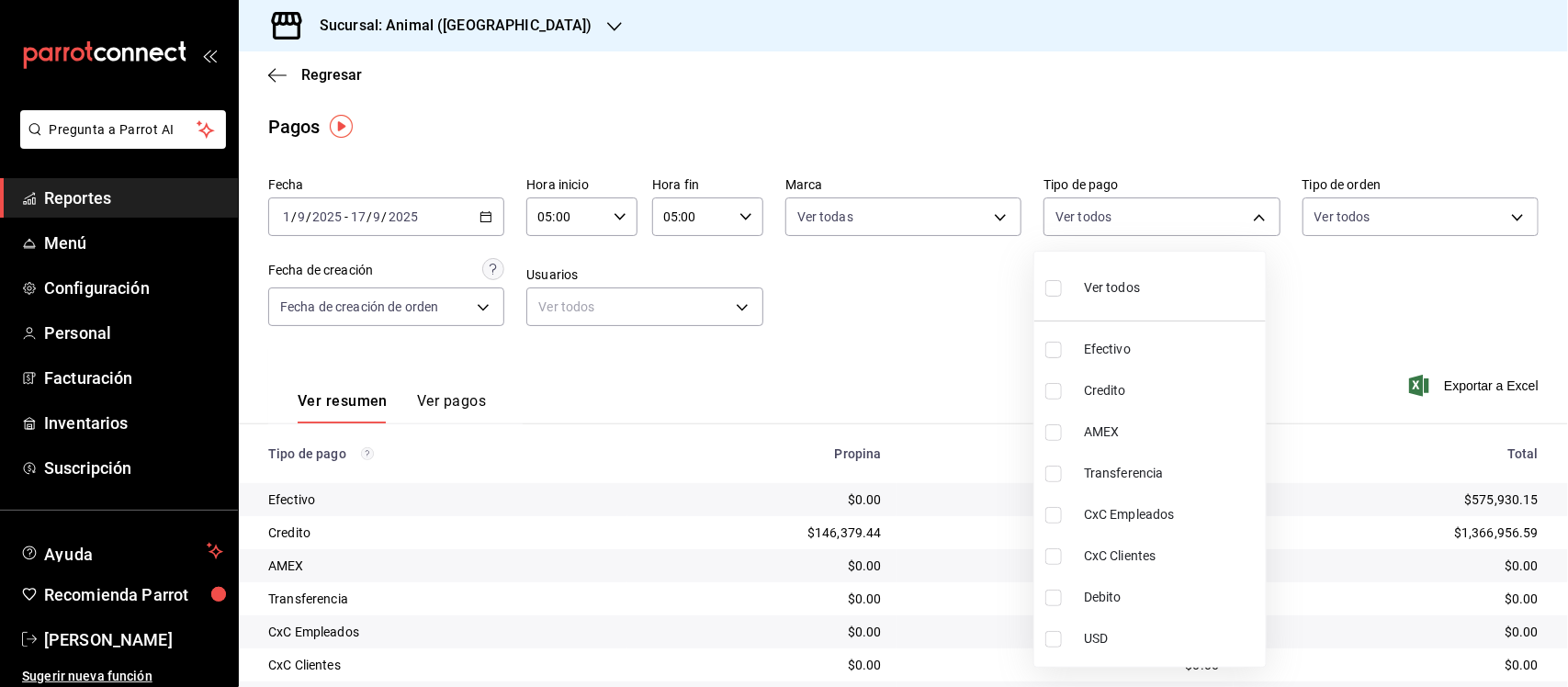
click at [1350, 287] on div at bounding box center [784, 343] width 1568 height 687
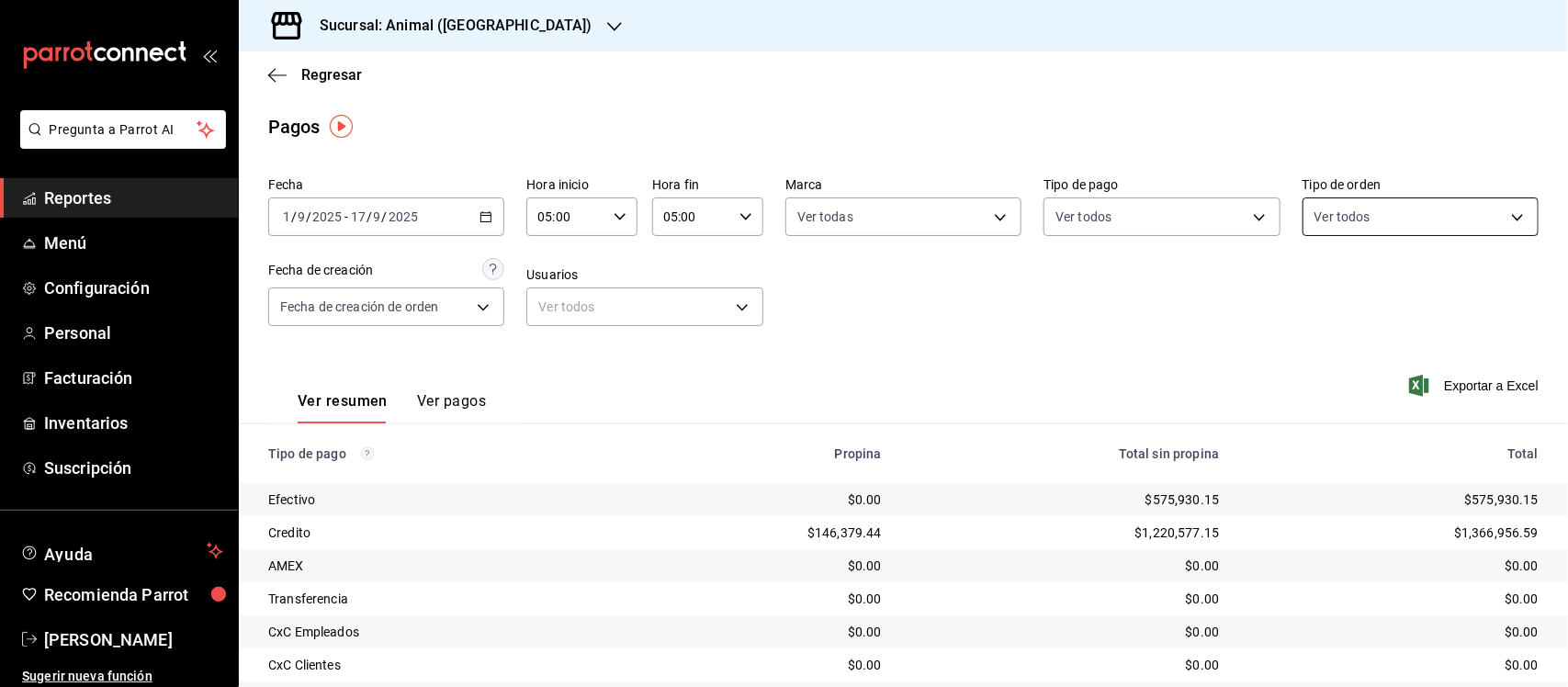
click at [1315, 219] on body "Pregunta a Parrot AI Reportes Menú Configuración Personal Facturación Inventari…" at bounding box center [784, 343] width 1568 height 687
click at [1318, 289] on label at bounding box center [1312, 287] width 24 height 27
click at [1317, 289] on input "checkbox" at bounding box center [1308, 288] width 17 height 17
checkbox input "false"
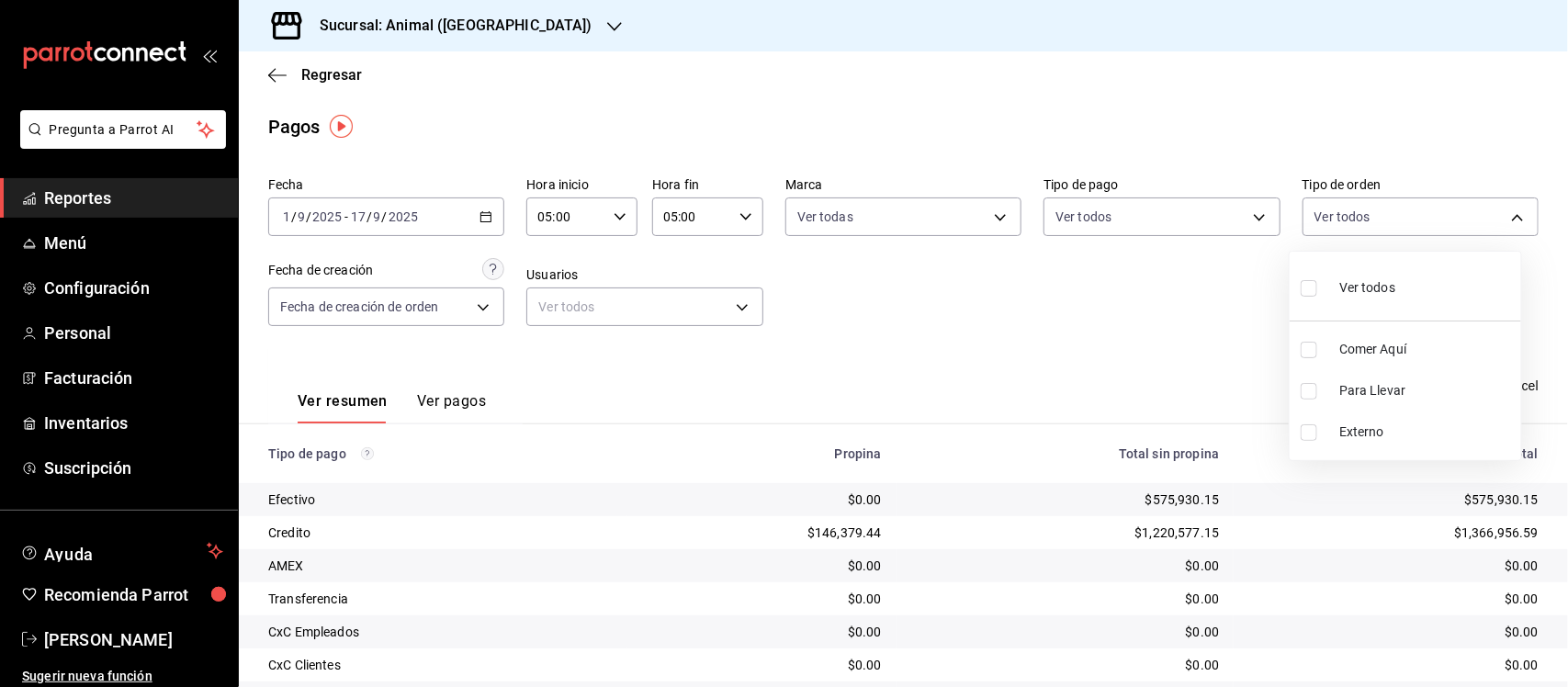
checkbox input "false"
click at [1312, 290] on input "checkbox" at bounding box center [1308, 288] width 17 height 17
checkbox input "true"
type input "89cc3392-1a89-49ed-91c4-e66ea58282e1,025cf6ae-25b7-4698-bb98-3d77af74a196,EXTER…"
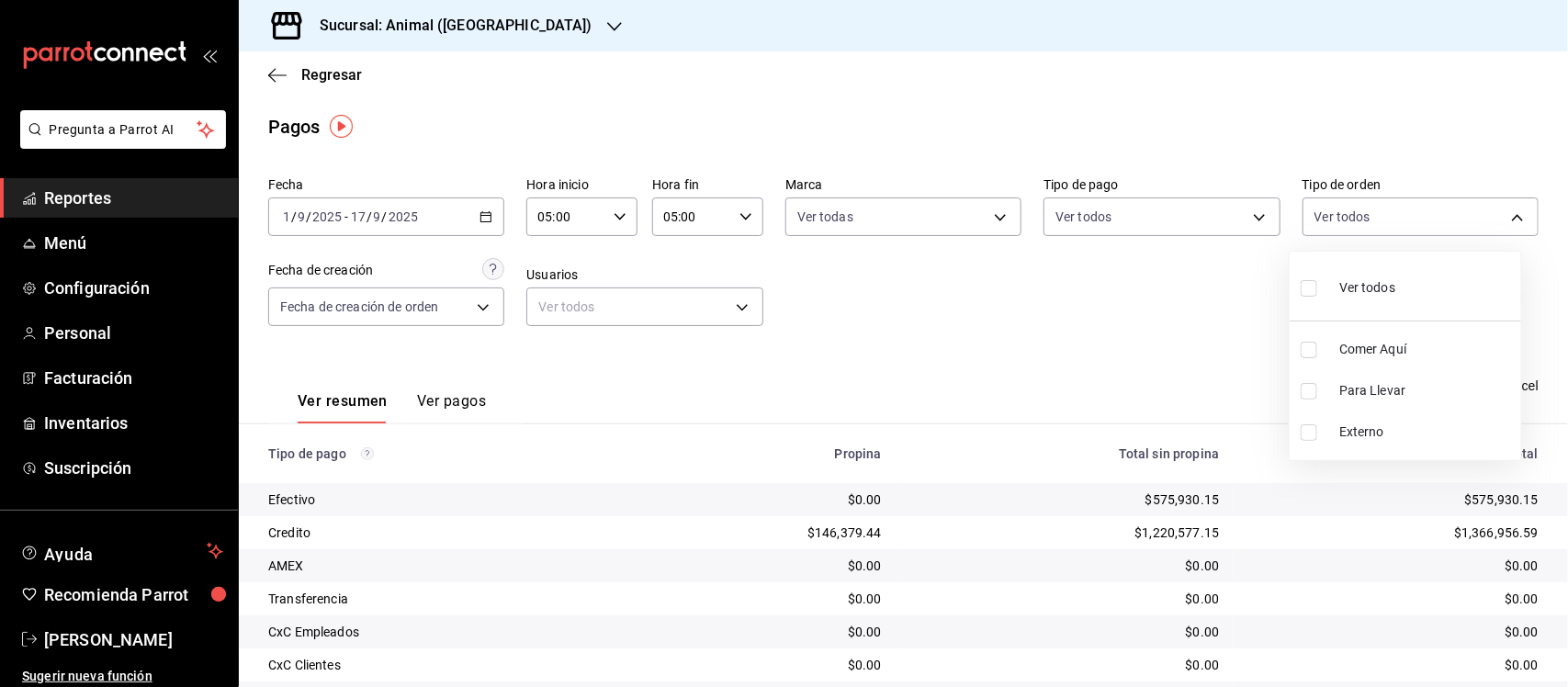
checkbox input "true"
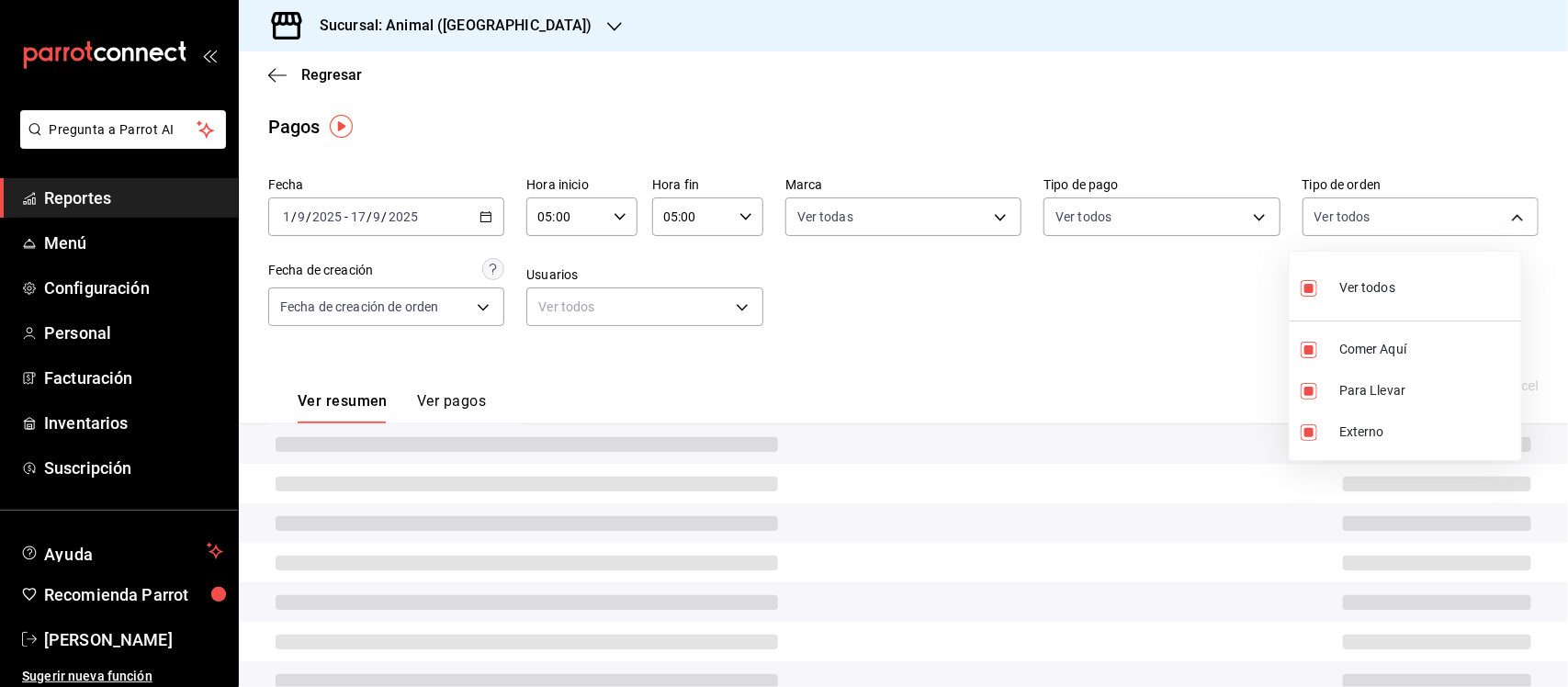
click at [1096, 285] on div at bounding box center [784, 343] width 1568 height 687
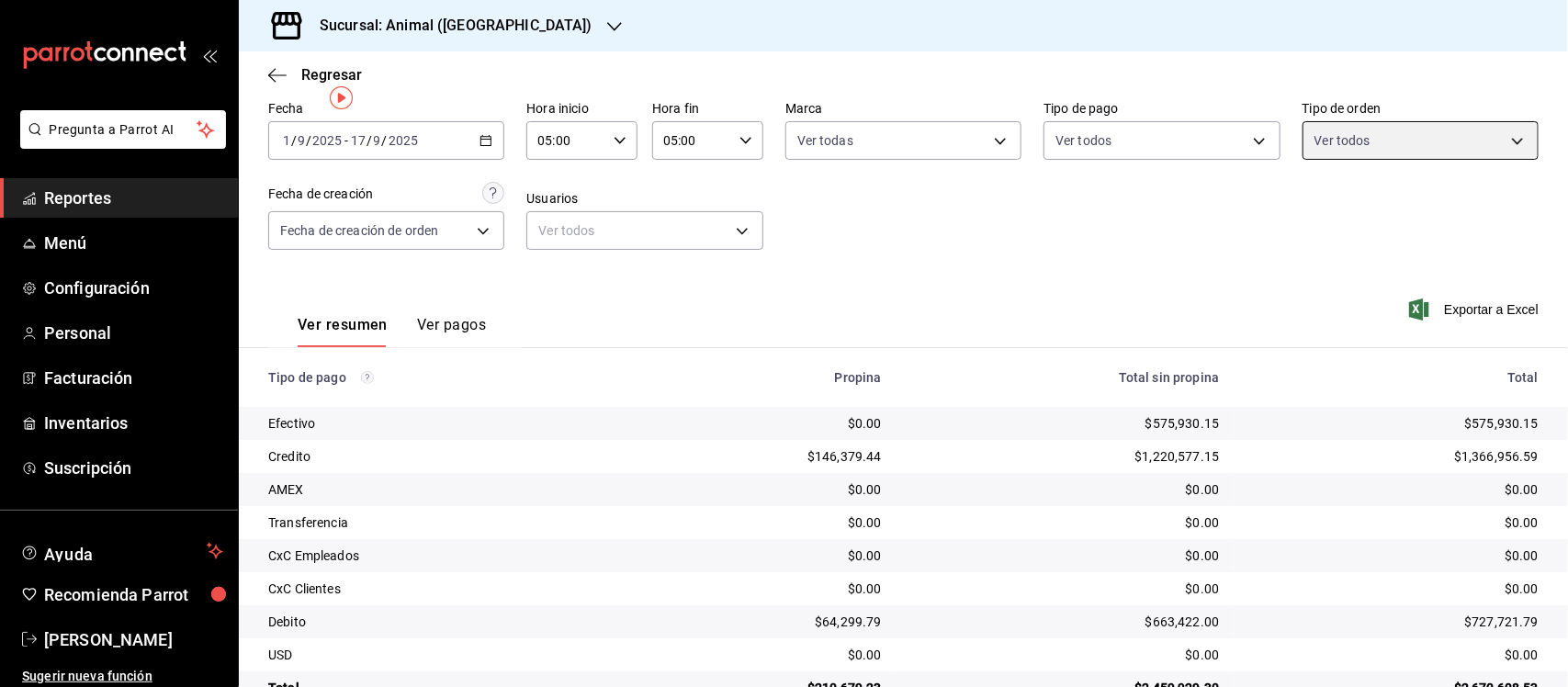
scroll to position [124, 0]
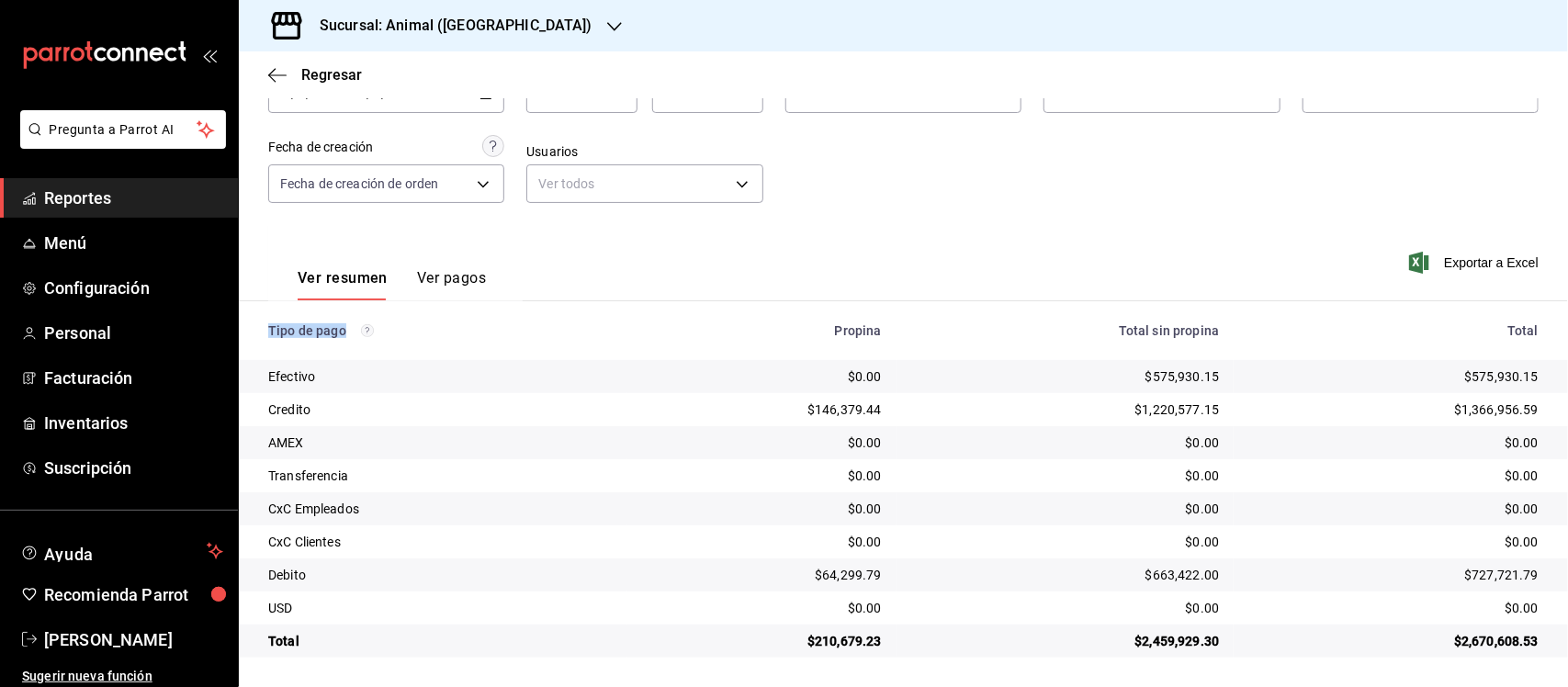
drag, startPoint x: 260, startPoint y: 347, endPoint x: 1522, endPoint y: 661, distance: 1300.5
click at [1522, 661] on main "Regresar Pagos Fecha 2025-09-01 1 / 9 / 2025 - 2025-09-17 17 / 9 / 2025 Hora in…" at bounding box center [903, 307] width 1329 height 759
copy thead "Tipo de pago"
click at [105, 195] on span "Reportes" at bounding box center [133, 198] width 179 height 25
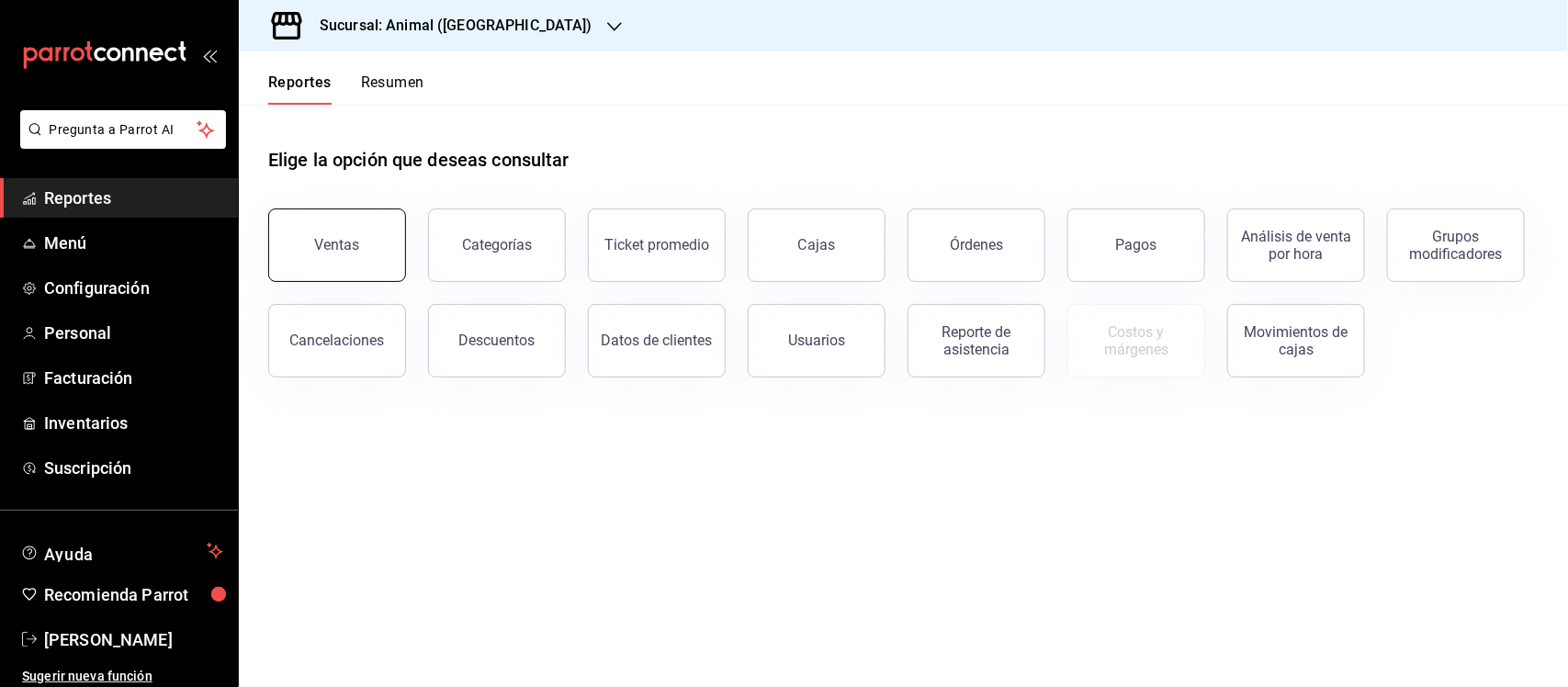
click at [383, 250] on button "Ventas" at bounding box center [337, 246] width 137 height 74
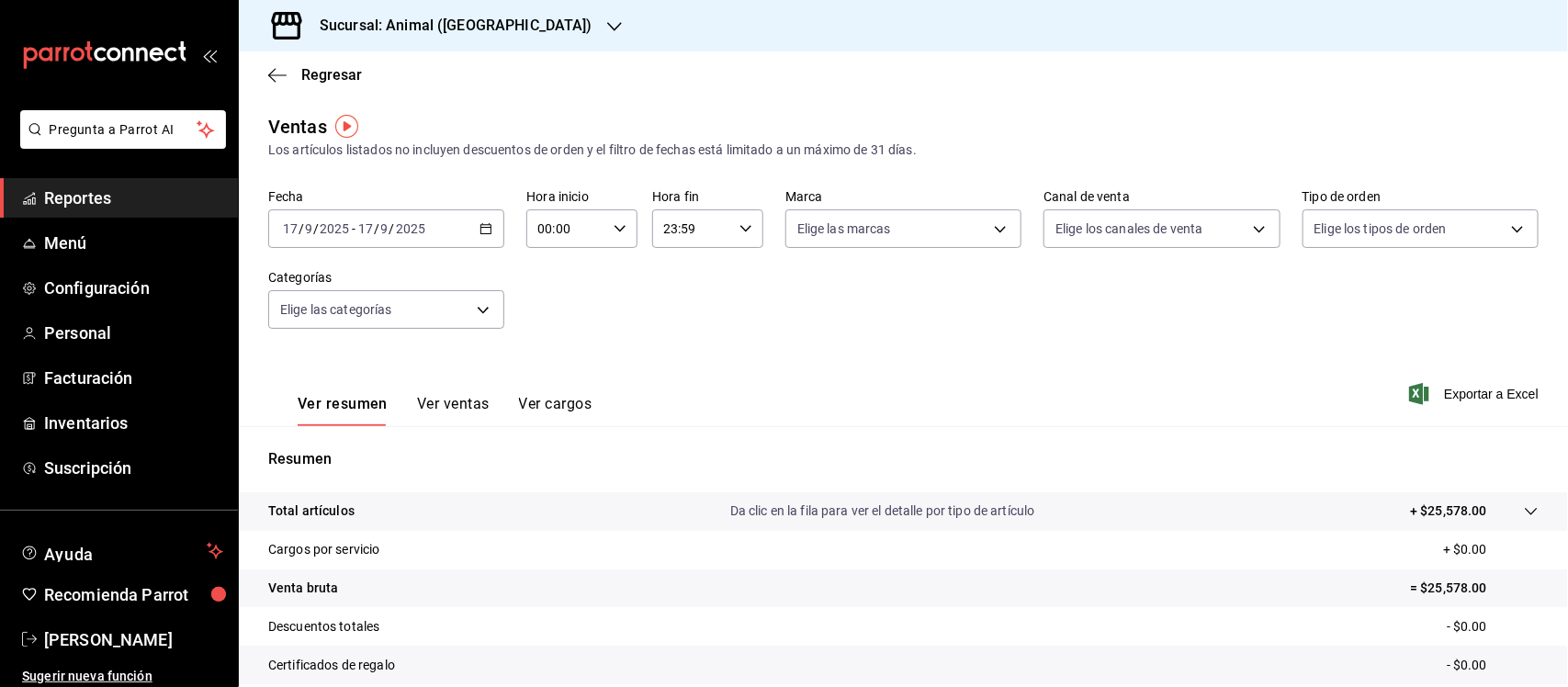
click at [480, 223] on icon "button" at bounding box center [486, 228] width 13 height 13
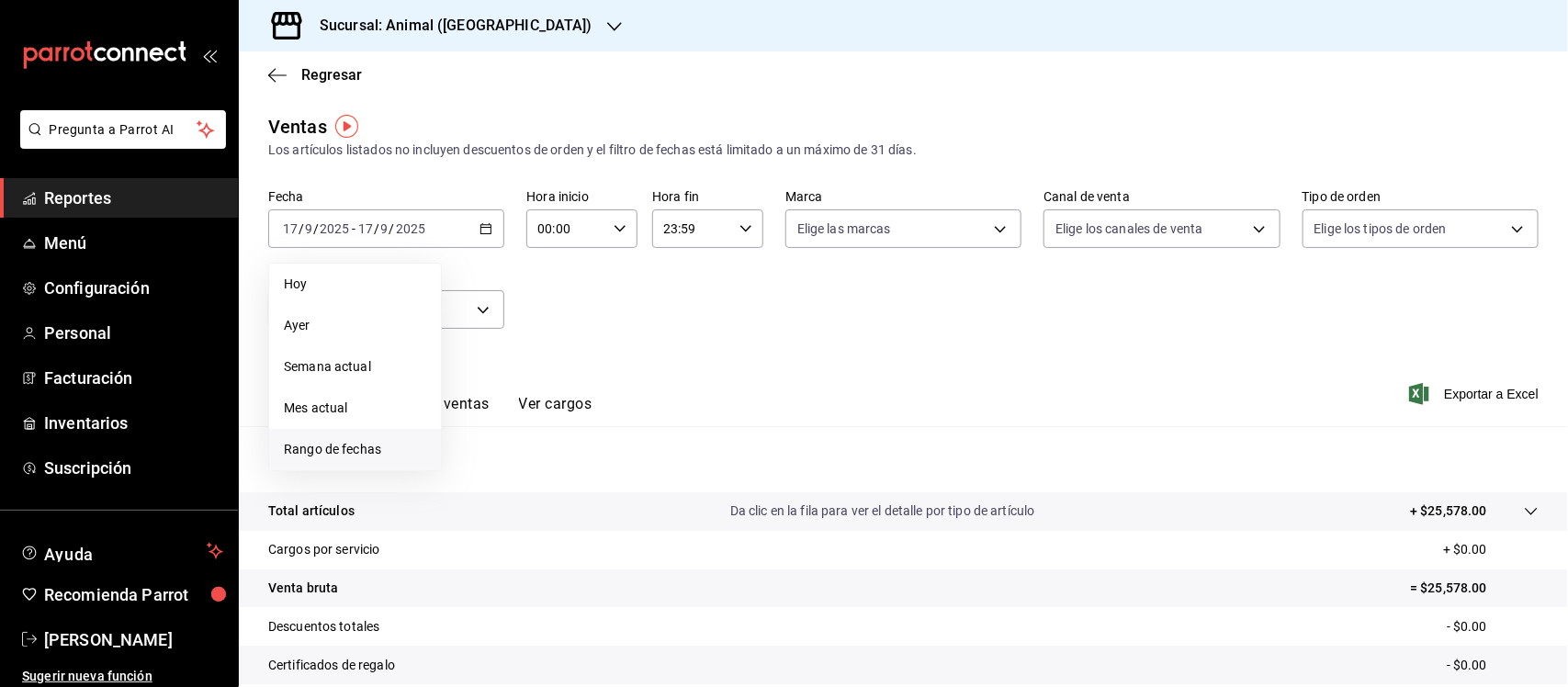
click at [361, 437] on li "Rango de fechas" at bounding box center [355, 449] width 172 height 42
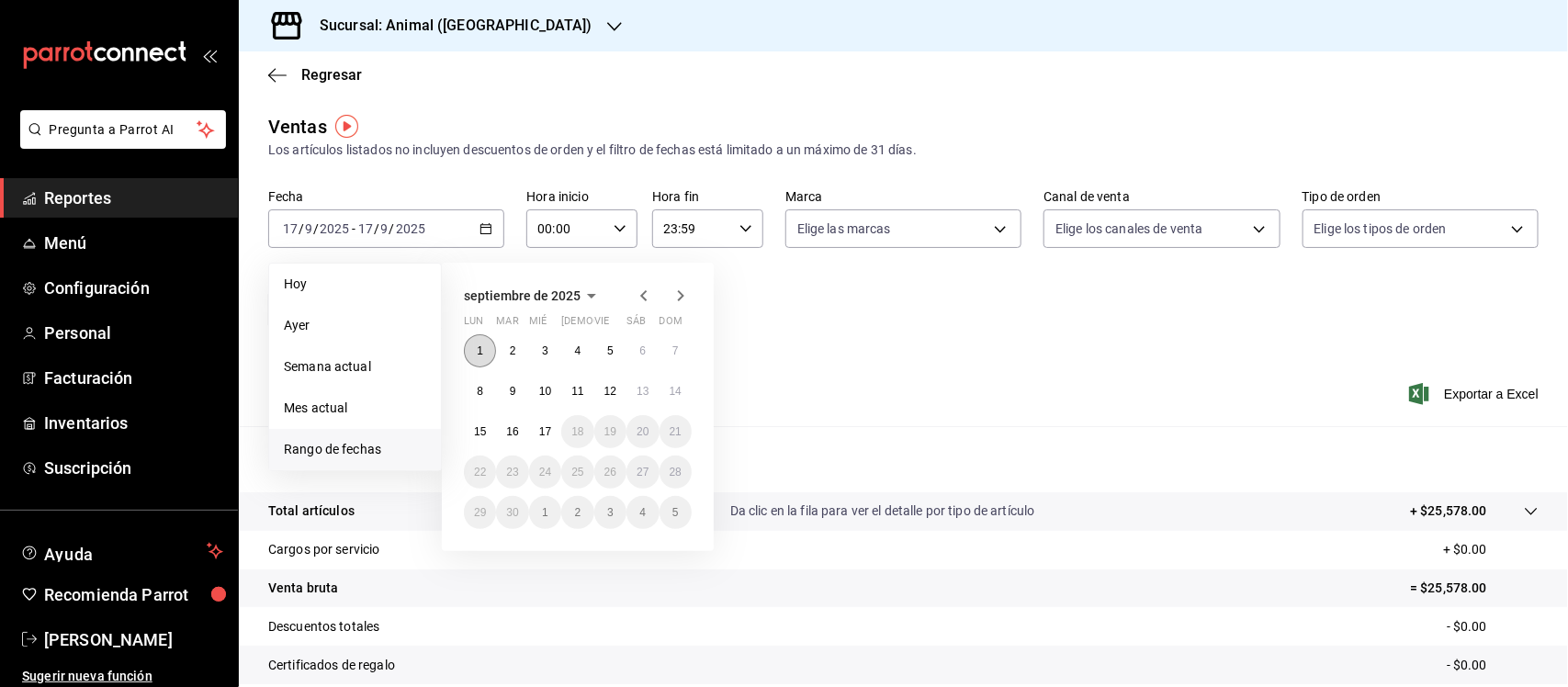
click at [488, 354] on button "1" at bounding box center [480, 350] width 32 height 33
click at [546, 428] on abbr "17" at bounding box center [545, 431] width 12 height 13
click at [478, 349] on abbr "1" at bounding box center [480, 350] width 6 height 13
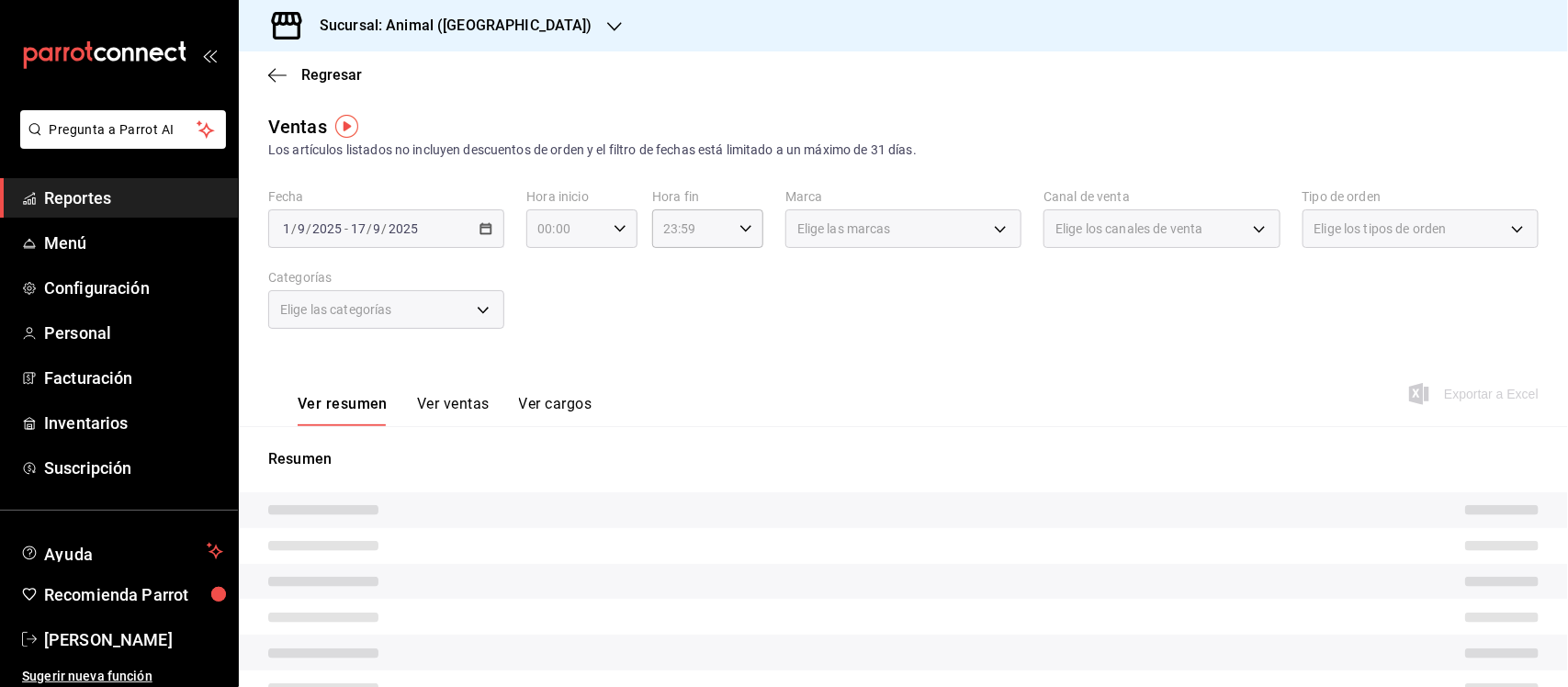
click at [617, 218] on div "00:00 Hora inicio" at bounding box center [582, 229] width 111 height 39
click at [617, 219] on div at bounding box center [784, 343] width 1568 height 687
click at [602, 226] on div "00:00 Hora inicio" at bounding box center [582, 229] width 111 height 39
click at [557, 263] on span "05" at bounding box center [551, 265] width 26 height 15
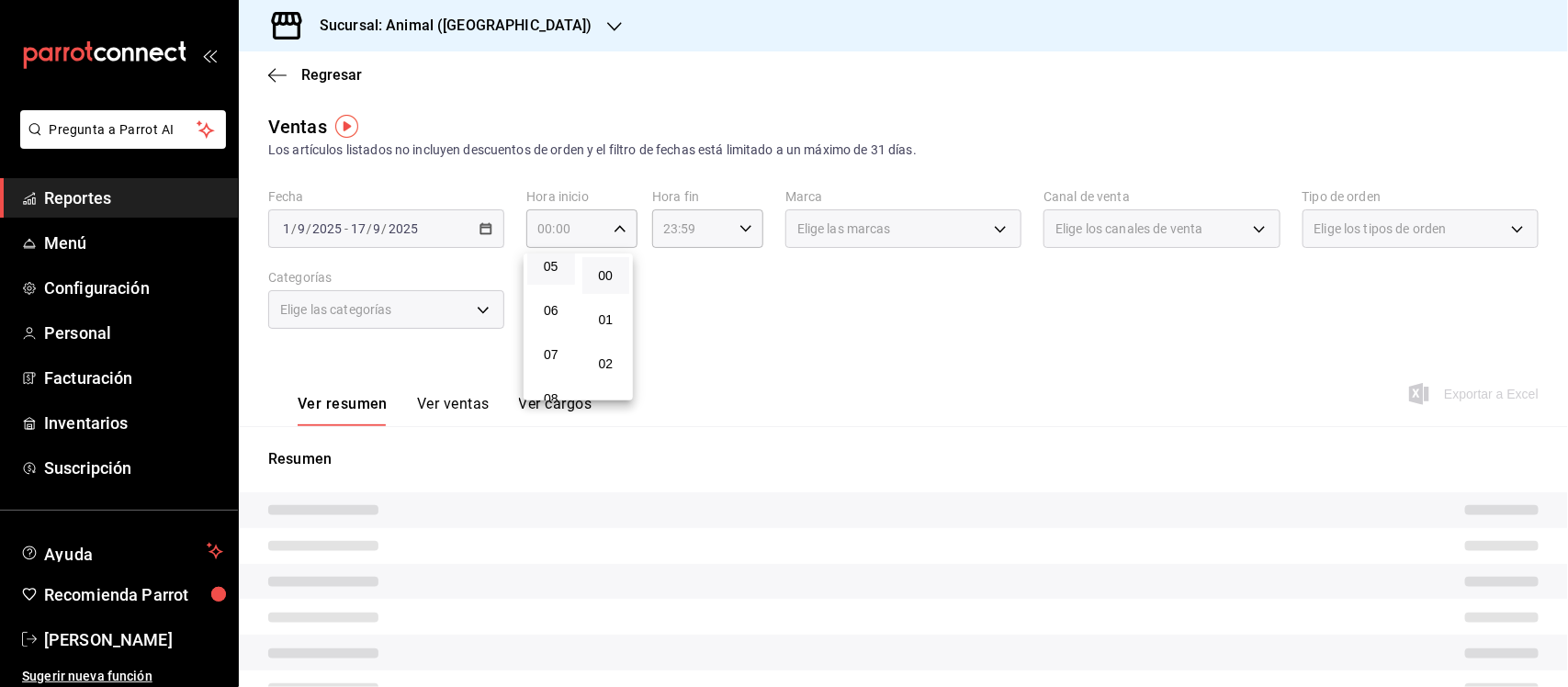
type input "05:00"
click at [600, 276] on span "00" at bounding box center [606, 275] width 26 height 15
click at [724, 228] on div at bounding box center [784, 343] width 1568 height 687
click at [740, 227] on icon "button" at bounding box center [745, 228] width 13 height 13
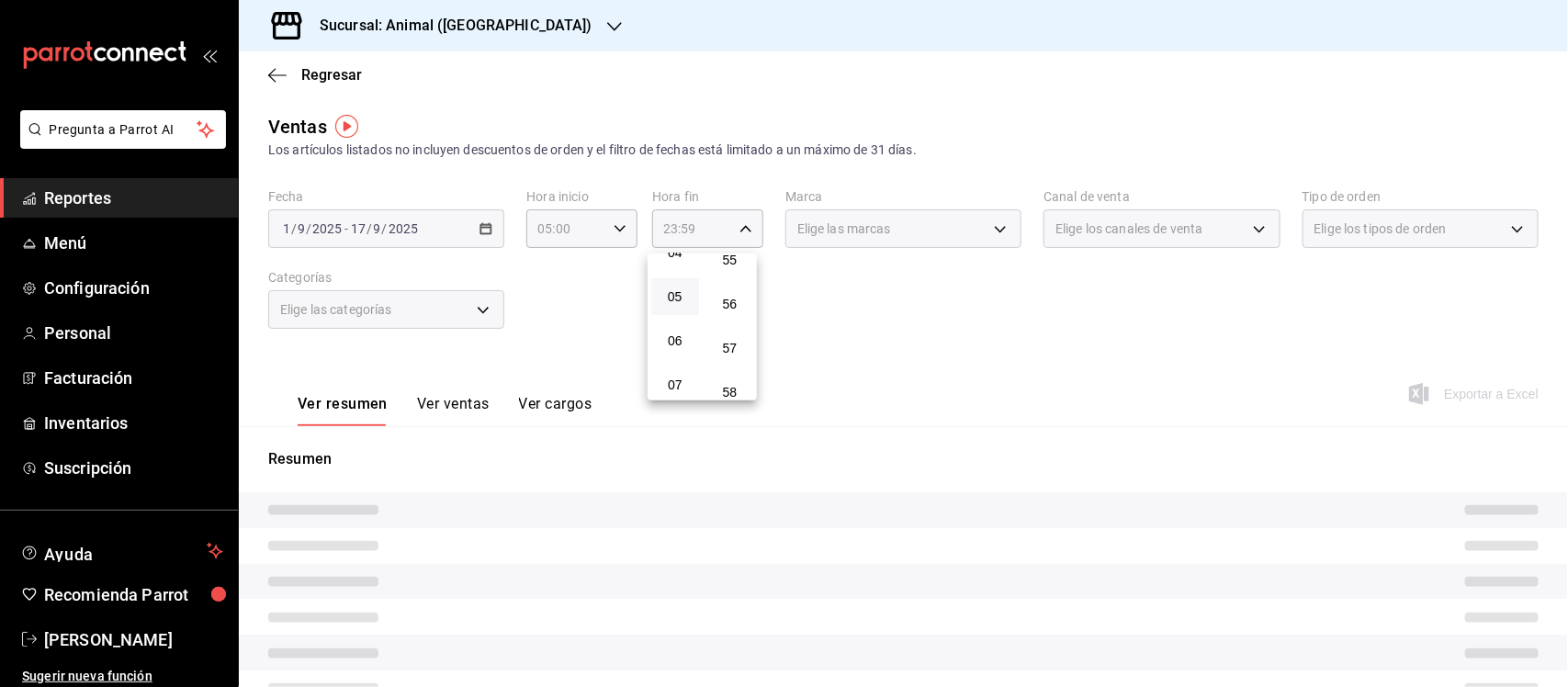
click at [673, 281] on button "05" at bounding box center [676, 296] width 48 height 37
click at [733, 269] on span "00" at bounding box center [730, 275] width 26 height 15
type input "05:00"
